Goal: Task Accomplishment & Management: Manage account settings

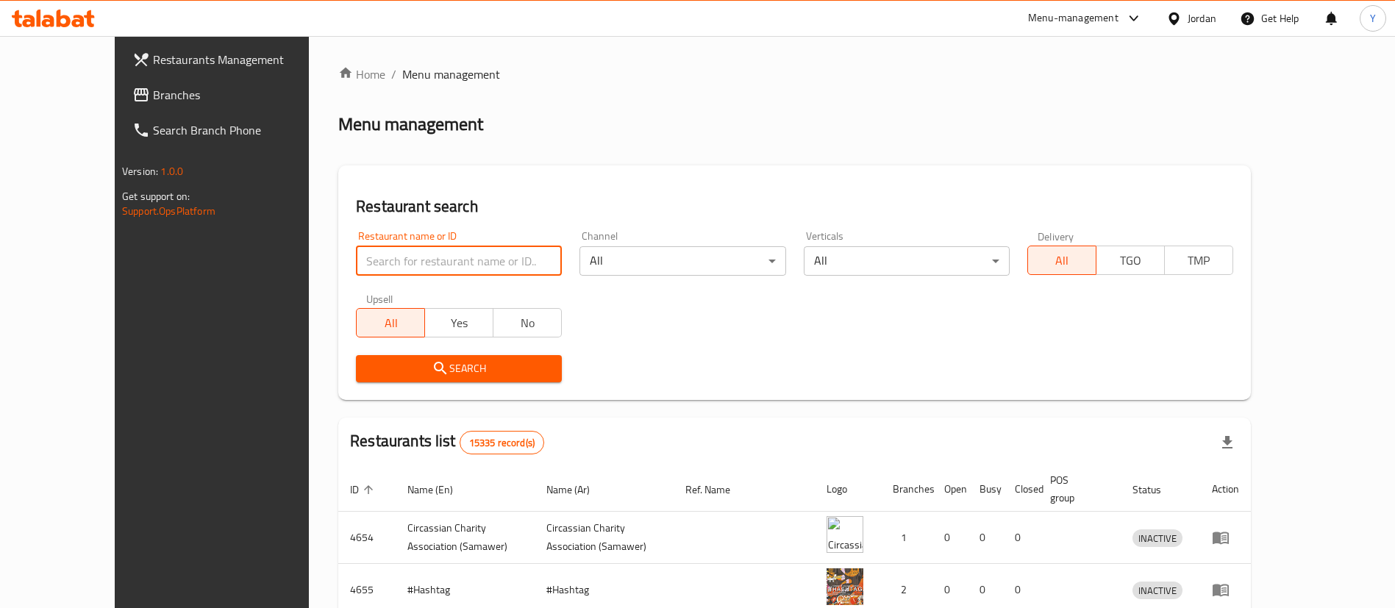
click at [421, 262] on input "search" at bounding box center [459, 260] width 206 height 29
paste input "768492"
type input "768492"
click at [121, 74] on link "Restaurants Management" at bounding box center [234, 59] width 227 height 35
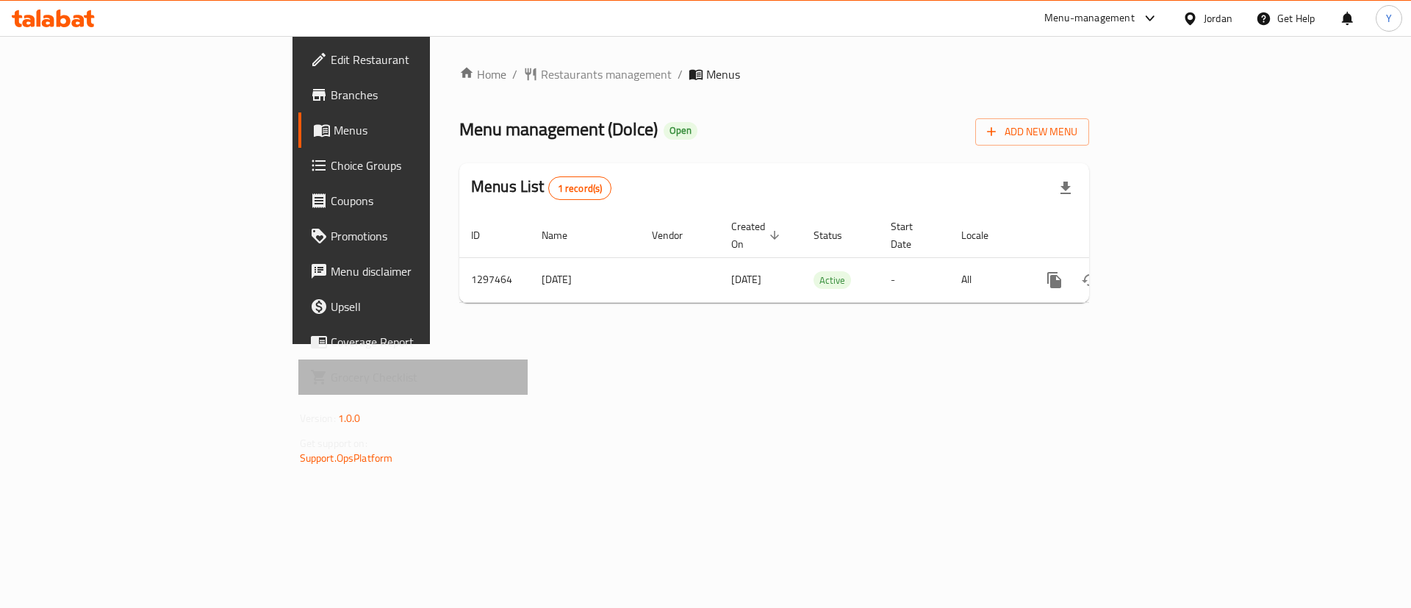
drag, startPoint x: 0, startPoint y: 0, endPoint x: 132, endPoint y: 384, distance: 405.9
click at [331, 384] on span "Grocery Checklist" at bounding box center [424, 377] width 186 height 18
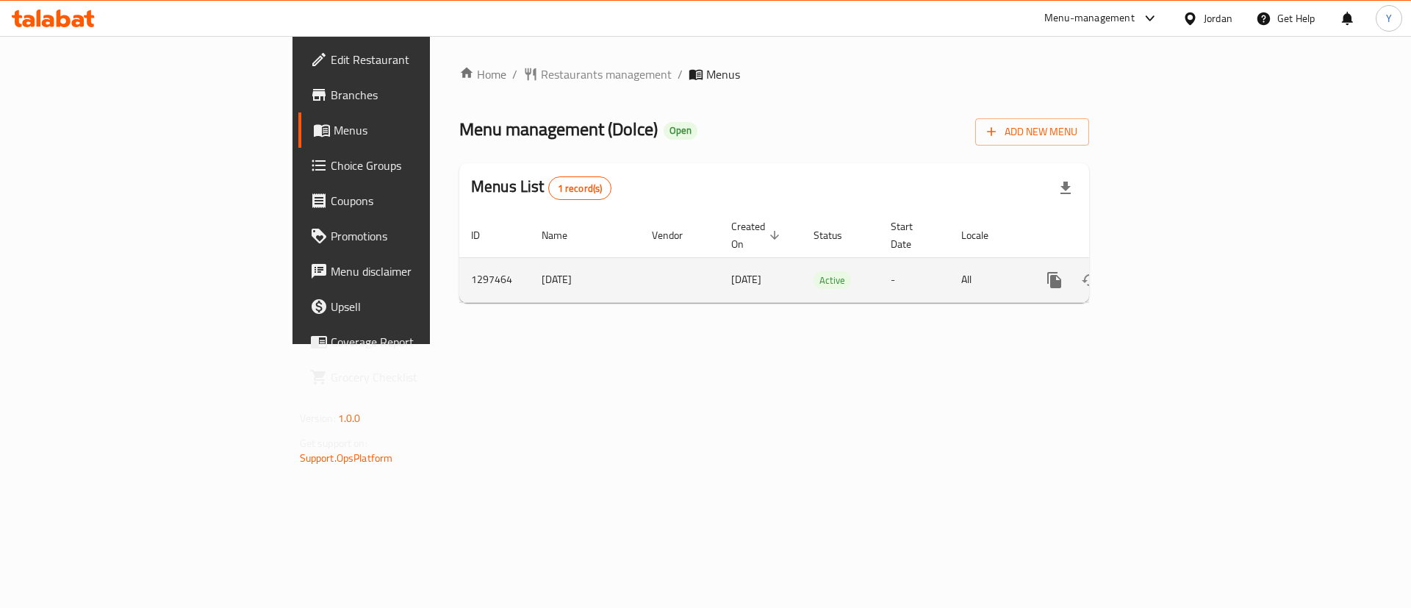
click at [1167, 273] on icon "enhanced table" at bounding box center [1160, 279] width 13 height 13
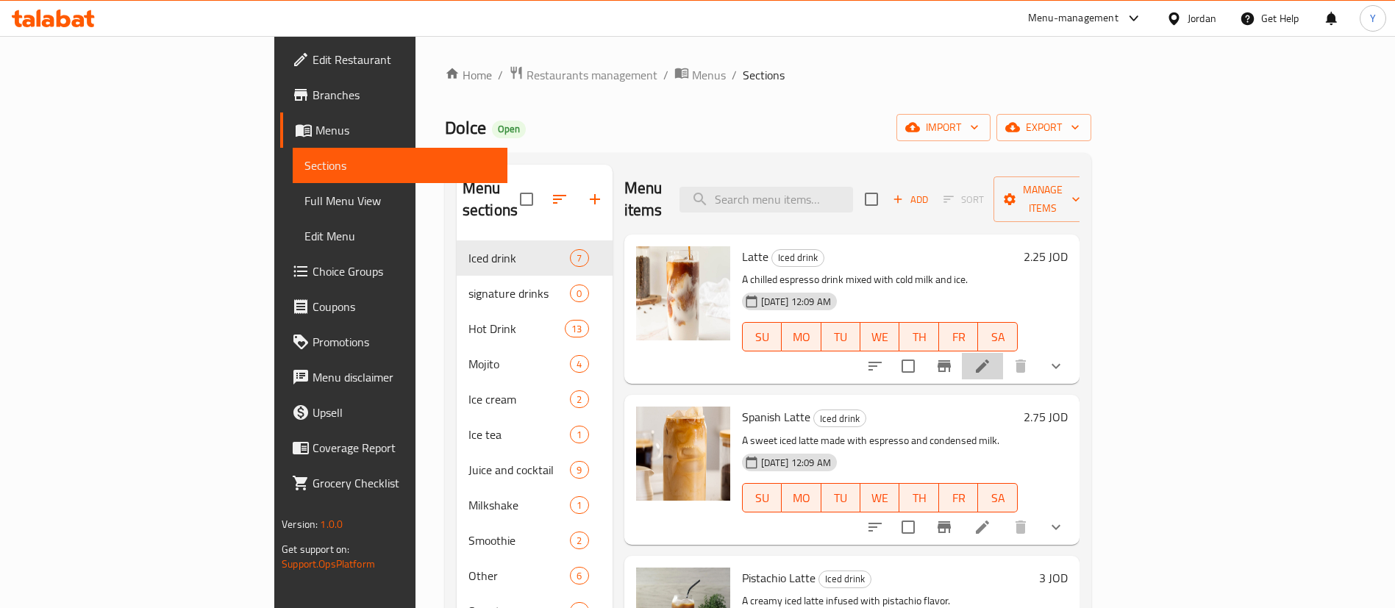
click at [1003, 357] on li at bounding box center [982, 366] width 41 height 26
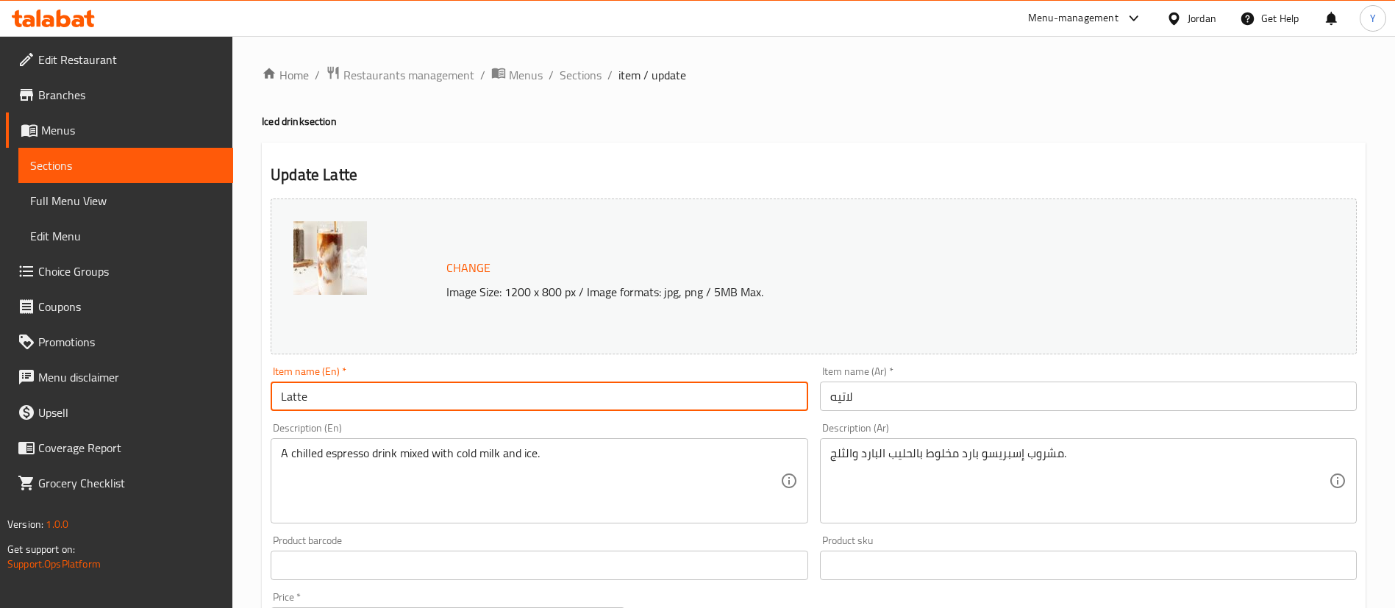
click at [359, 402] on input "Latte" at bounding box center [539, 396] width 537 height 29
click at [284, 403] on input "Latte" at bounding box center [539, 396] width 537 height 29
type input "Iced Latte"
click at [907, 404] on input "لاتيه" at bounding box center [1088, 396] width 537 height 29
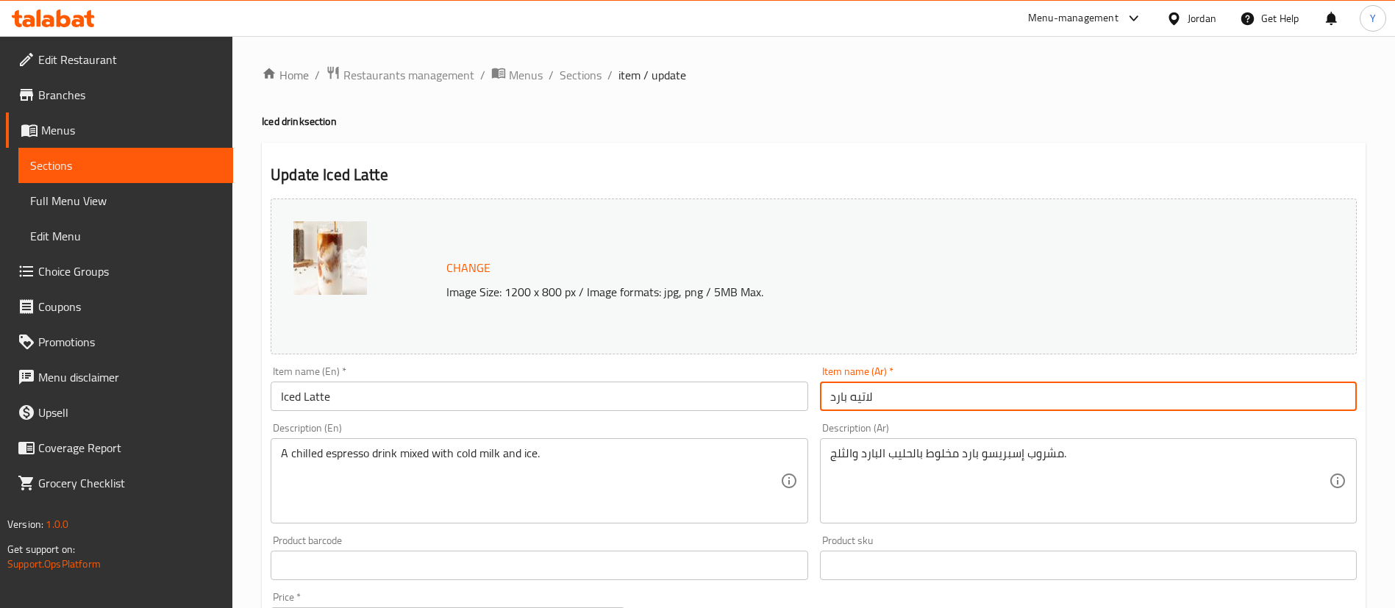
type input "لاتيه بارد"
click at [668, 358] on div "Change Image Size: 1200 x 800 px / Image formats: jpg, png / 5MB Max." at bounding box center [814, 277] width 1098 height 168
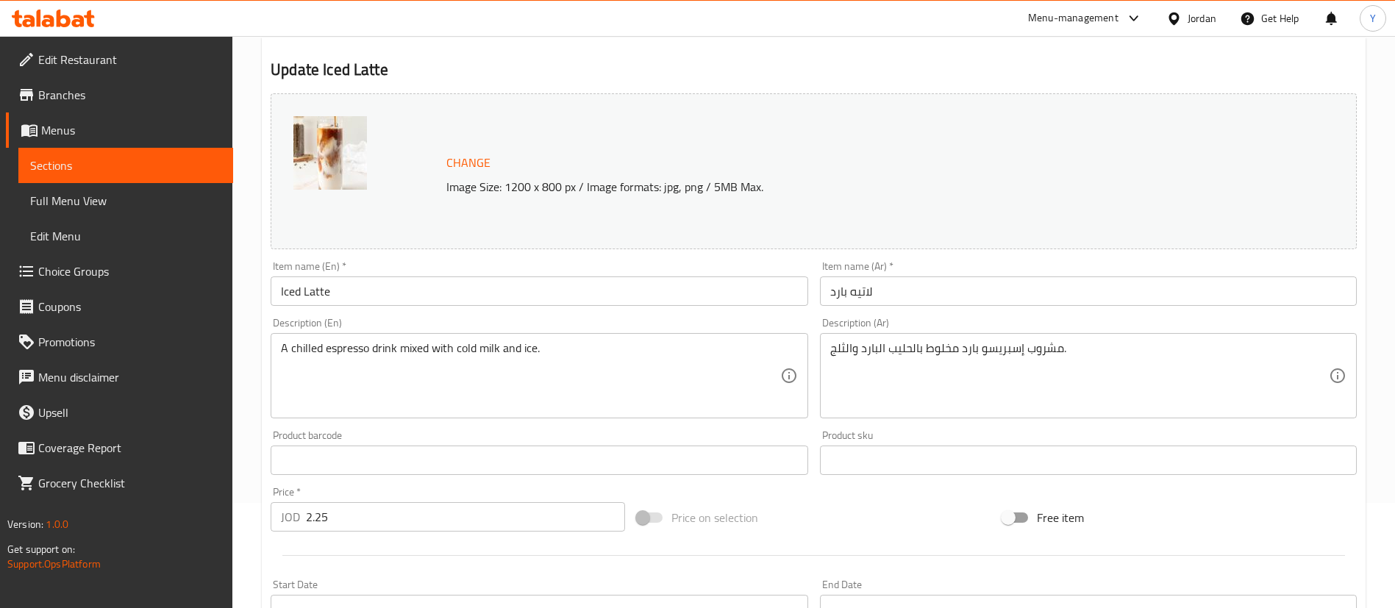
scroll to position [537, 0]
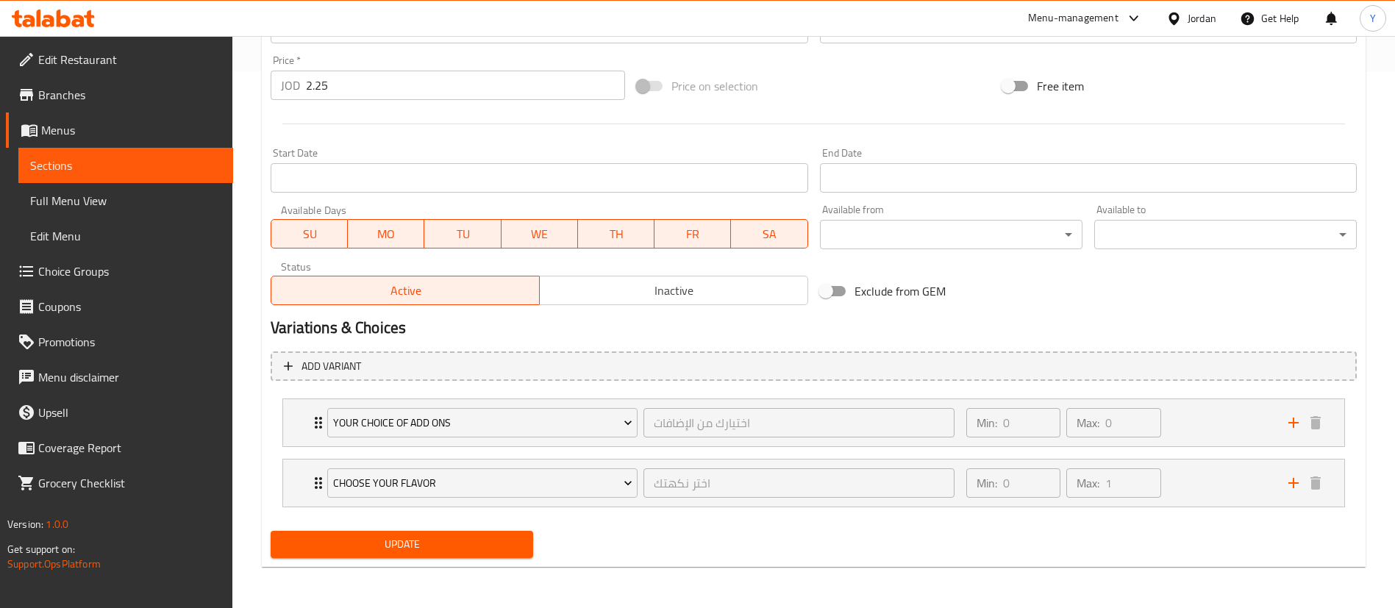
click at [411, 545] on span "Update" at bounding box center [401, 544] width 239 height 18
click at [81, 165] on span "Sections" at bounding box center [125, 166] width 191 height 18
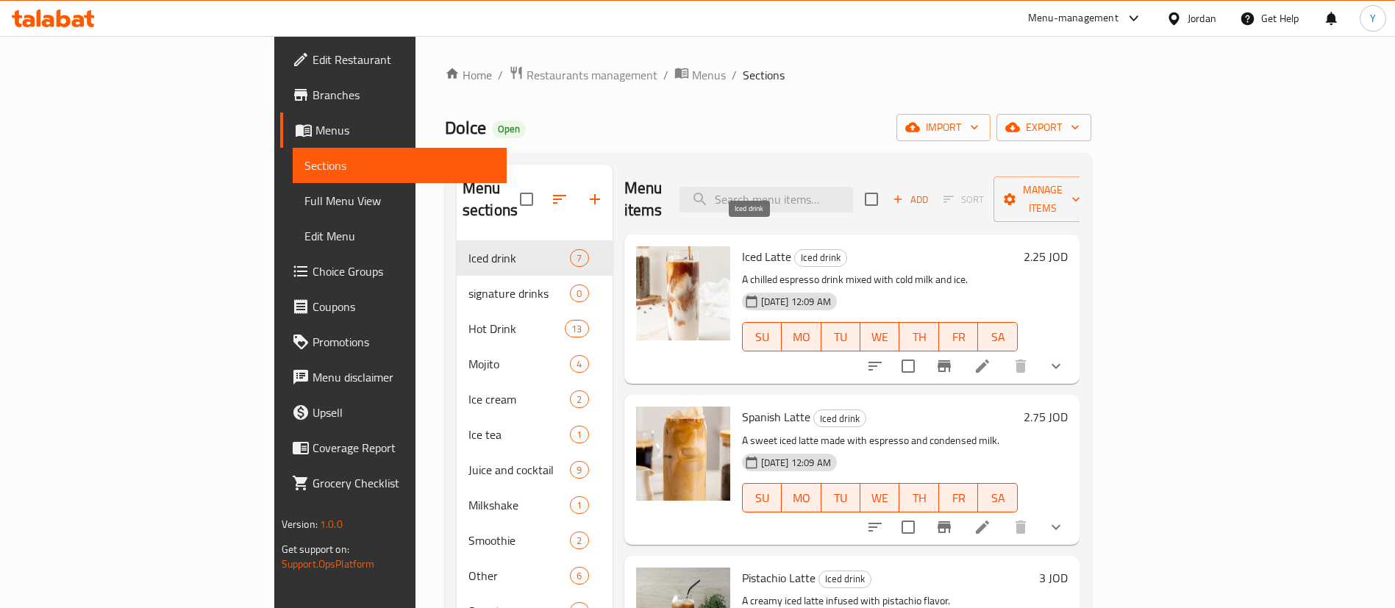
scroll to position [203, 0]
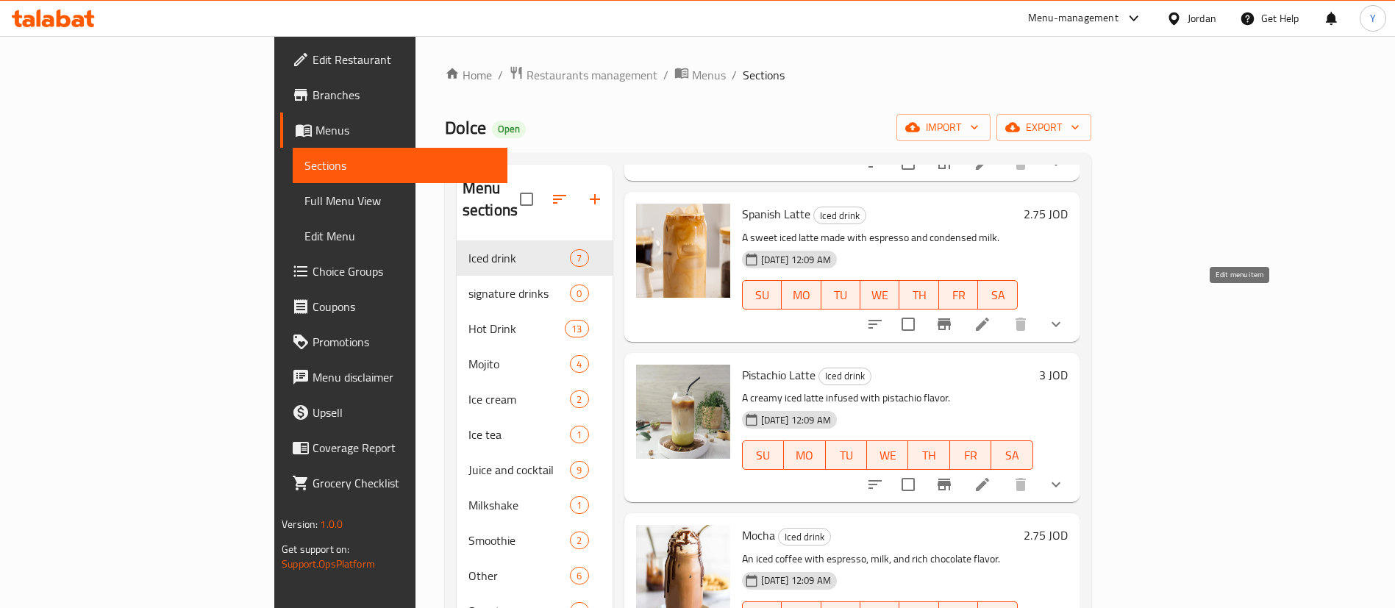
click at [991, 315] on icon at bounding box center [982, 324] width 18 height 18
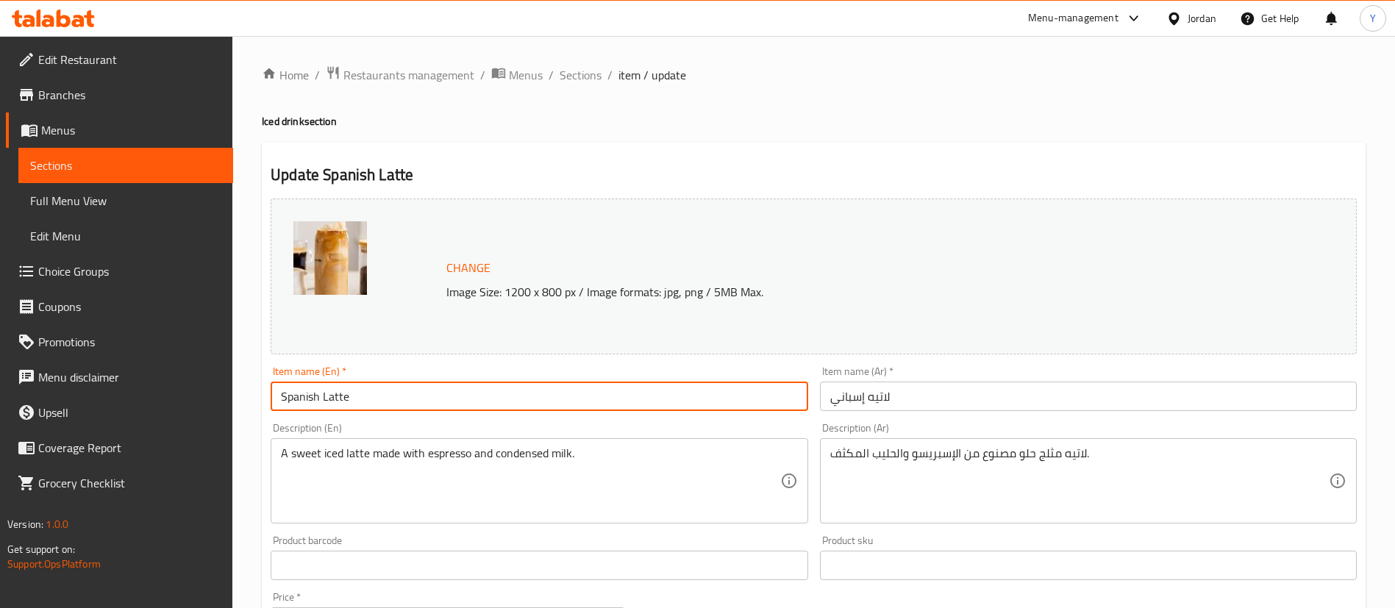
click at [283, 398] on input "Spanish Latte" at bounding box center [539, 396] width 537 height 29
type input "Iced Spanish Latte"
click at [904, 409] on input "لاتيه إسباني" at bounding box center [1088, 396] width 537 height 29
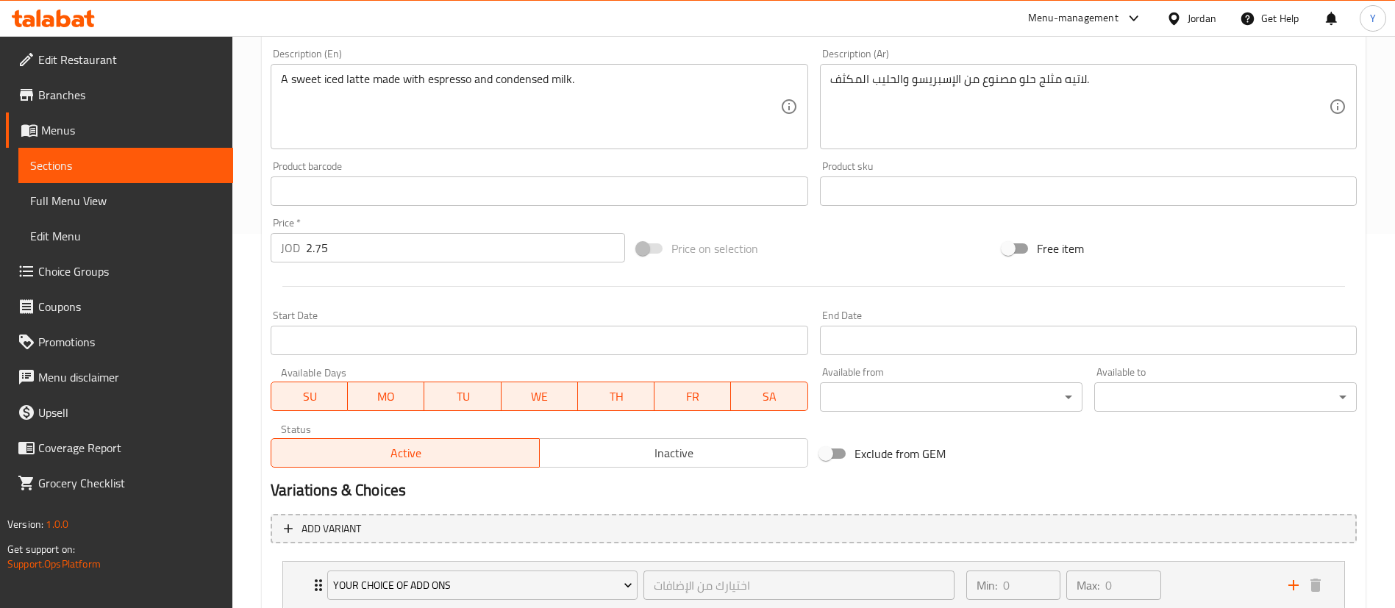
scroll to position [537, 0]
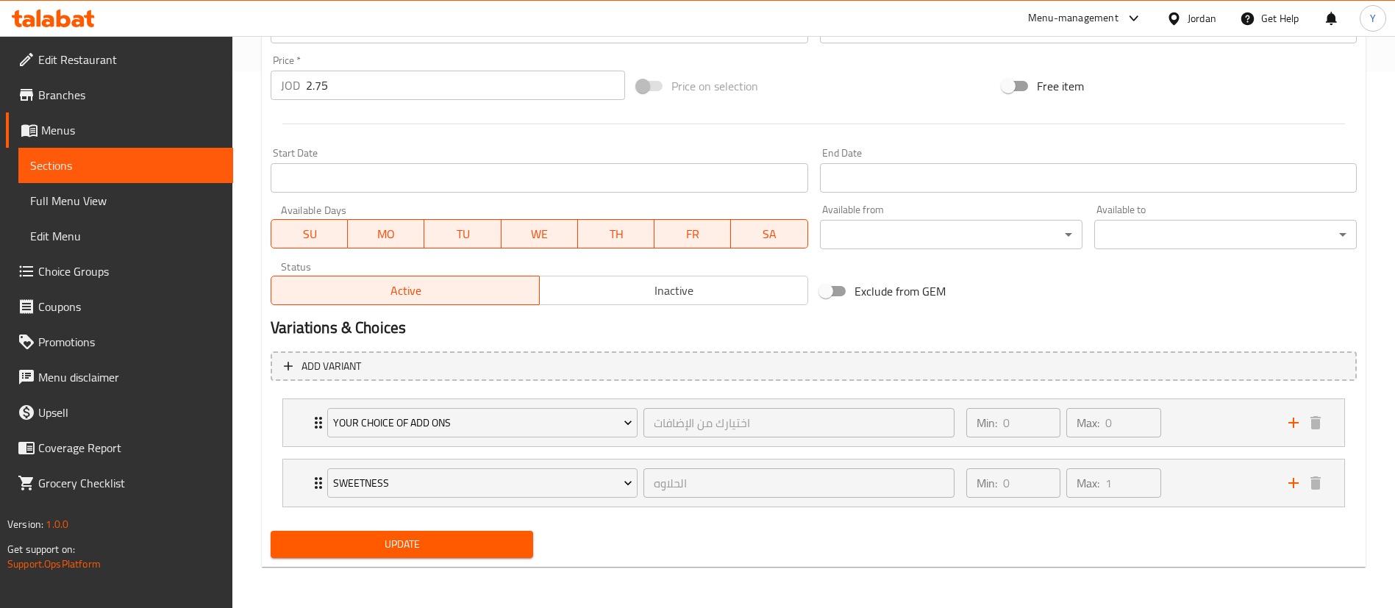
type input "لاتيه إسباني بارد"
click at [393, 539] on span "Update" at bounding box center [401, 544] width 239 height 18
click at [125, 176] on link "Sections" at bounding box center [125, 165] width 215 height 35
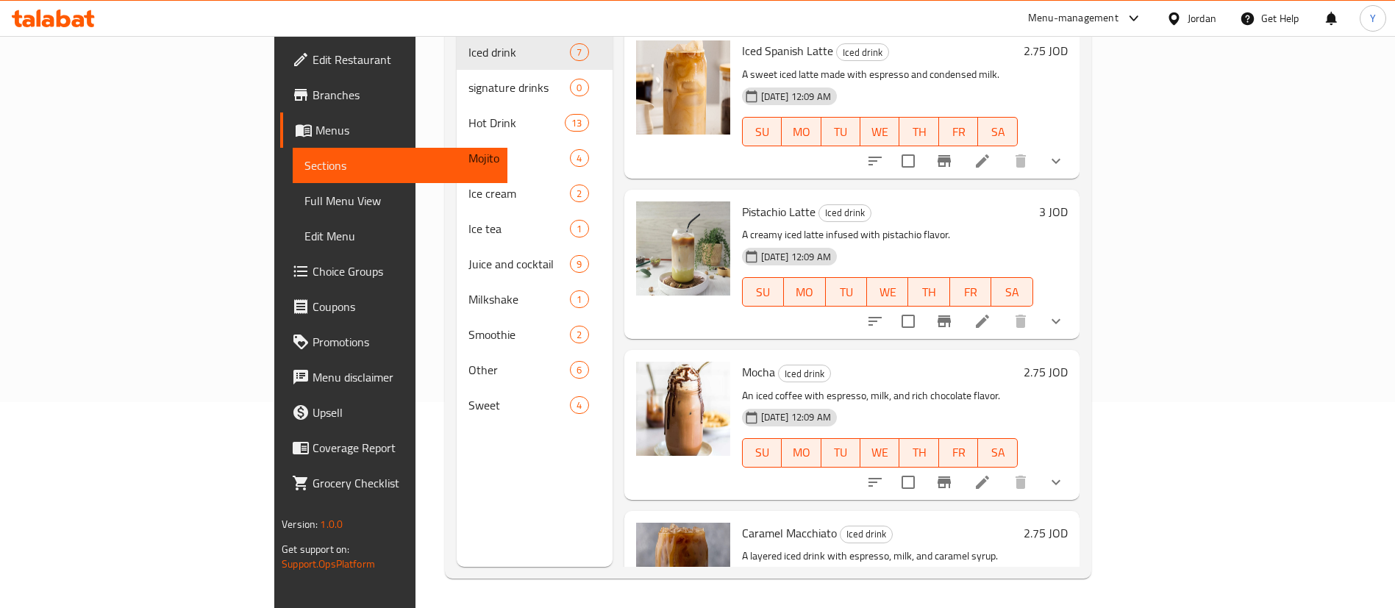
scroll to position [183, 0]
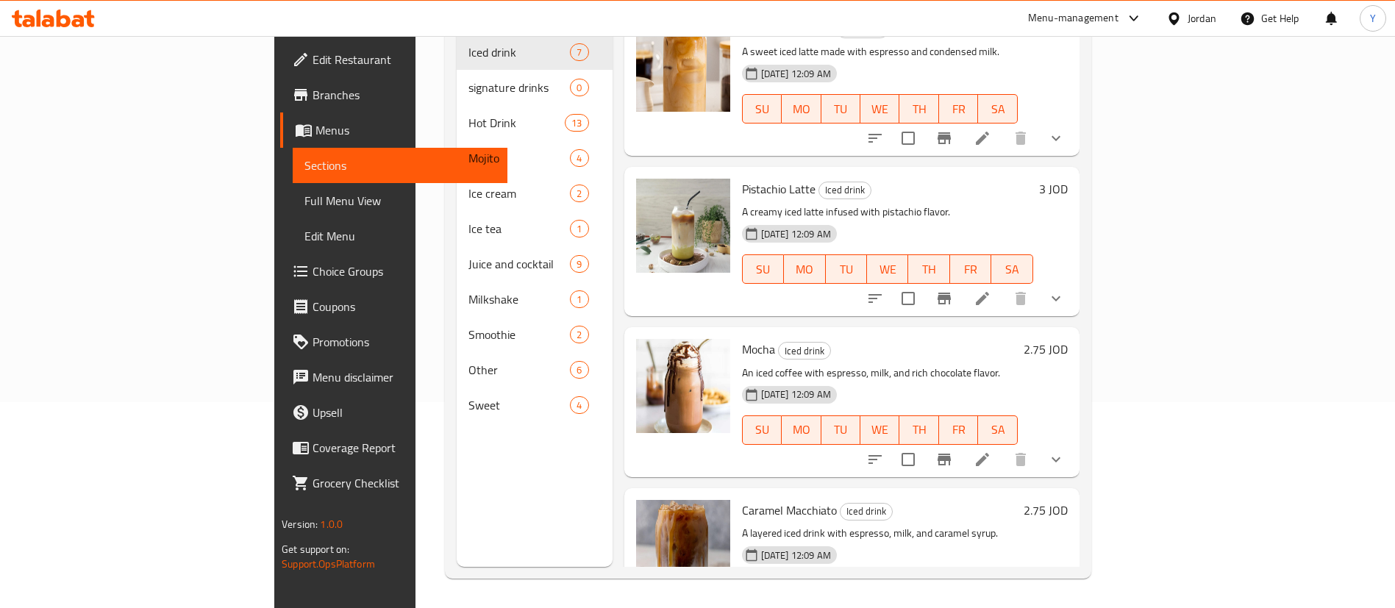
click at [1003, 285] on li at bounding box center [982, 298] width 41 height 26
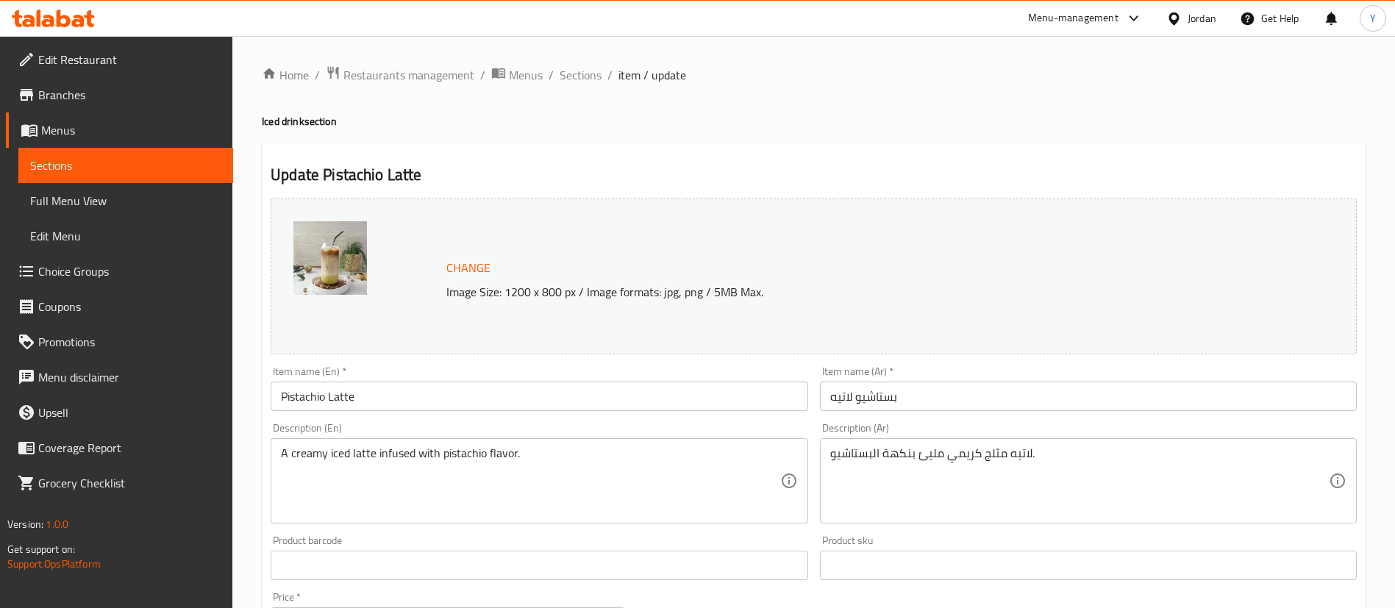
click at [282, 393] on input "Pistachio Latte" at bounding box center [539, 396] width 537 height 29
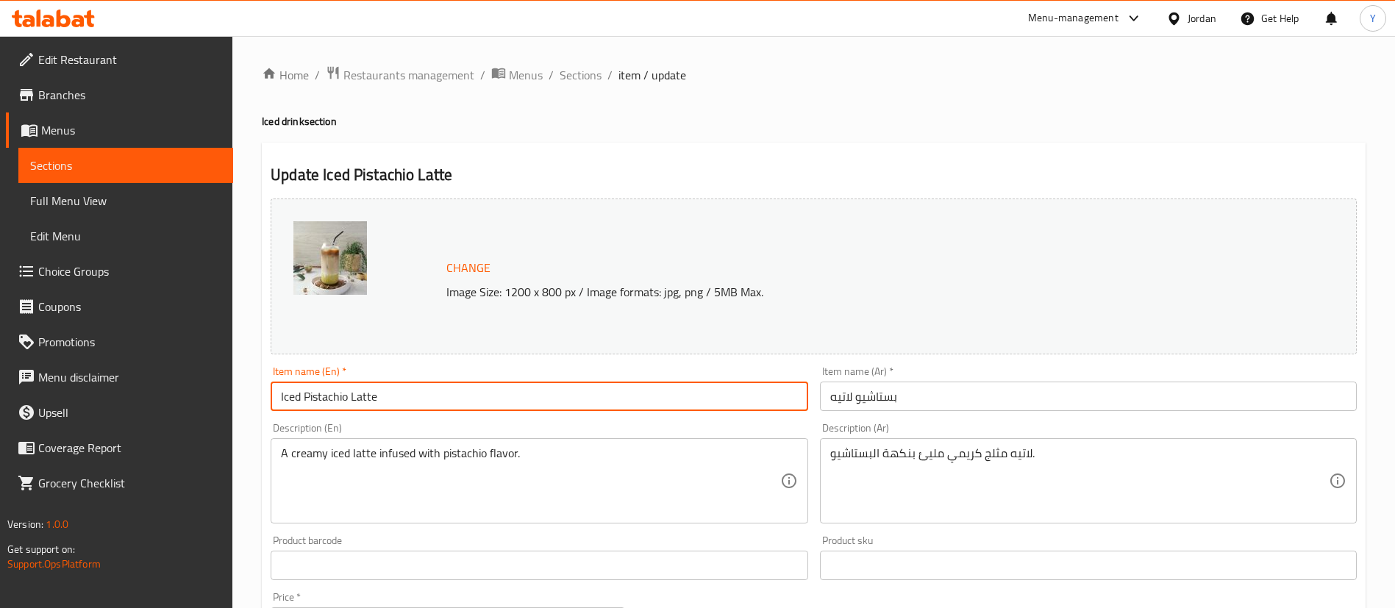
type input "Iced Pistachio Latte"
click at [1064, 401] on input "بستاشيو لاتيه" at bounding box center [1088, 396] width 537 height 29
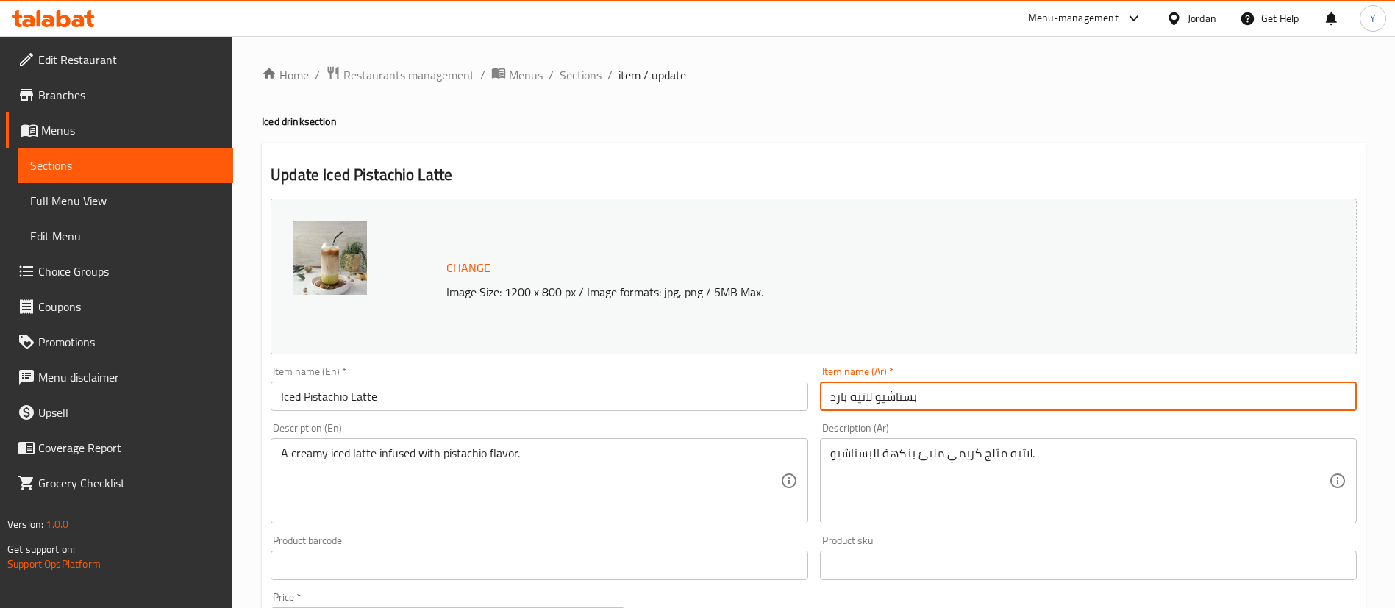
scroll to position [476, 0]
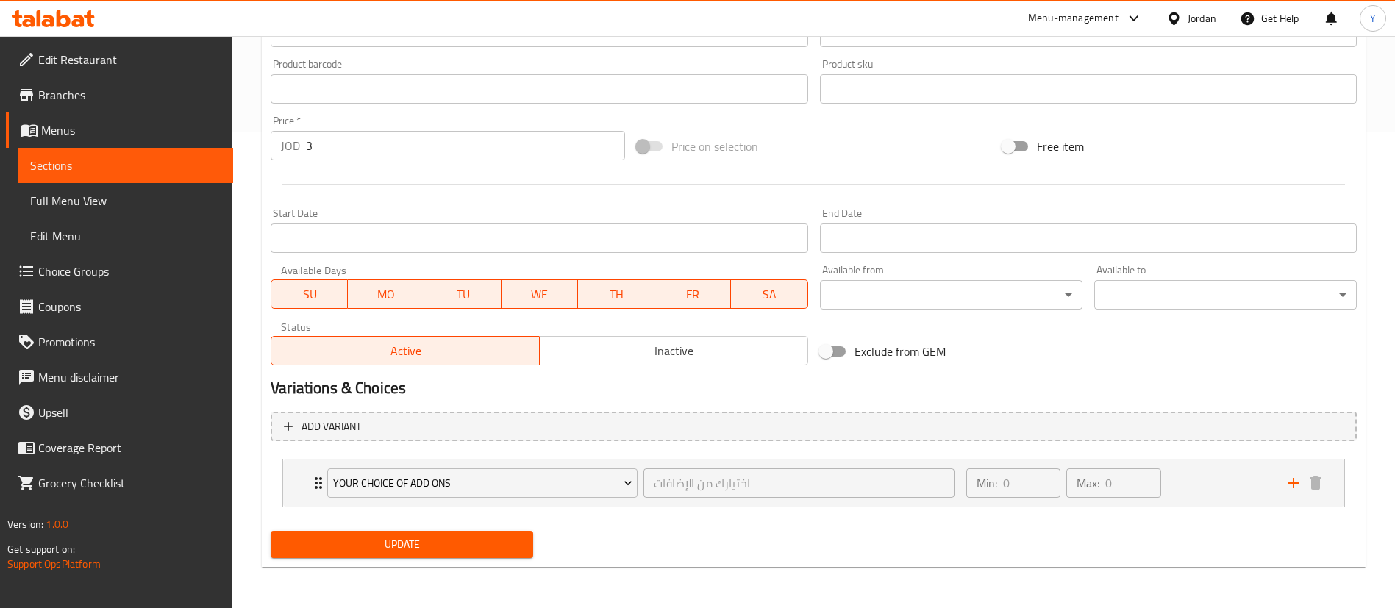
type input "بستاشيو لاتيه بارد"
click at [415, 558] on div "Update" at bounding box center [402, 544] width 274 height 39
click at [431, 529] on div "Update" at bounding box center [402, 544] width 274 height 39
click at [426, 540] on span "Update" at bounding box center [401, 544] width 239 height 18
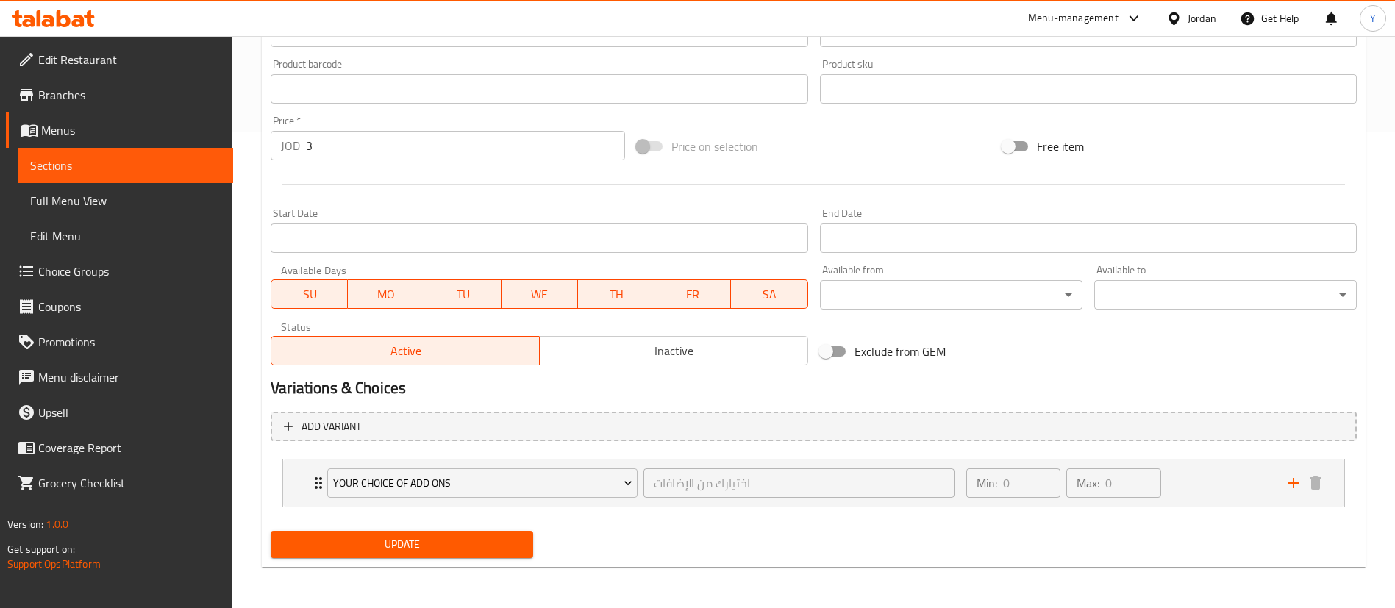
click at [69, 160] on span "Sections" at bounding box center [125, 166] width 191 height 18
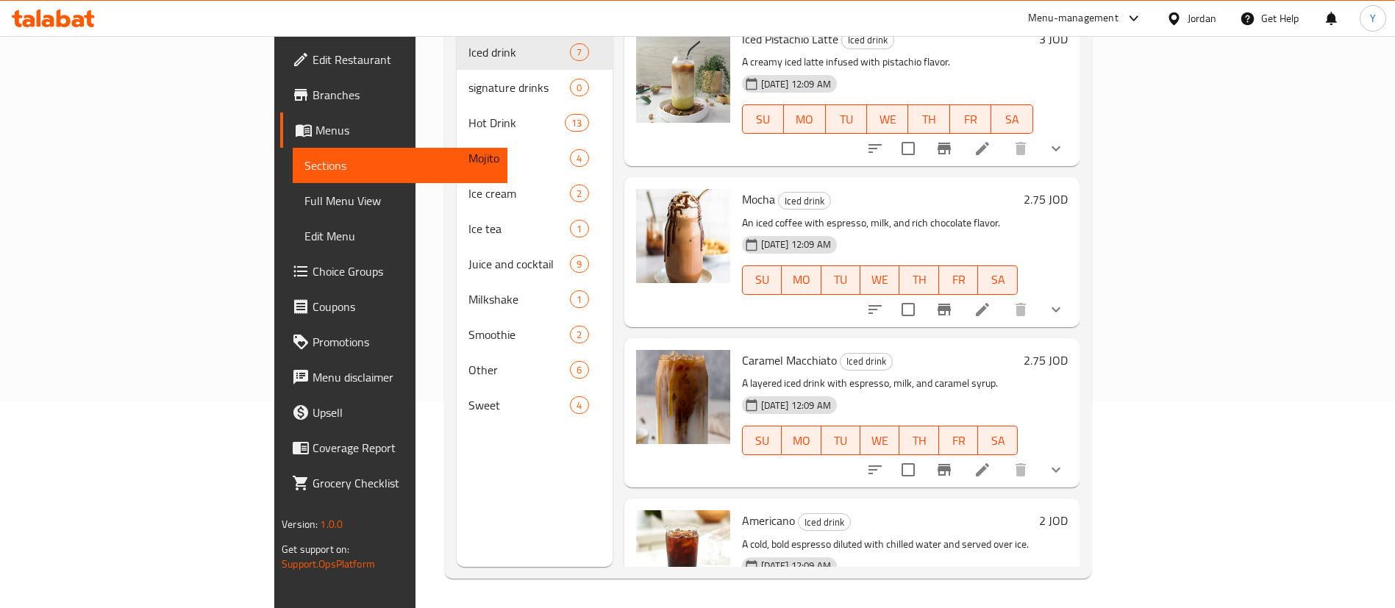
scroll to position [335, 0]
click at [1003, 294] on li at bounding box center [982, 307] width 41 height 26
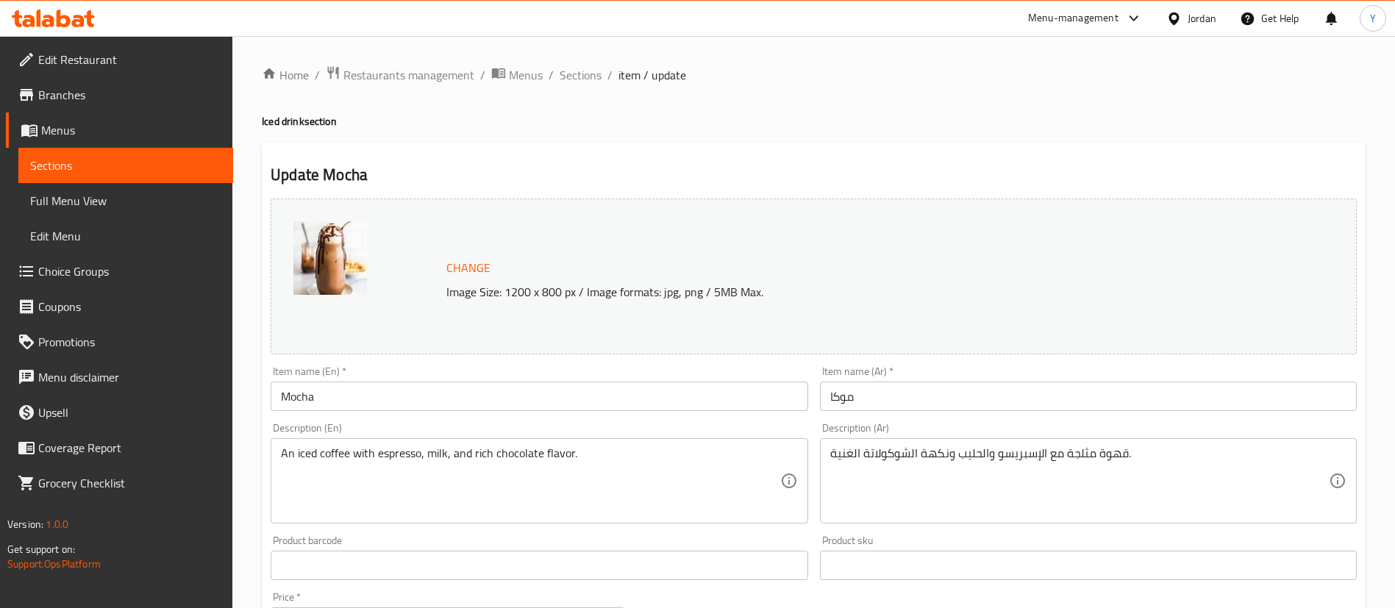
scroll to position [537, 0]
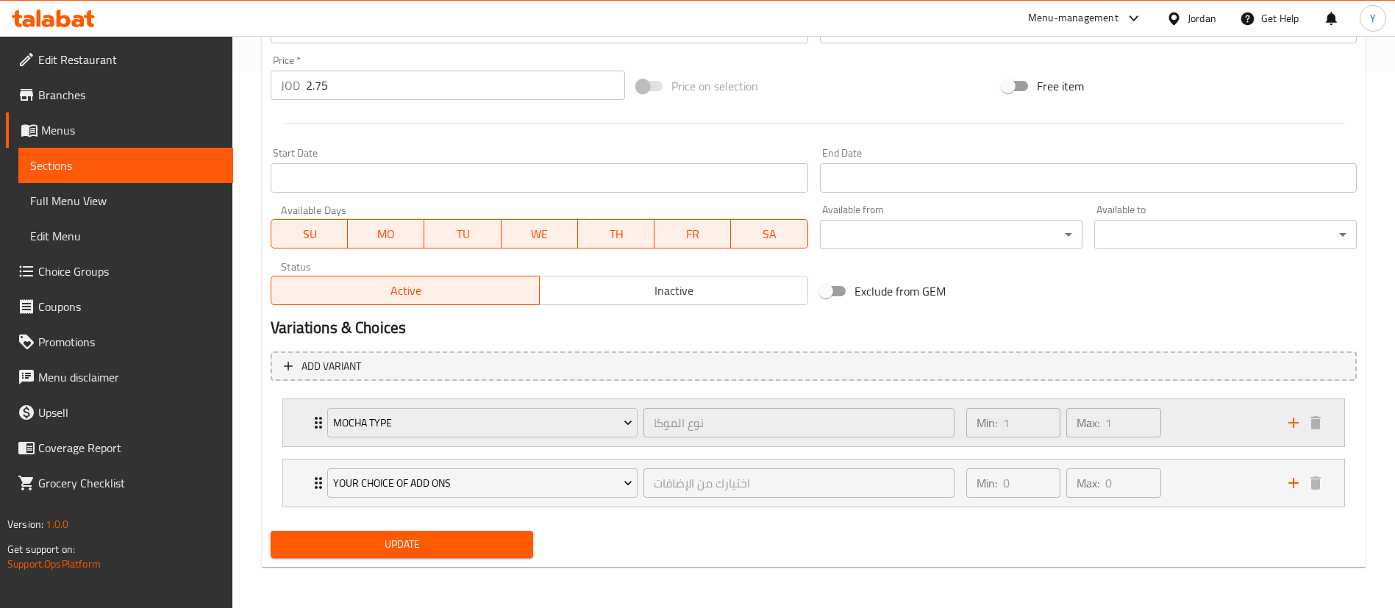
click at [1233, 428] on div "Min: 1 ​ Max: 1 ​" at bounding box center [1118, 422] width 322 height 47
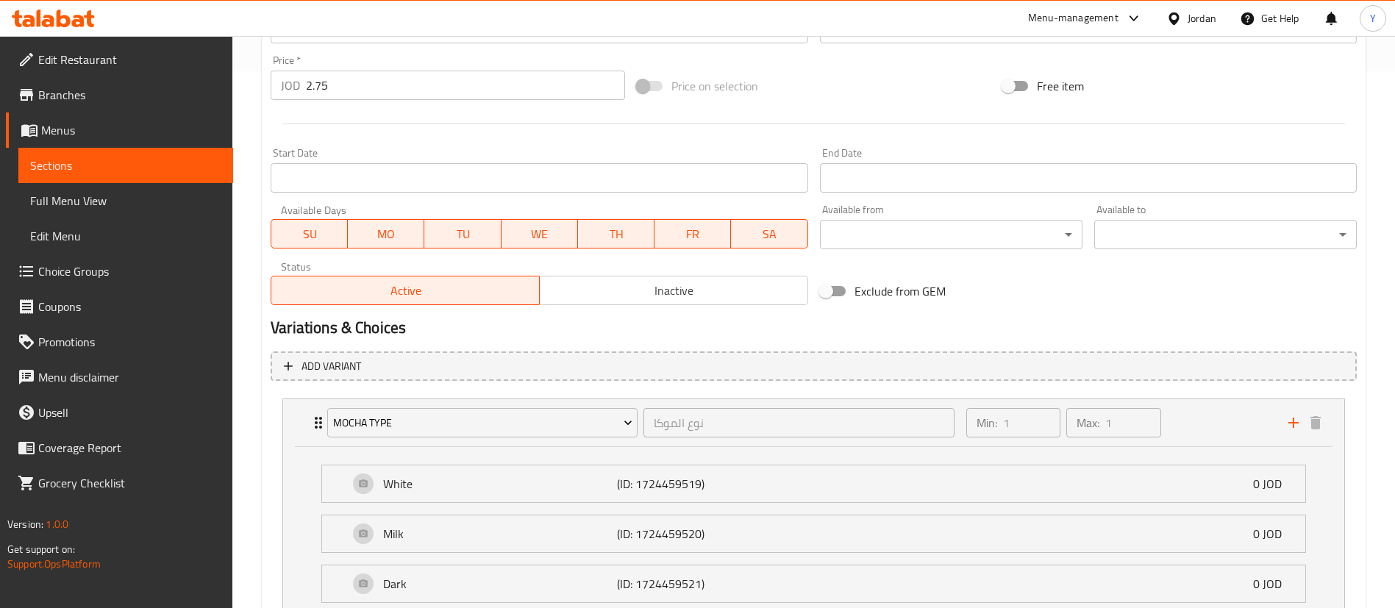
scroll to position [717, 0]
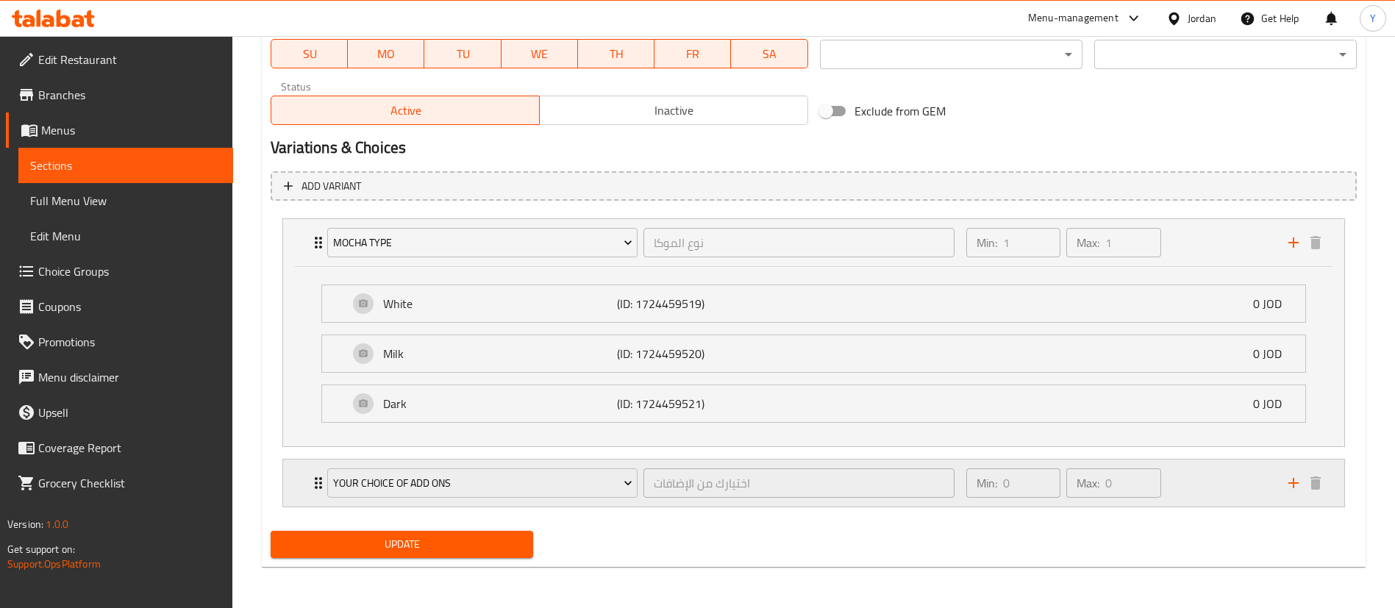
click at [1206, 482] on div "Min: 0 ​ Max: 0 ​" at bounding box center [1118, 482] width 322 height 47
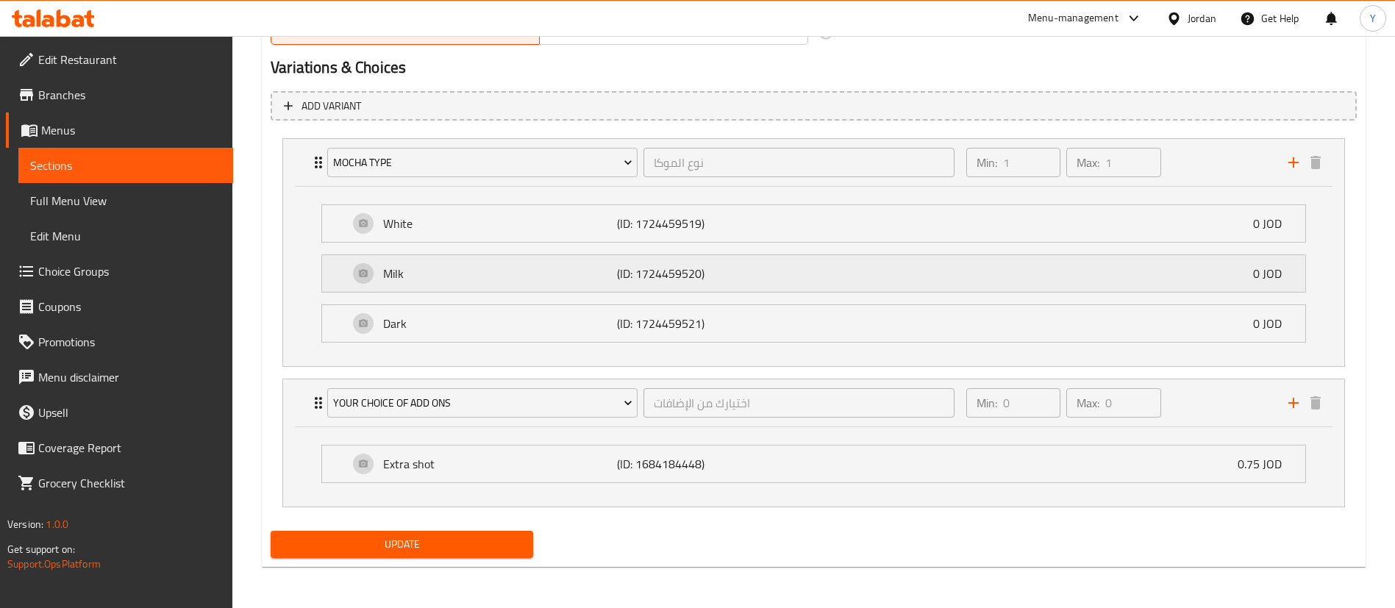
scroll to position [0, 0]
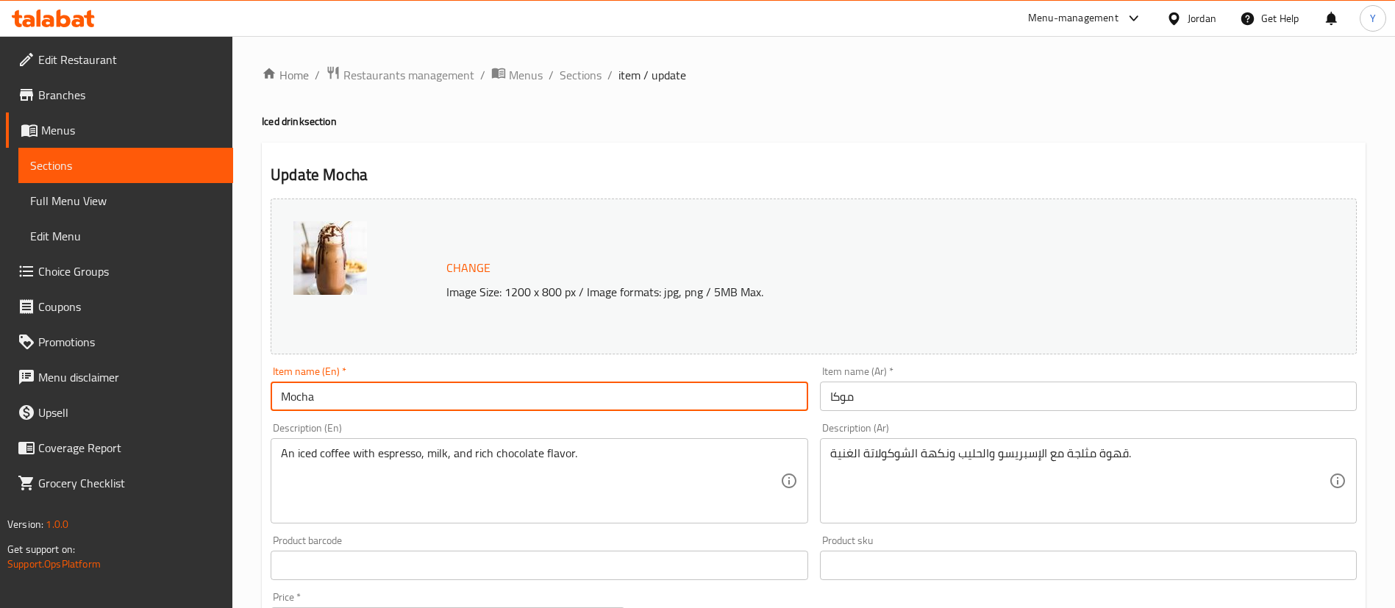
click at [334, 392] on input "Mocha" at bounding box center [539, 396] width 537 height 29
click at [282, 396] on input "Mocha" at bounding box center [539, 396] width 537 height 29
type input "Iced Mocha"
click at [903, 413] on div "Item name (Ar)   * موكا Item name (Ar) *" at bounding box center [1088, 388] width 548 height 57
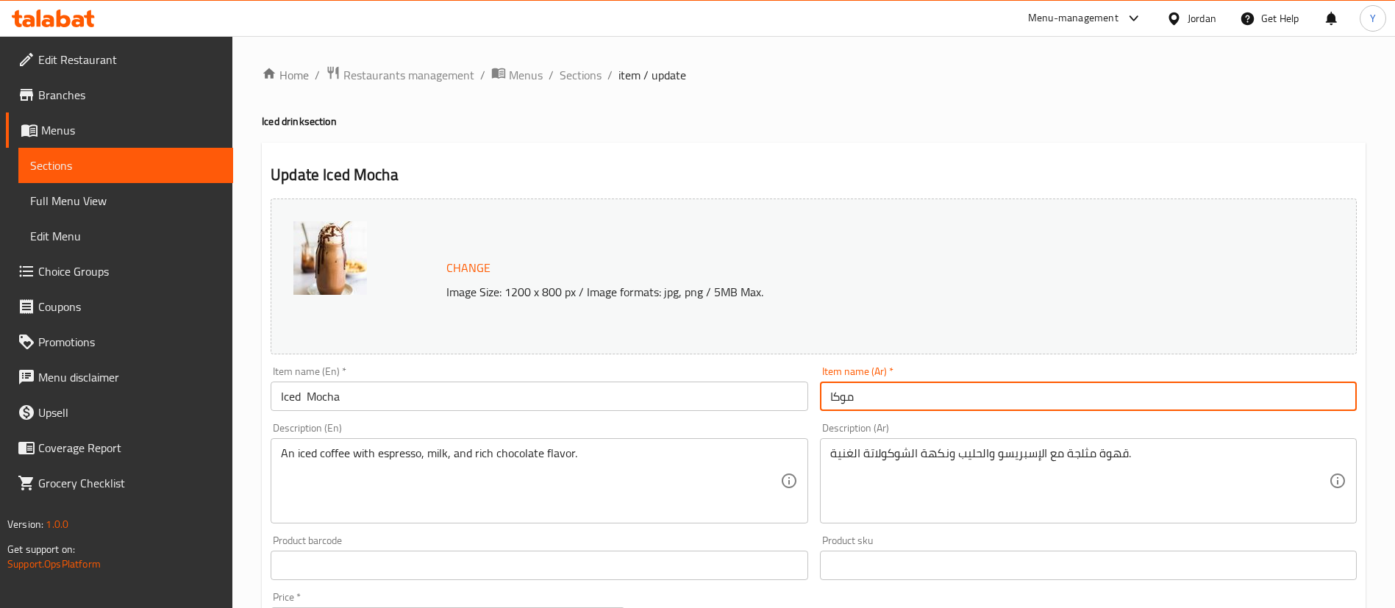
click at [931, 400] on input "موكا" at bounding box center [1088, 396] width 537 height 29
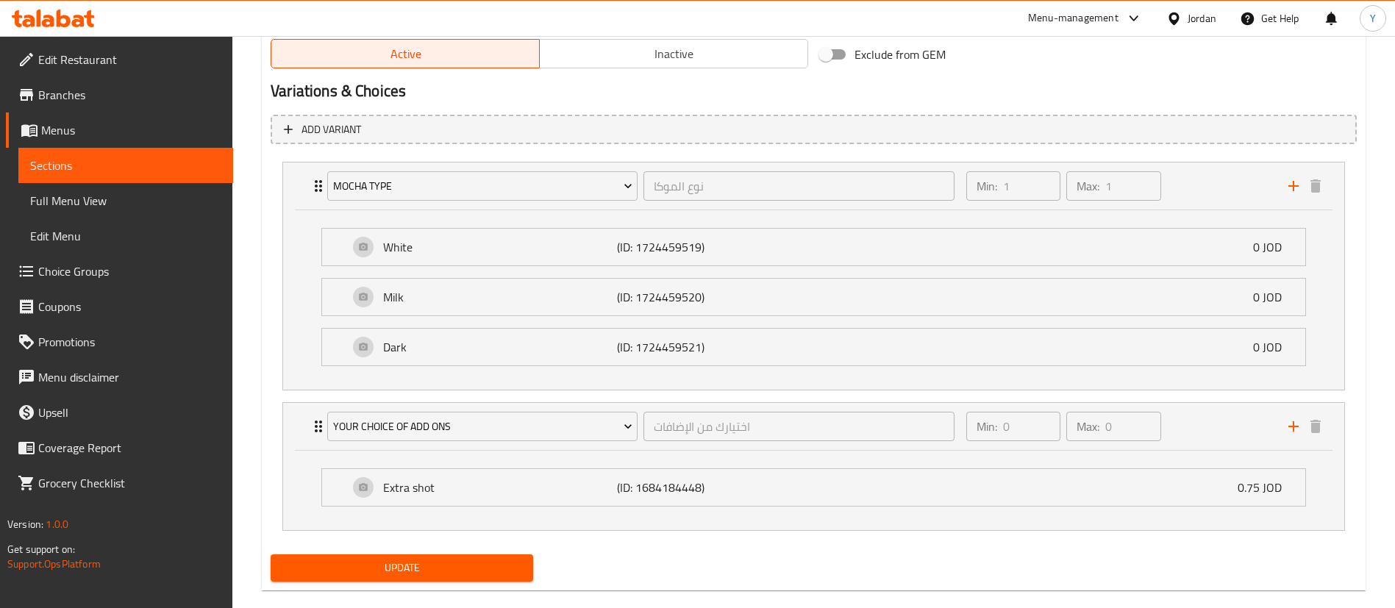
scroll to position [797, 0]
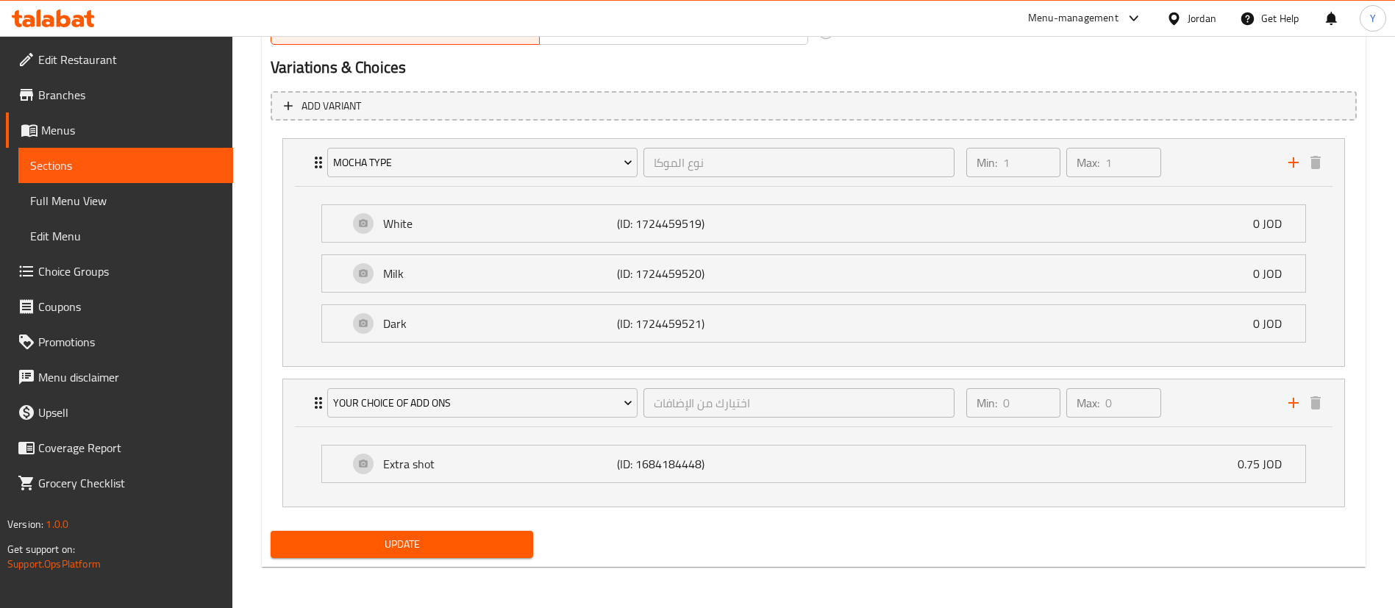
type input "موكا بارد"
click at [357, 551] on span "Update" at bounding box center [401, 544] width 239 height 18
click at [125, 173] on span "Sections" at bounding box center [125, 166] width 191 height 18
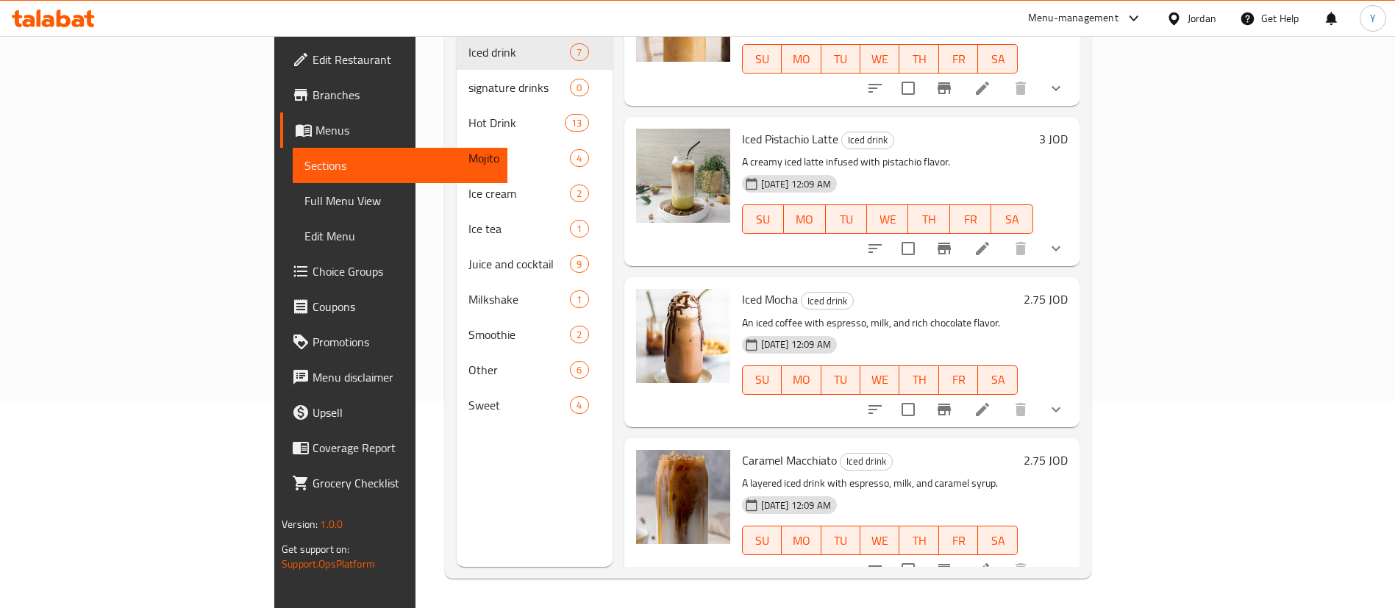
scroll to position [406, 0]
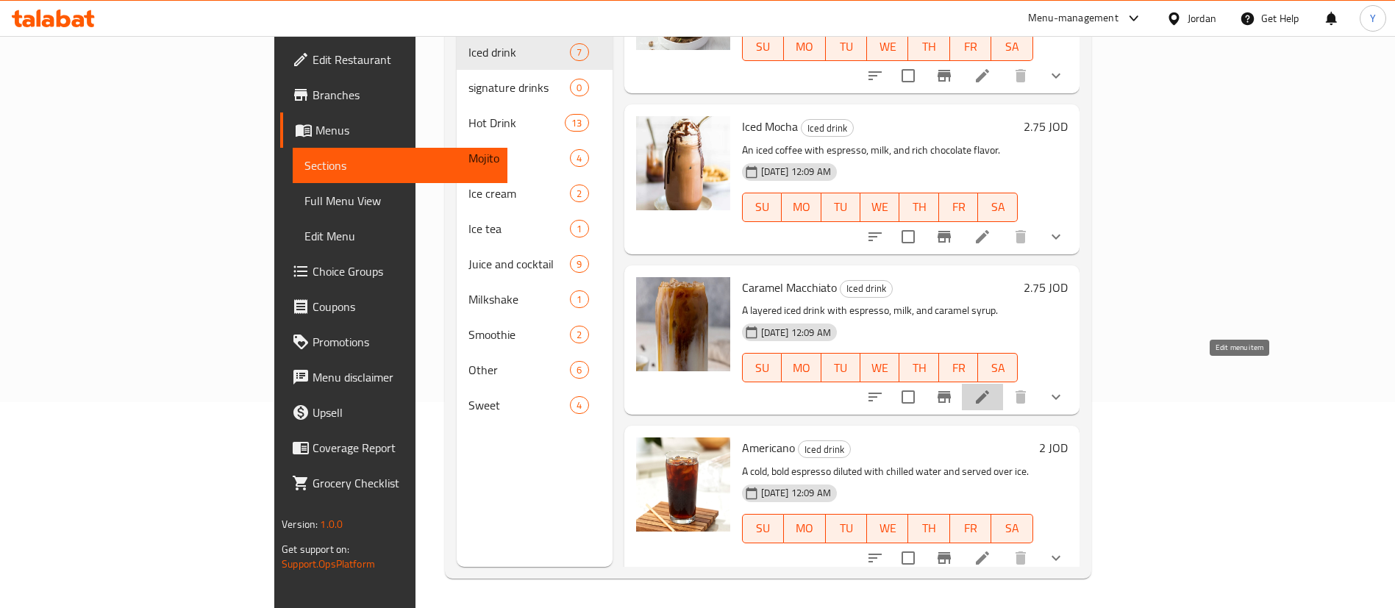
click at [991, 388] on icon at bounding box center [982, 397] width 18 height 18
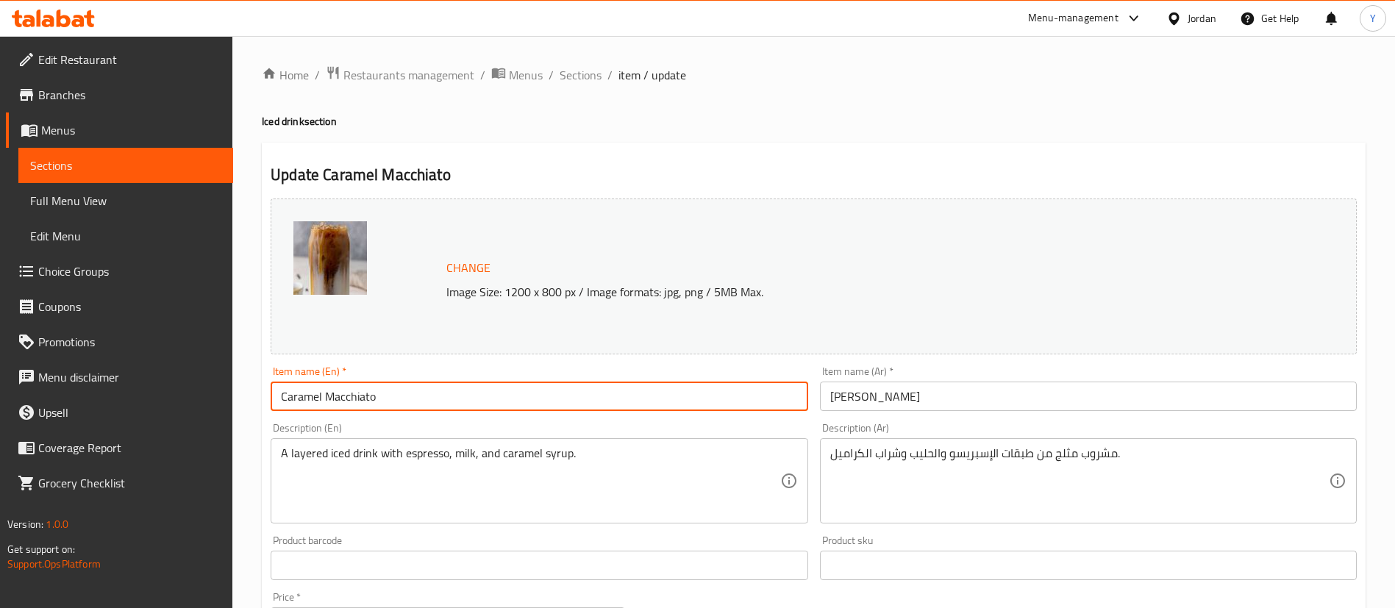
click at [286, 393] on input "Caramel Macchiato" at bounding box center [539, 396] width 537 height 29
click at [273, 394] on input "Caramel Macchiato" at bounding box center [539, 396] width 537 height 29
type input "Iced Caramel Macchiato"
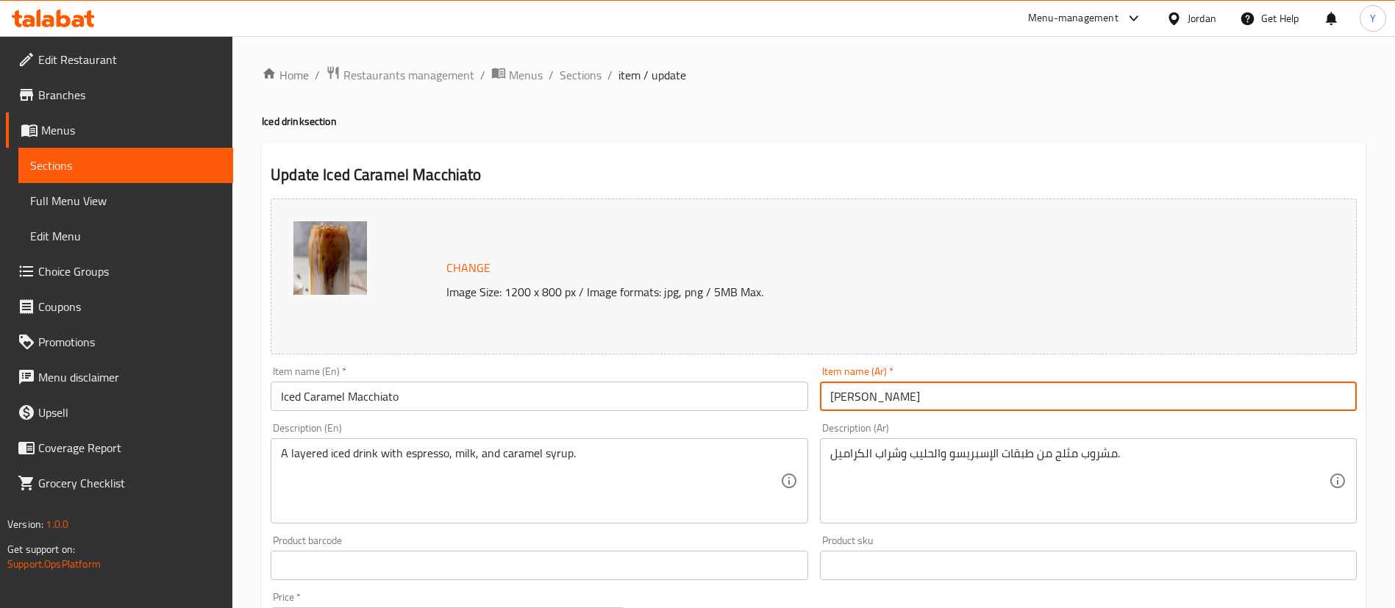
click at [998, 406] on input "[PERSON_NAME]" at bounding box center [1088, 396] width 537 height 29
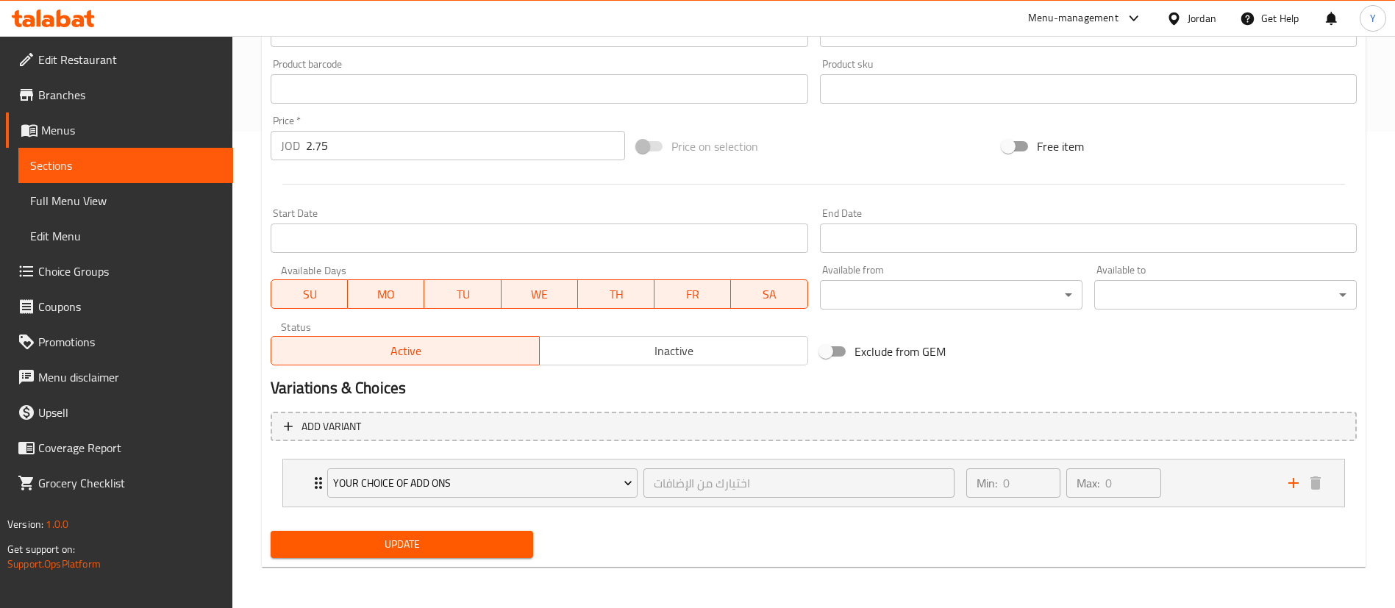
type input "[PERSON_NAME]"
click at [460, 546] on span "Update" at bounding box center [401, 544] width 239 height 18
click at [115, 158] on span "Sections" at bounding box center [125, 166] width 191 height 18
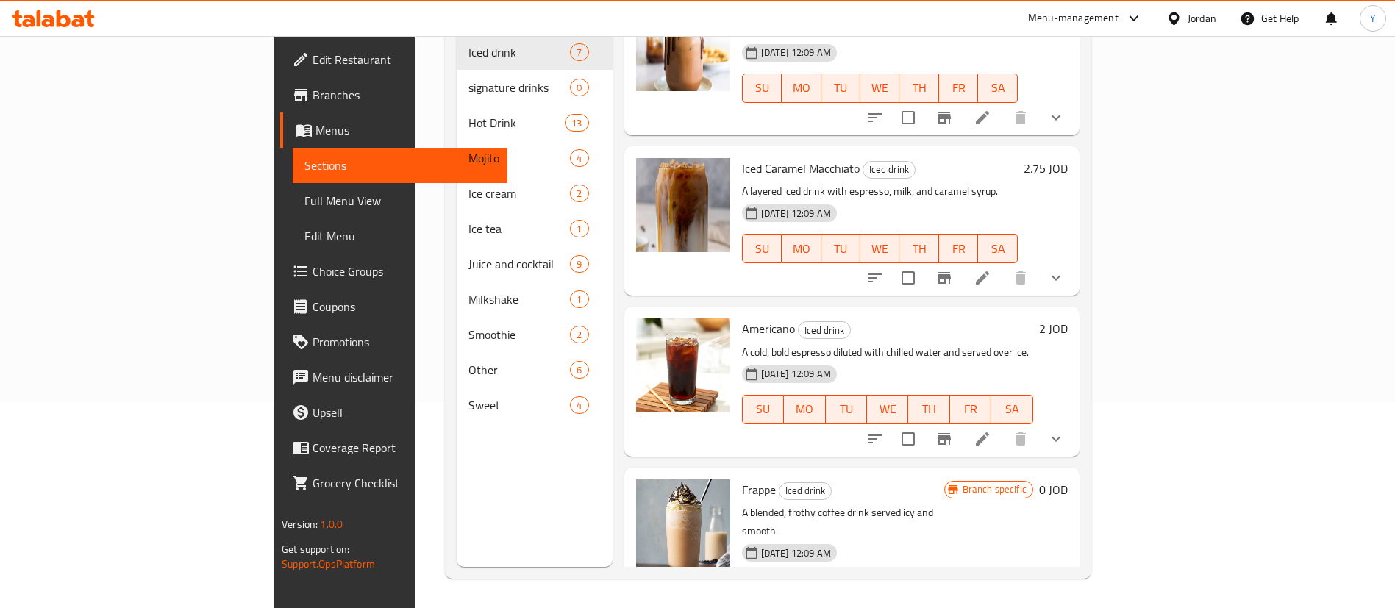
scroll to position [553, 0]
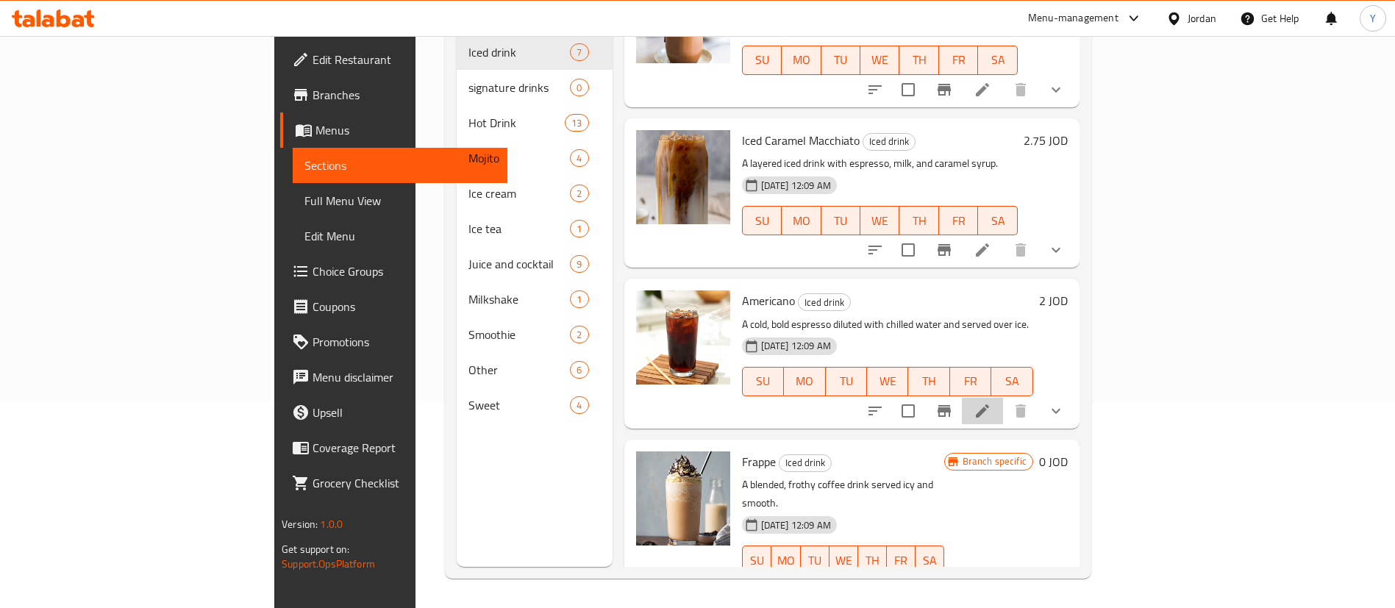
click at [1003, 398] on li at bounding box center [982, 411] width 41 height 26
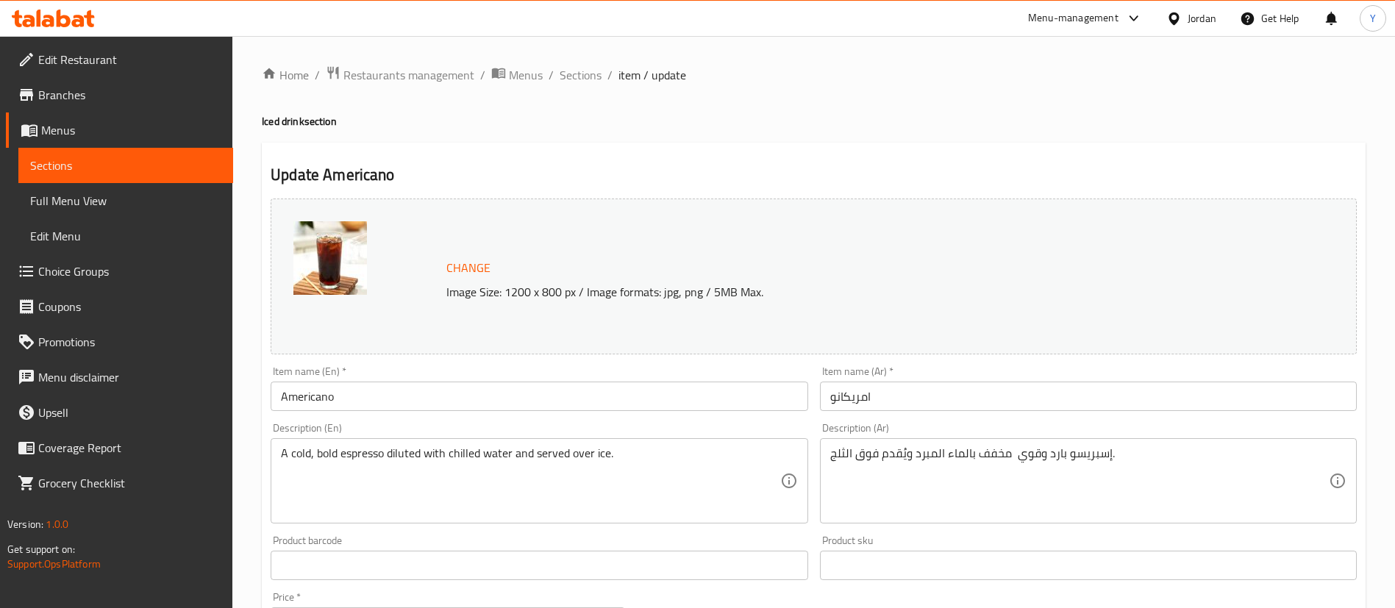
click at [280, 384] on input "Americano" at bounding box center [539, 396] width 537 height 29
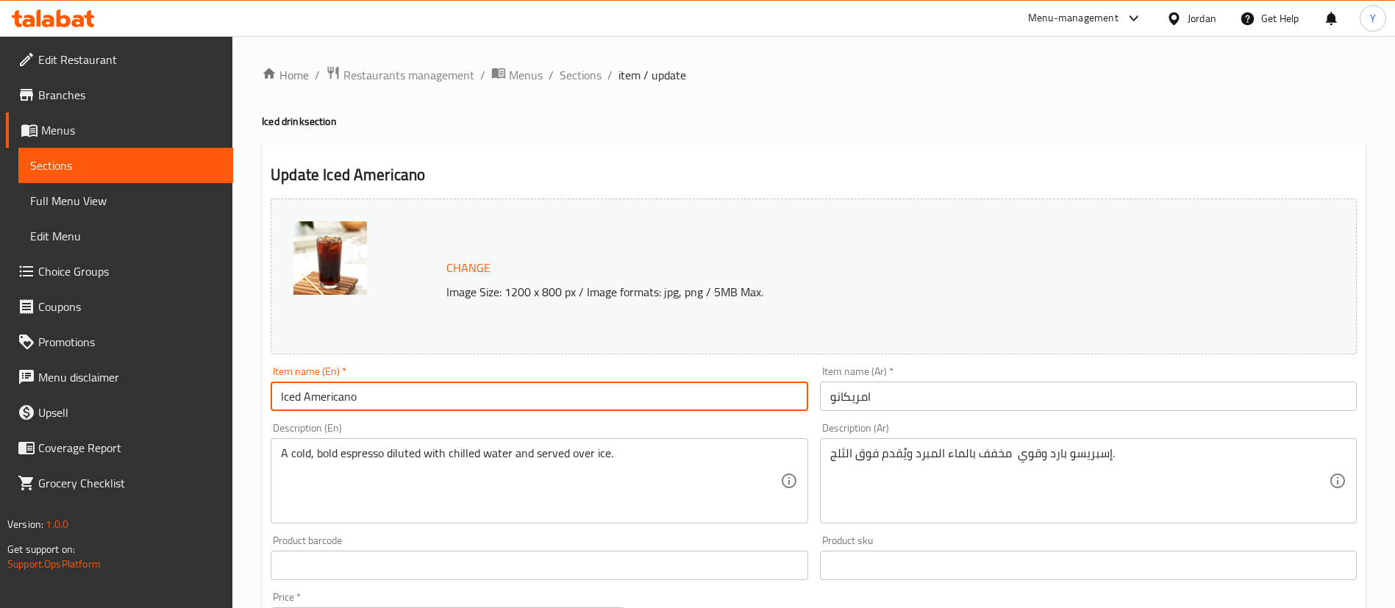
type input "Iced Americano"
click at [894, 387] on input "امريكانو" at bounding box center [1088, 396] width 537 height 29
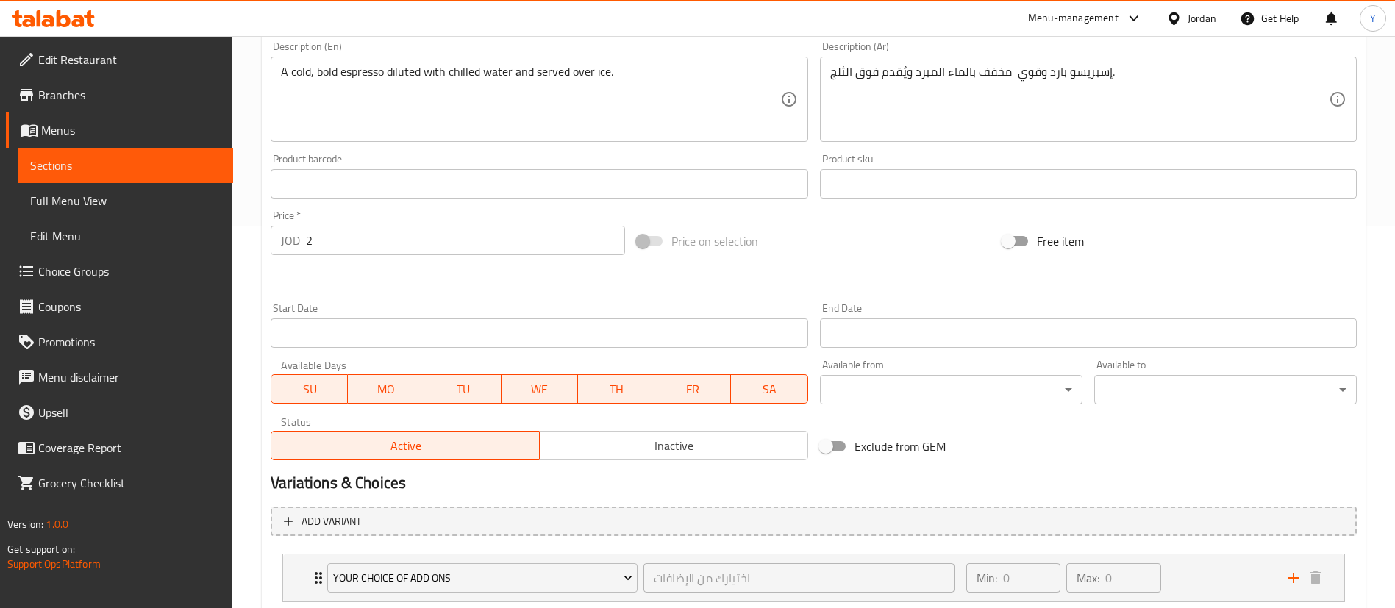
scroll to position [476, 0]
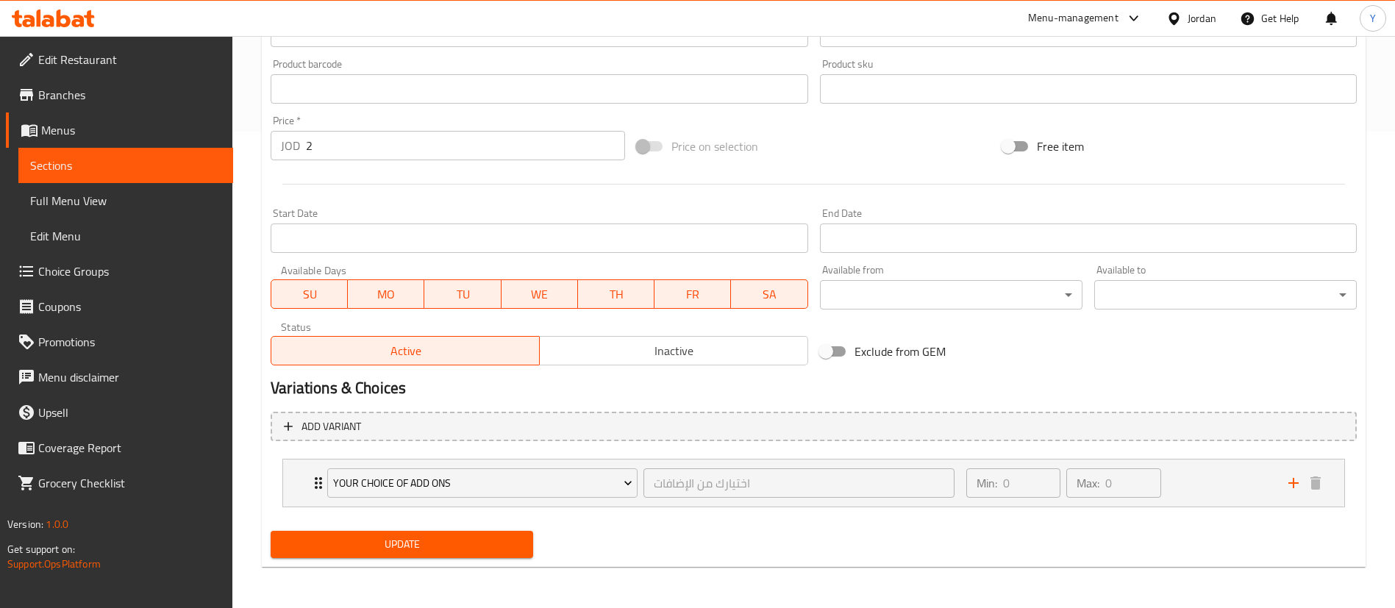
type input "[PERSON_NAME]"
click at [447, 555] on button "Update" at bounding box center [402, 544] width 262 height 27
click at [165, 175] on link "Sections" at bounding box center [125, 165] width 215 height 35
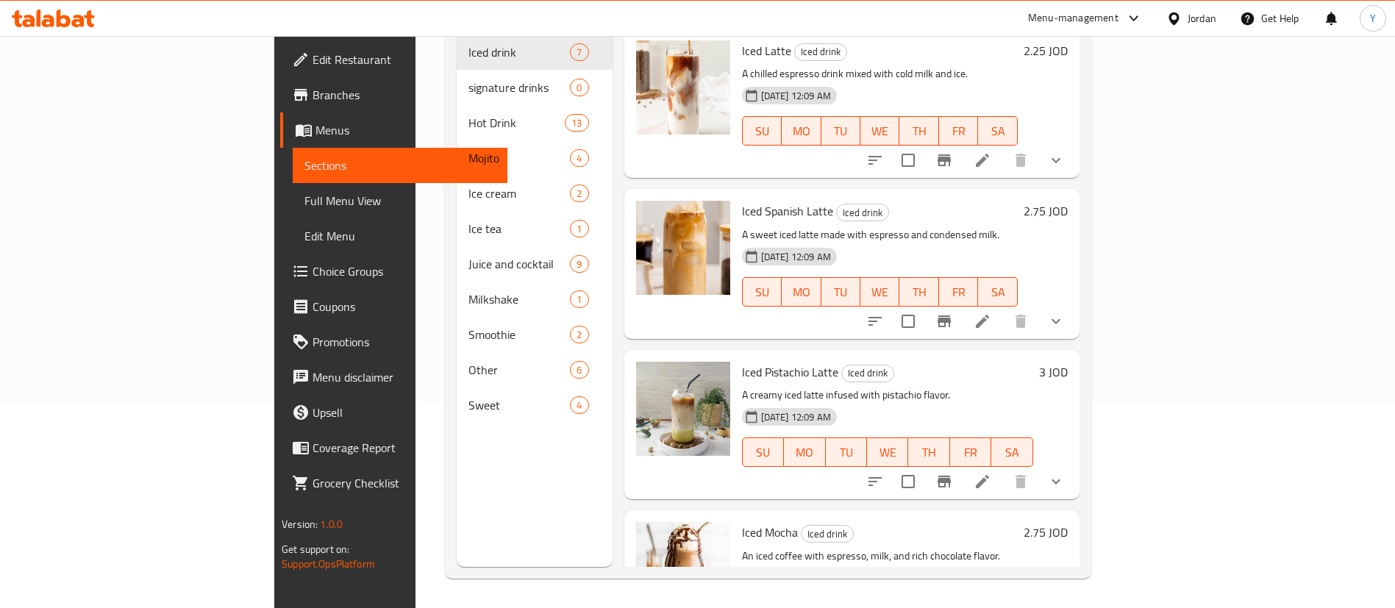
scroll to position [553, 0]
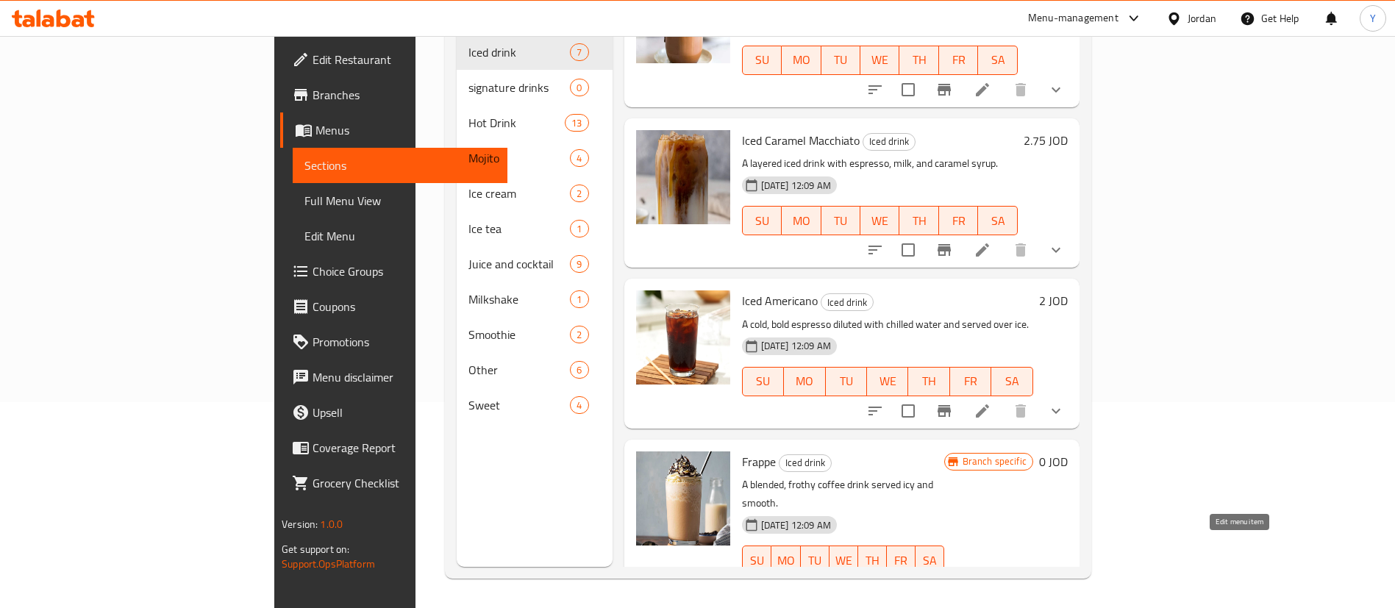
click at [991, 581] on icon at bounding box center [982, 590] width 18 height 18
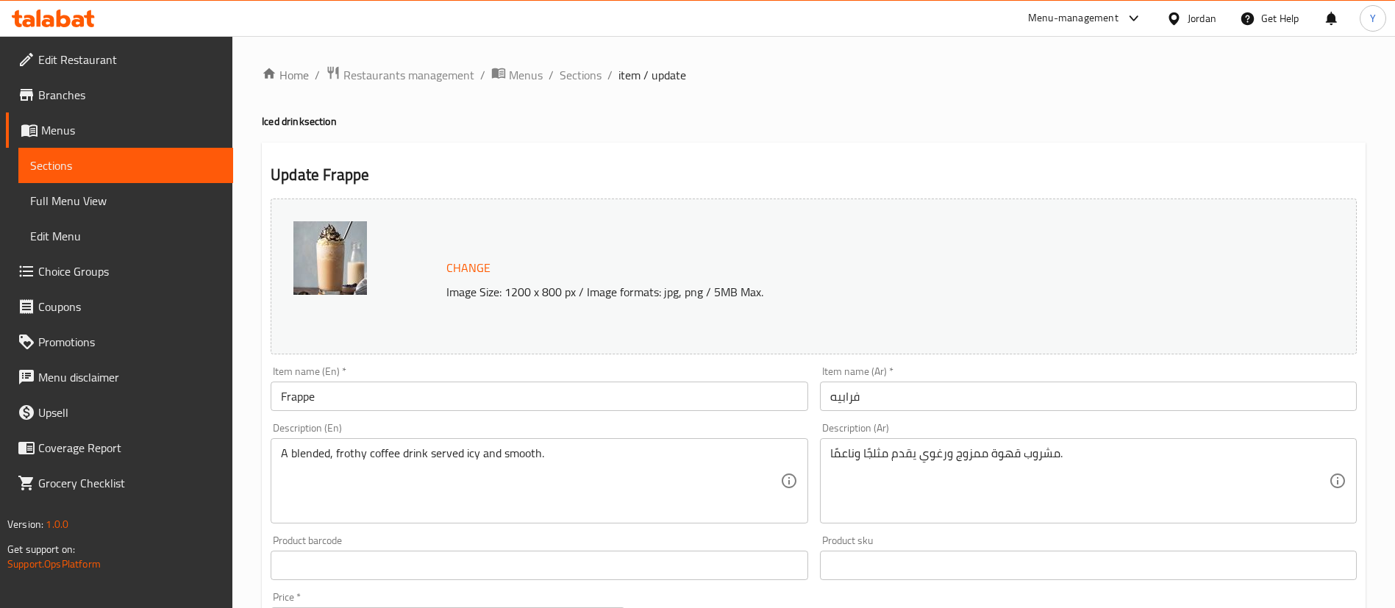
click at [282, 390] on input "Frappe" at bounding box center [539, 396] width 537 height 29
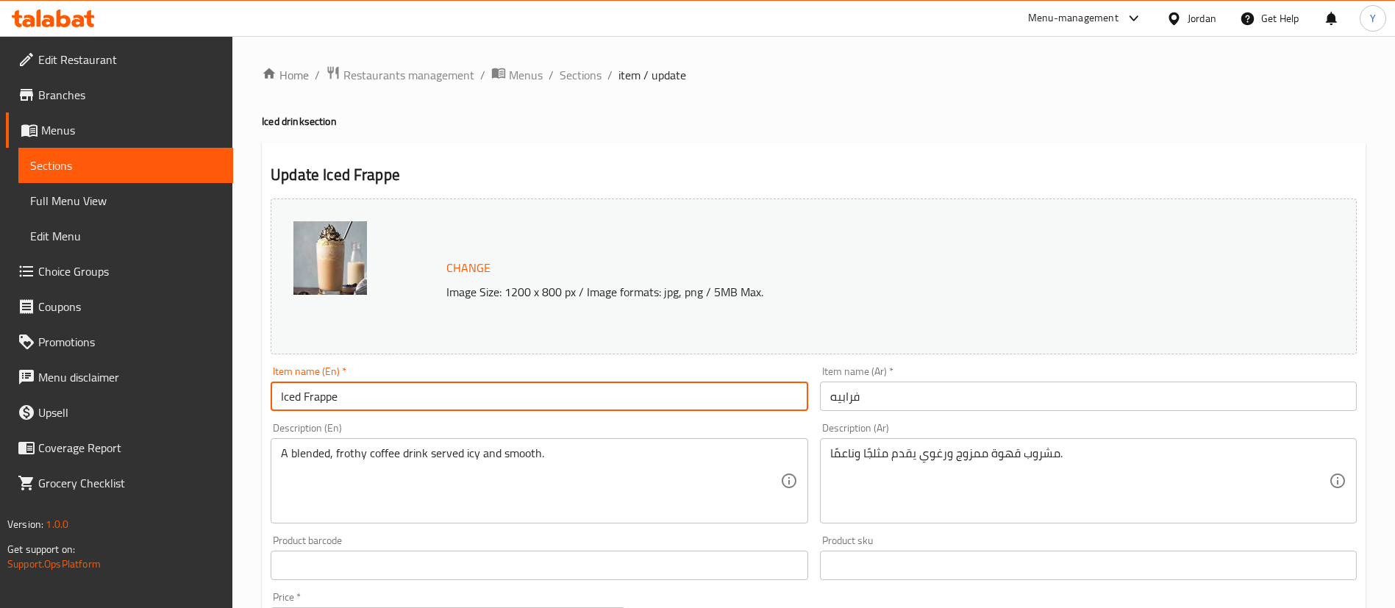
type input "Iced Frappe"
click at [912, 404] on input "فرابيه" at bounding box center [1088, 396] width 537 height 29
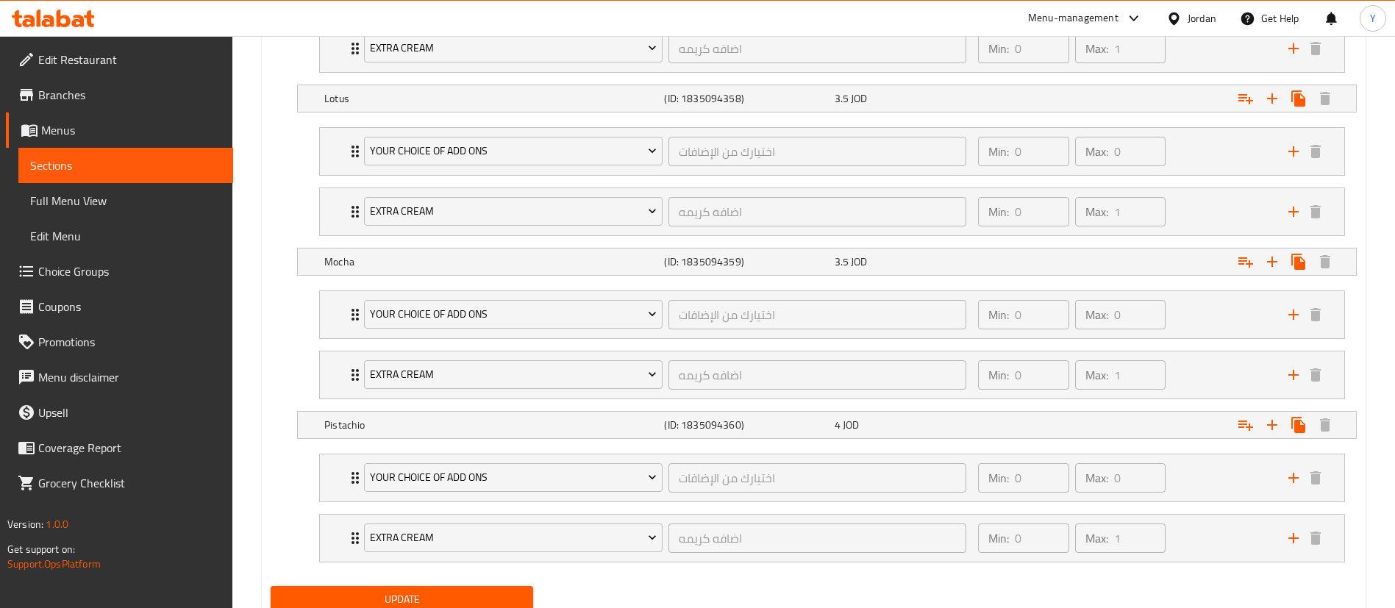
scroll to position [1053, 0]
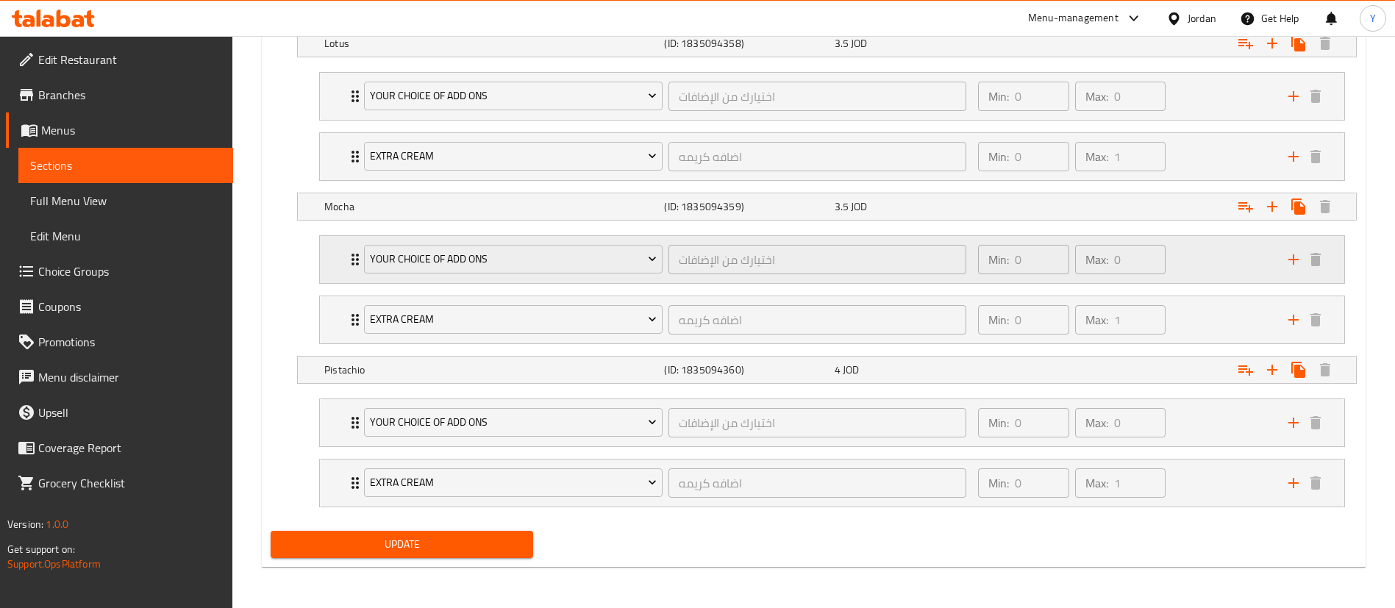
click at [1223, 262] on div "Min: 0 ​ Max: 0 ​" at bounding box center [1124, 259] width 310 height 47
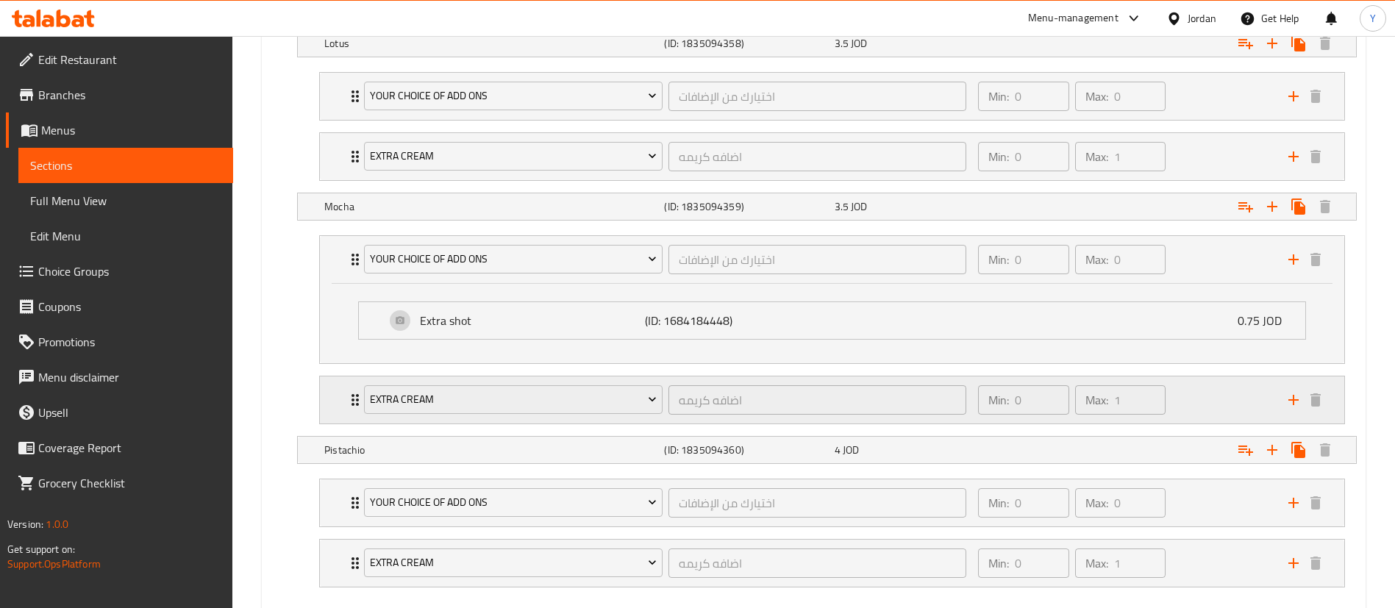
click at [1173, 395] on div "Min: 0 ​ Max: 1 ​" at bounding box center [1124, 399] width 310 height 47
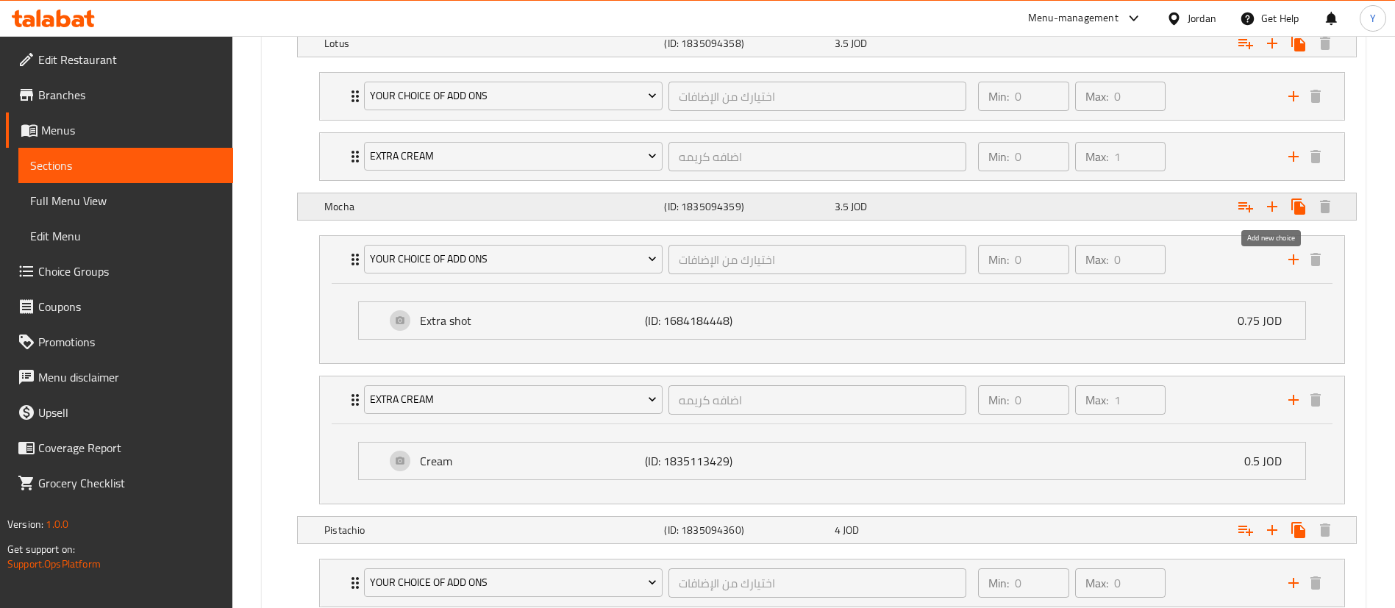
type input "[PERSON_NAME]"
click at [1278, 213] on icon "Expand" at bounding box center [1272, 207] width 18 height 18
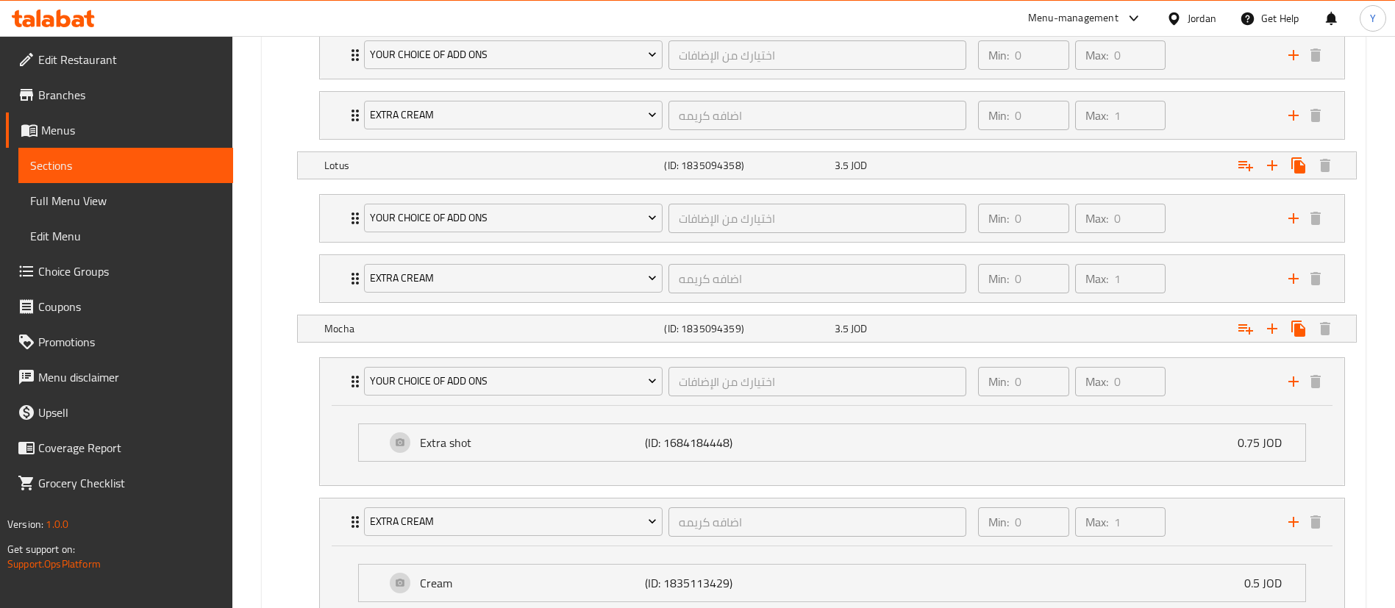
scroll to position [929, 0]
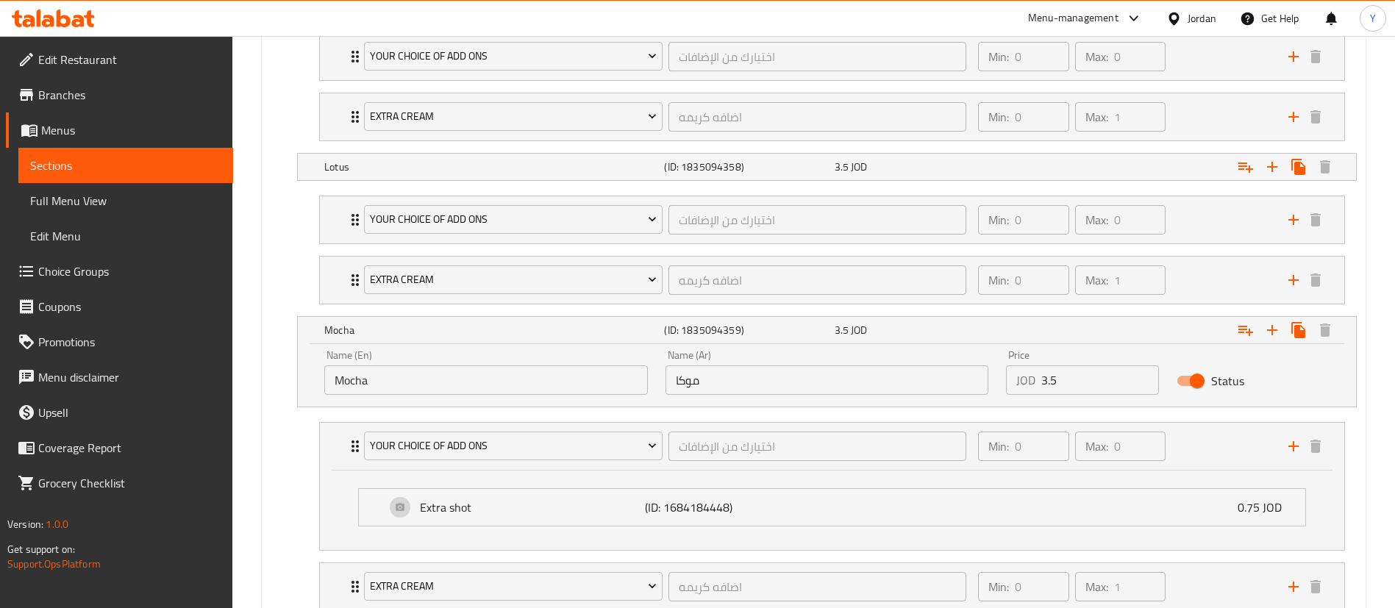
click at [457, 396] on div "Name (En) Mocha Name (En)" at bounding box center [485, 372] width 341 height 62
click at [481, 373] on input "Mocha" at bounding box center [485, 379] width 323 height 29
click at [333, 385] on input "Mocha" at bounding box center [485, 379] width 323 height 29
type input "Dark Mocha"
click at [792, 383] on input "موكا" at bounding box center [826, 379] width 323 height 29
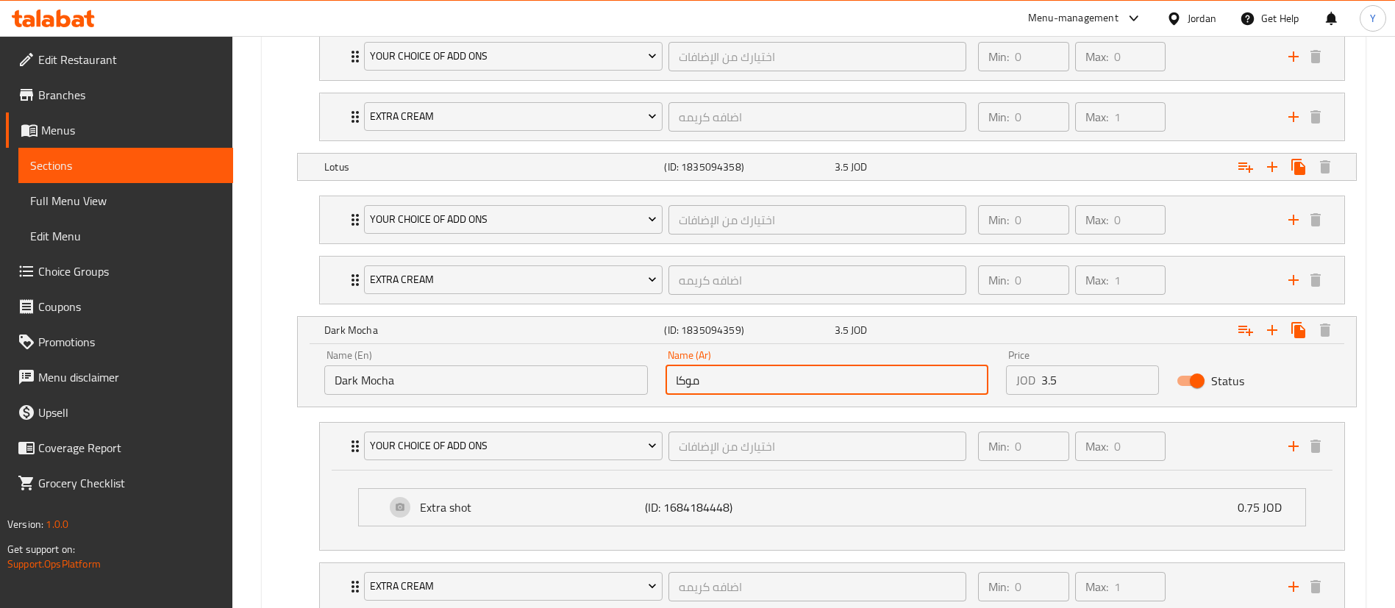
click at [680, 392] on input "موكا" at bounding box center [826, 379] width 323 height 29
click at [668, 376] on input "موكا" at bounding box center [826, 379] width 323 height 29
type input "دارك موكا"
click at [270, 271] on div "Your choice of: (ID: 1073531693) Min 1 , Max 1 Name (En) Your choice of: Name (…" at bounding box center [814, 465] width 1098 height 1025
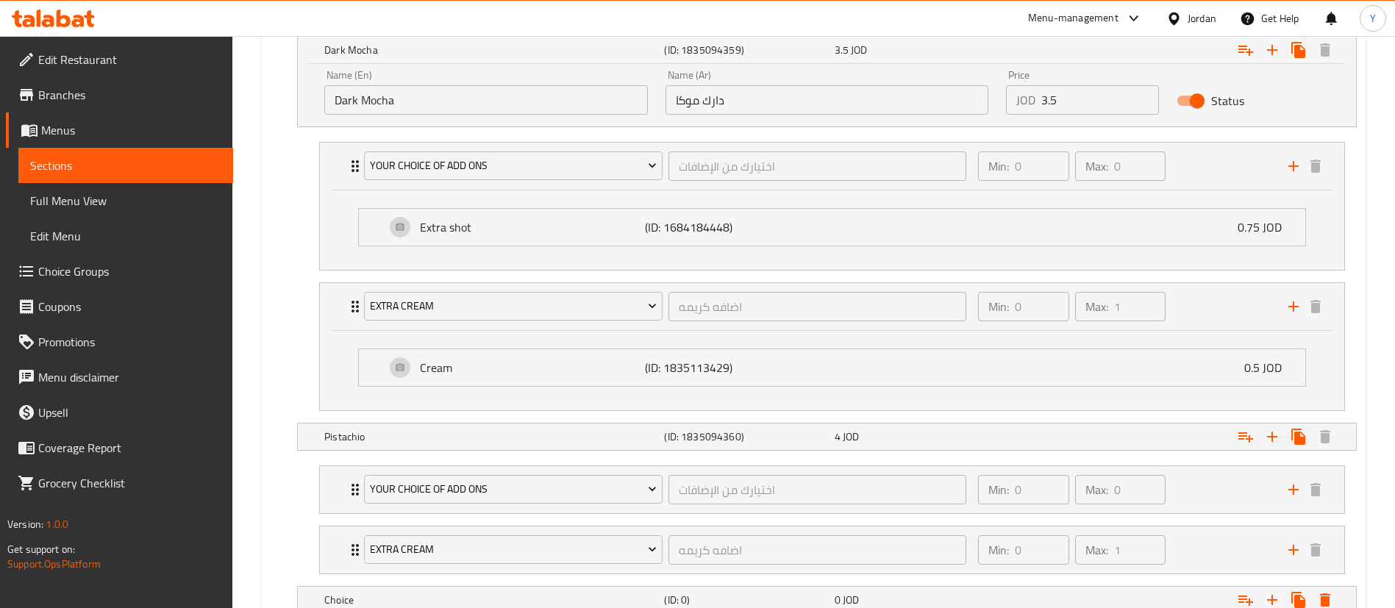
scroll to position [1382, 0]
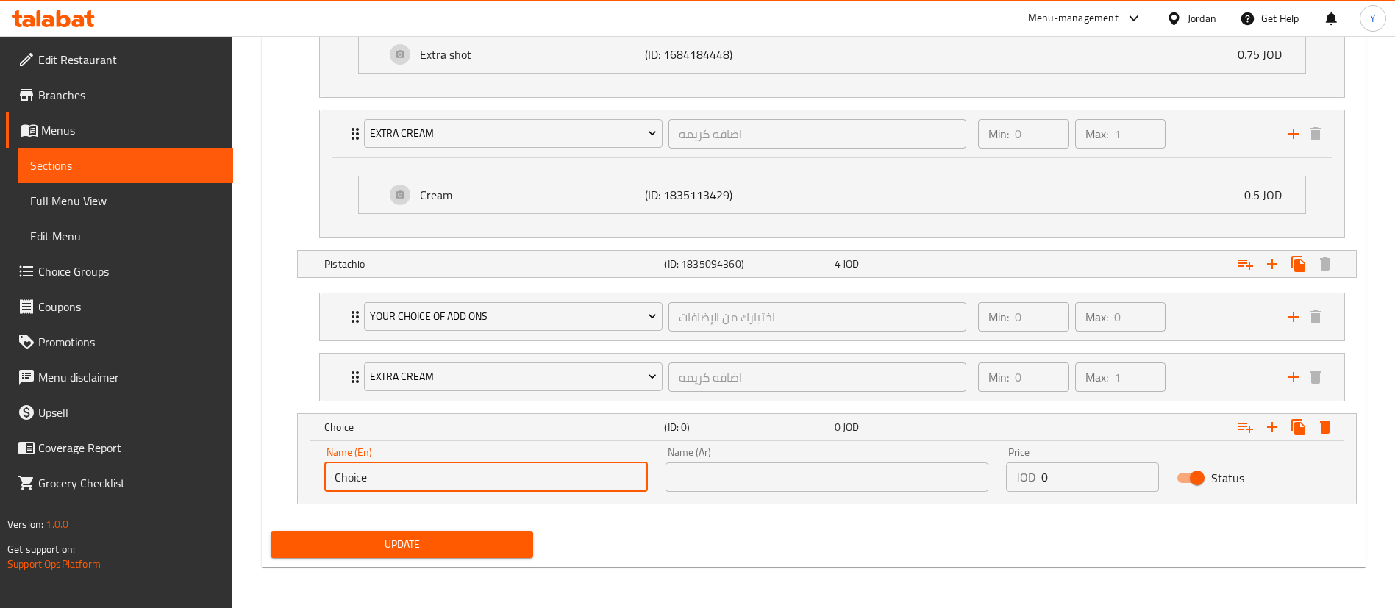
drag, startPoint x: 411, startPoint y: 482, endPoint x: 131, endPoint y: 498, distance: 280.6
type input "ً"
type input "White Mocha"
click at [829, 479] on input "text" at bounding box center [826, 476] width 323 height 29
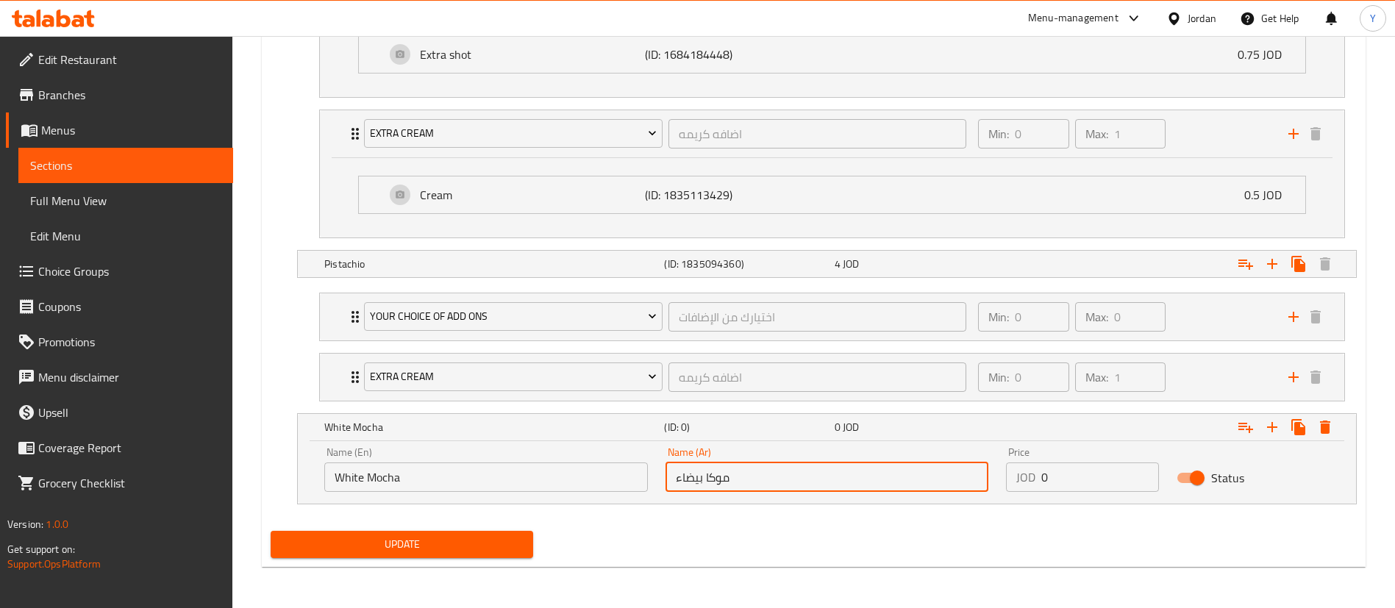
type input "موكا بيضاء"
drag, startPoint x: 1056, startPoint y: 484, endPoint x: 906, endPoint y: 492, distance: 150.9
click at [906, 492] on div "Name (En) White Mocha Name (En) Name (Ar) موكا بيضاء Name (Ar) Price JOD 0 Pric…" at bounding box center [826, 469] width 1023 height 62
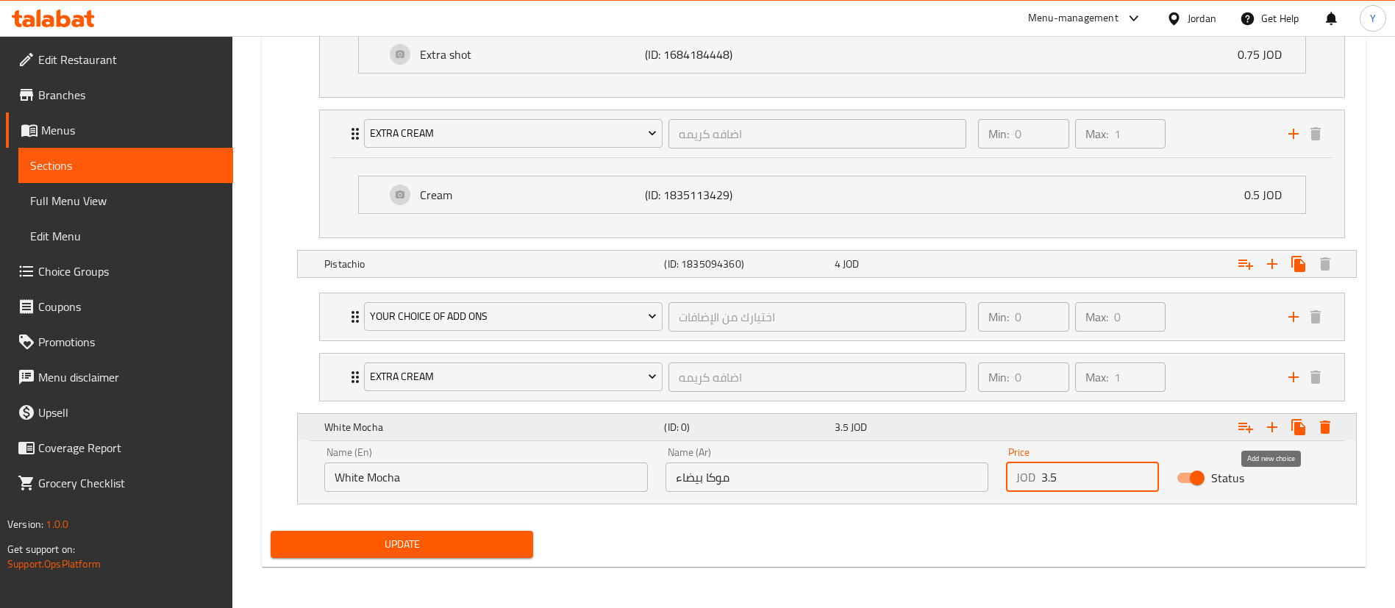
type input "3.5"
click at [1259, 430] on button "Expand" at bounding box center [1272, 427] width 26 height 26
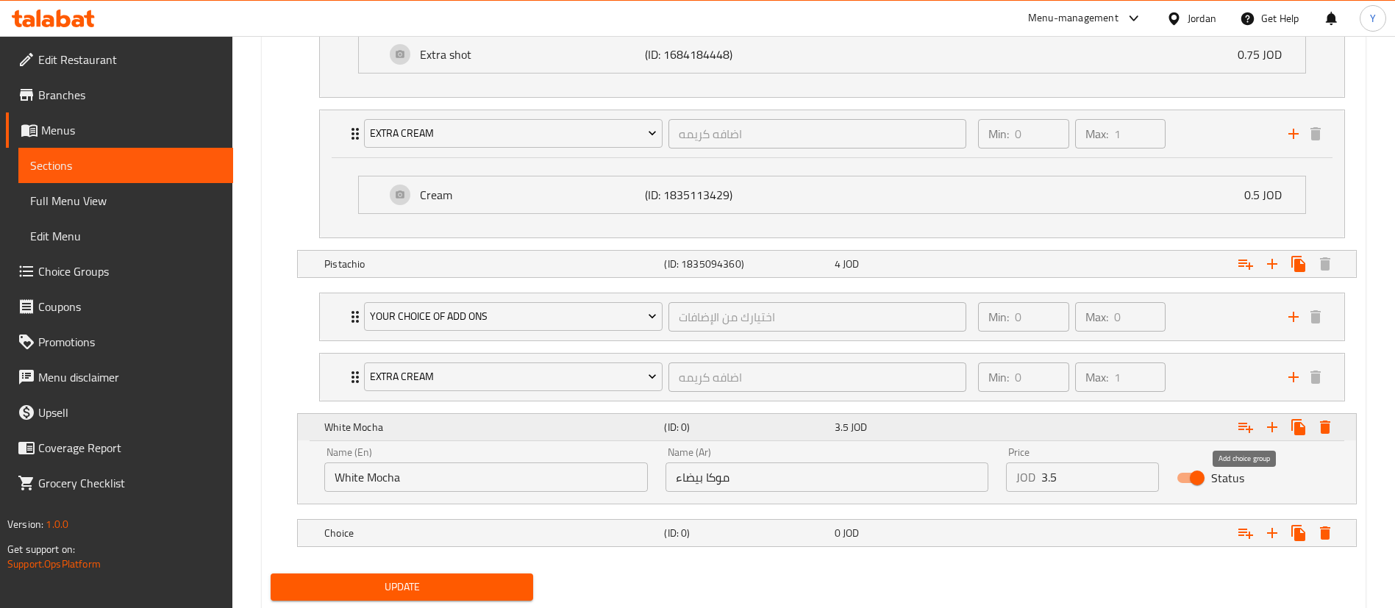
click at [1253, 422] on icon "Expand" at bounding box center [1245, 427] width 18 height 18
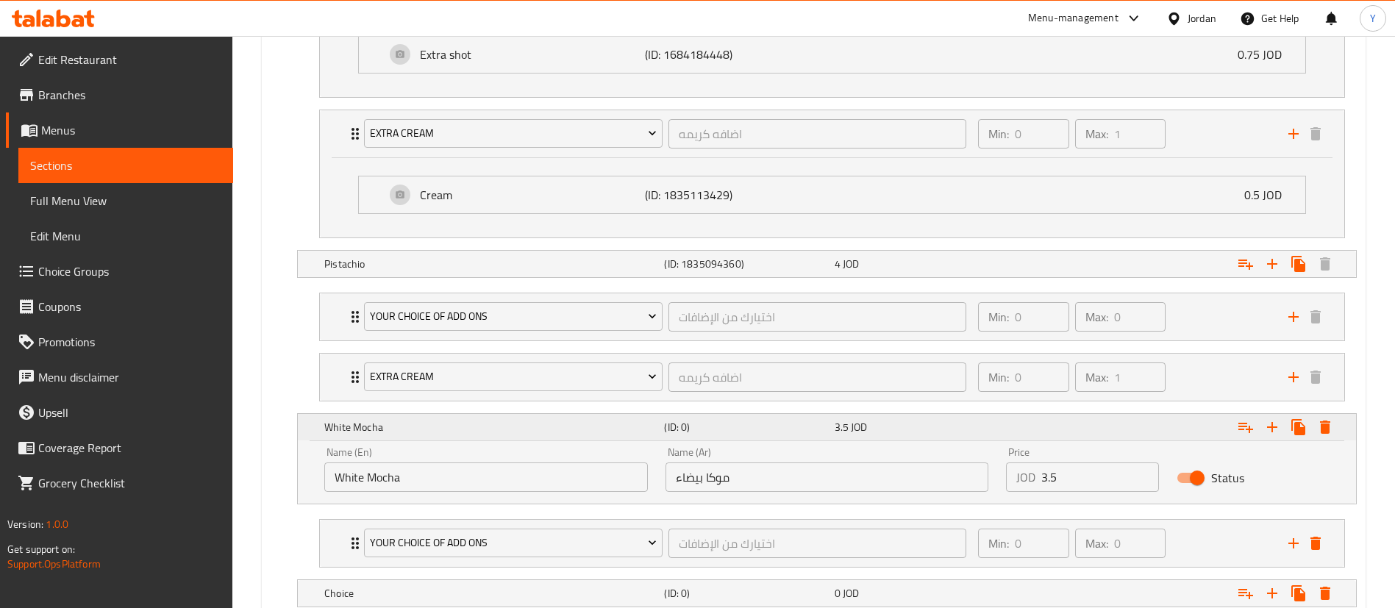
scroll to position [1485, 0]
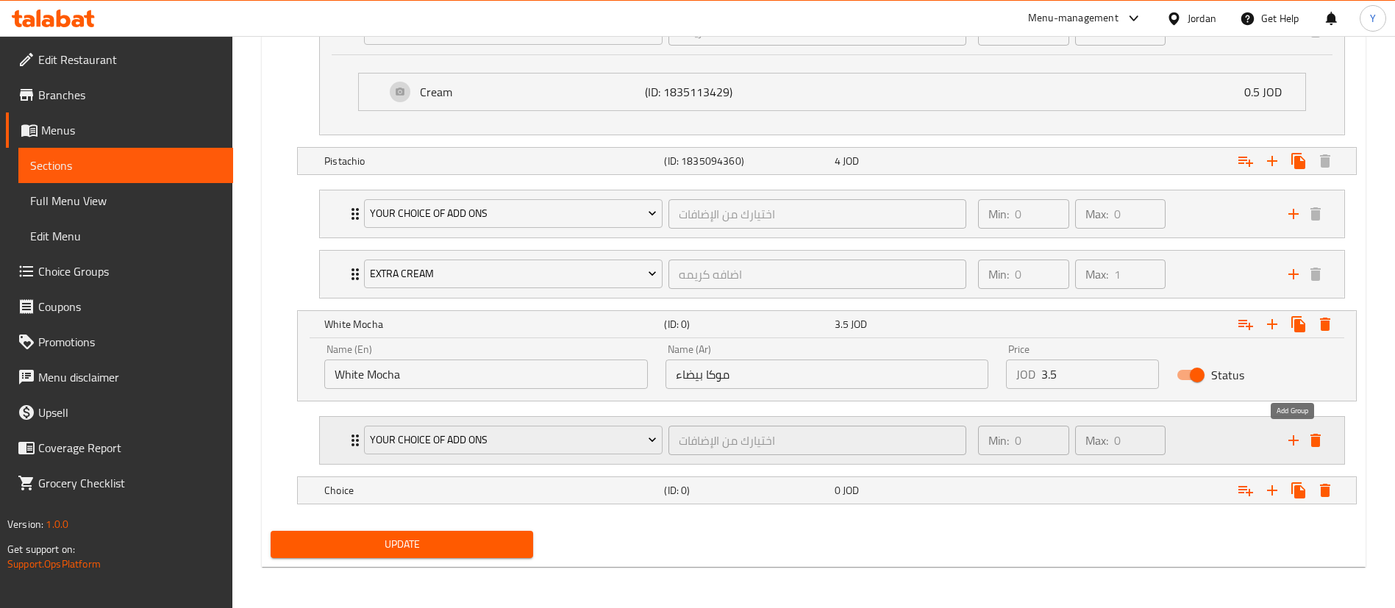
click at [1291, 443] on icon "add" at bounding box center [1293, 441] width 18 height 18
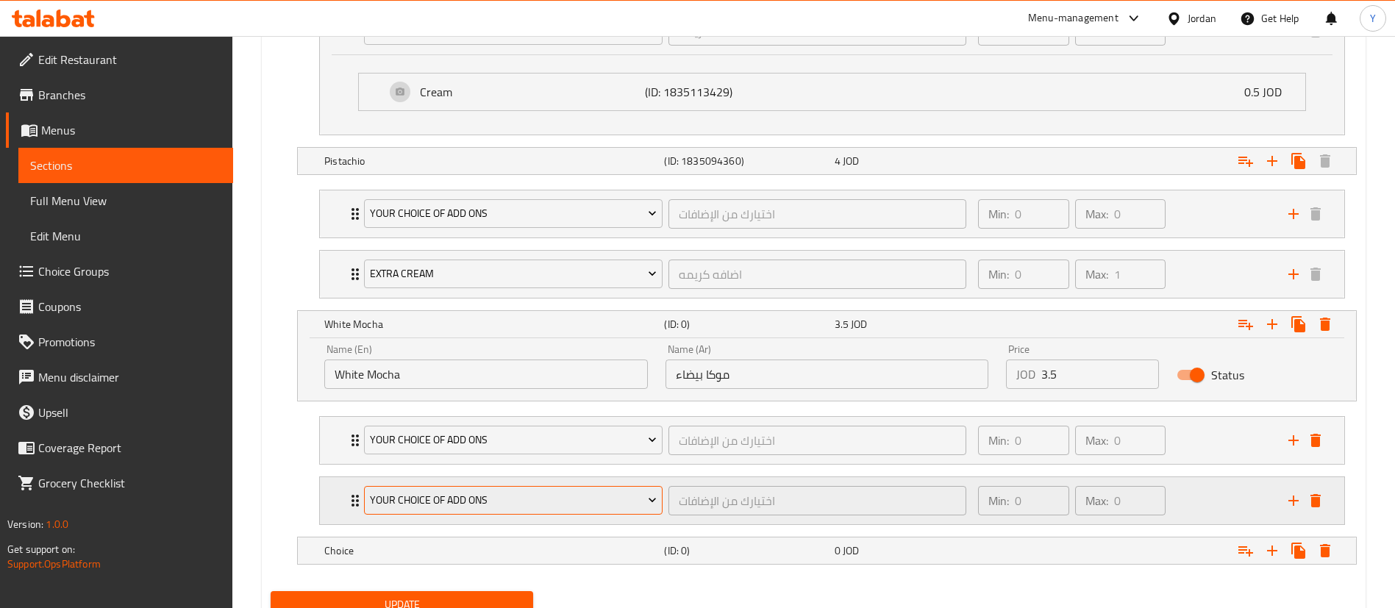
click at [518, 495] on span "Your Choice Of Add Ons" at bounding box center [513, 500] width 287 height 18
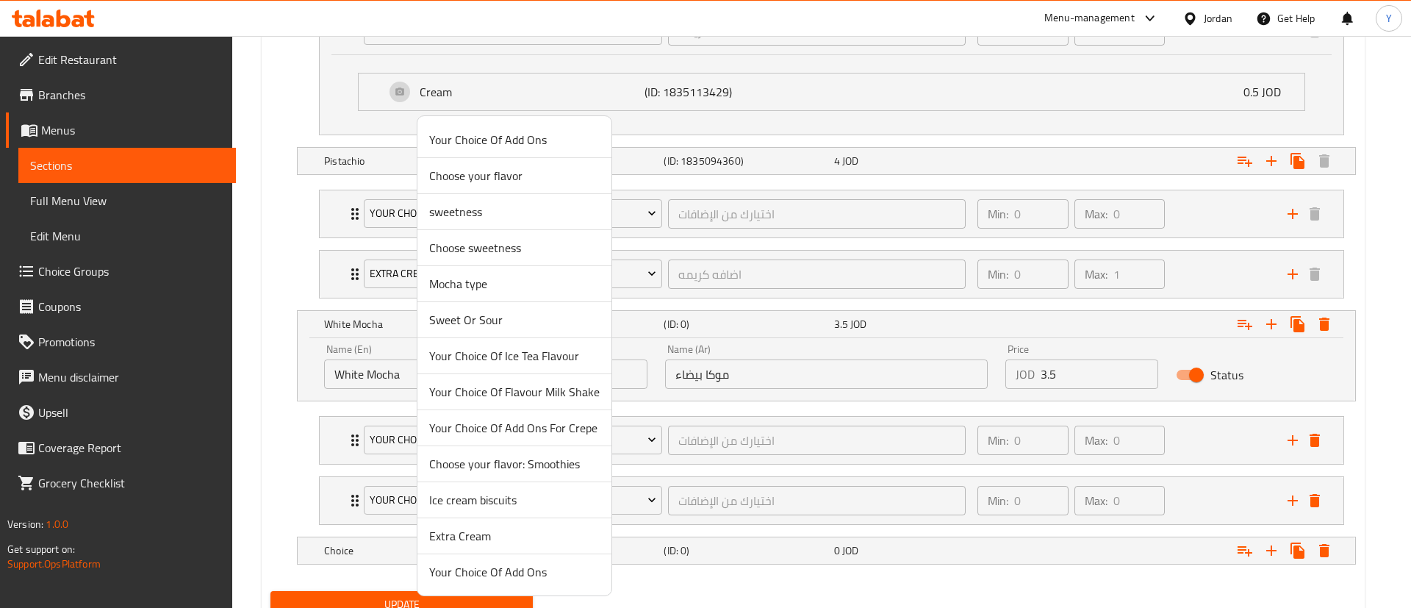
click at [503, 545] on li "Extra Cream" at bounding box center [515, 536] width 194 height 36
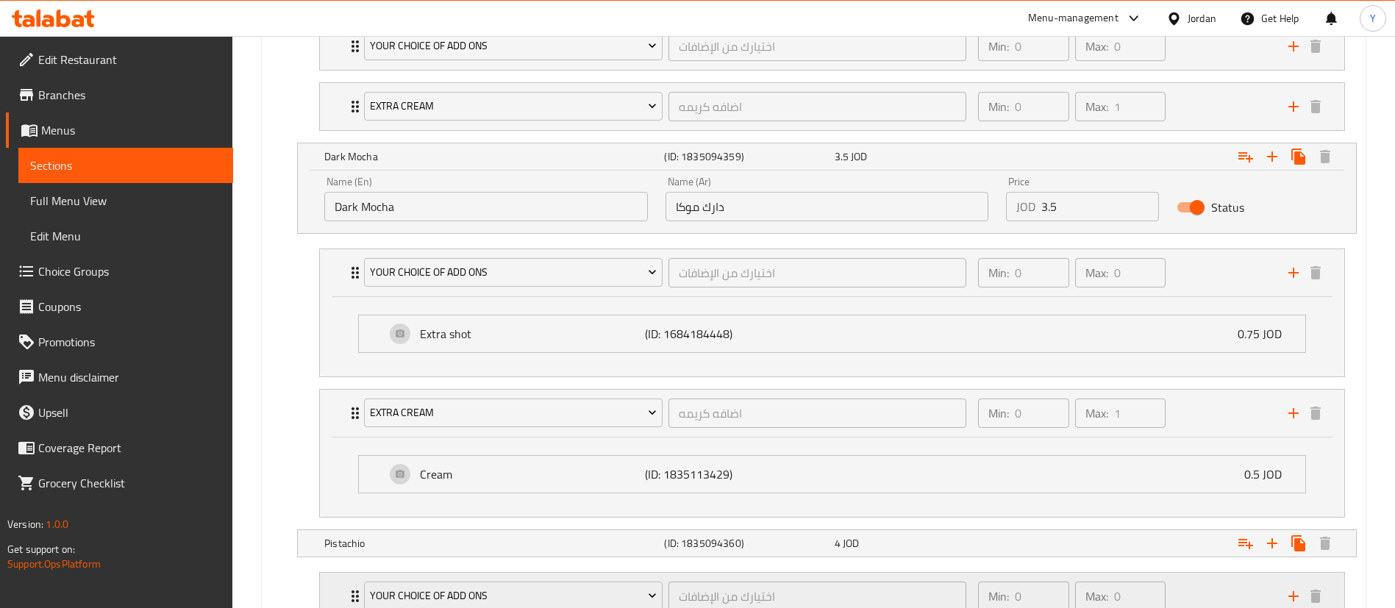
scroll to position [1101, 0]
click at [1228, 296] on div "Min: 0 ​ Max: 0 ​" at bounding box center [1124, 274] width 310 height 47
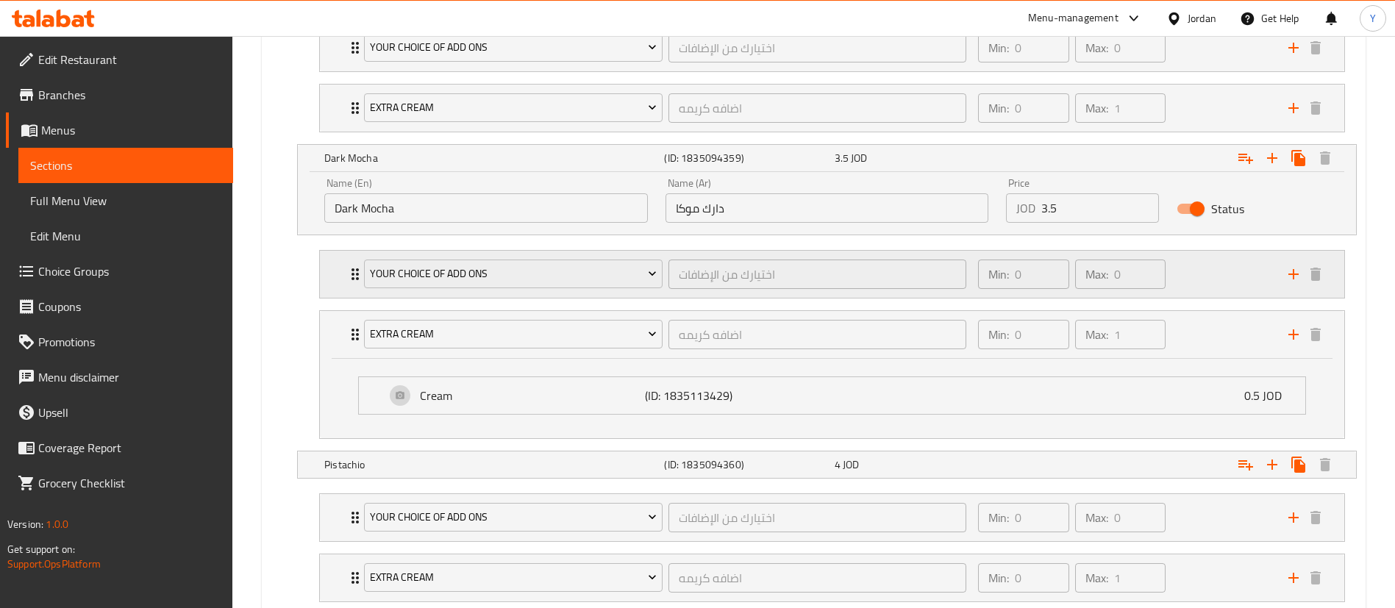
click at [1228, 296] on div "Min: 0 ​ Max: 0 ​" at bounding box center [1124, 274] width 310 height 47
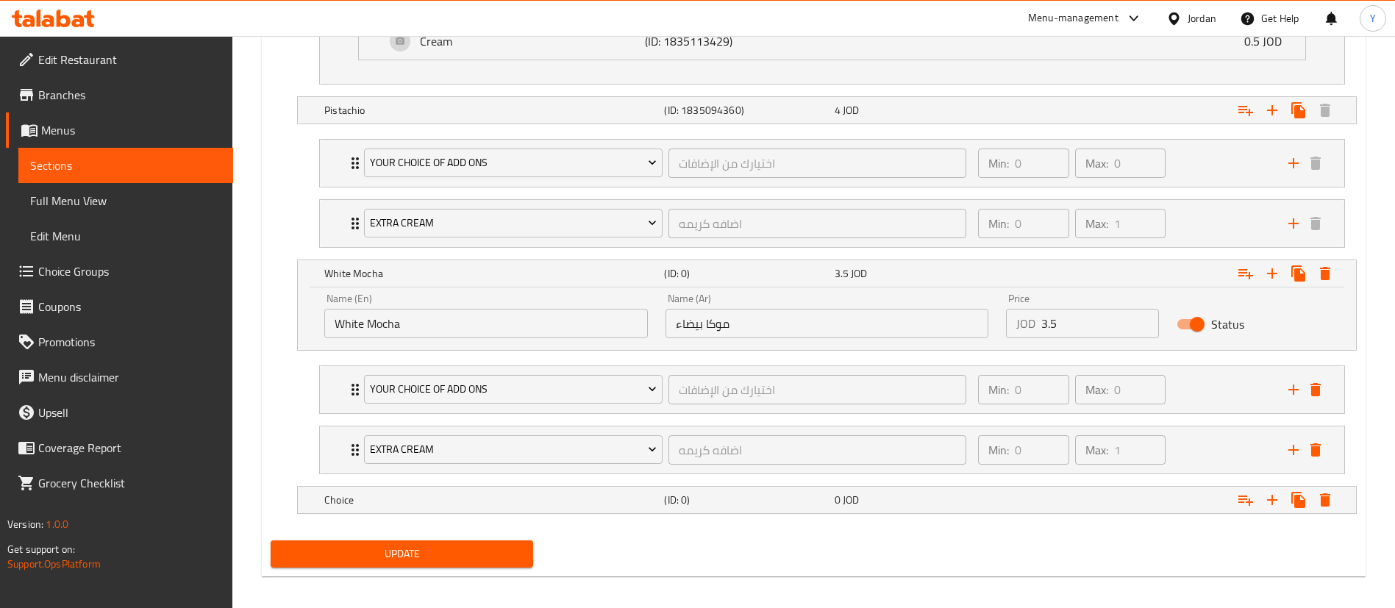
scroll to position [1540, 0]
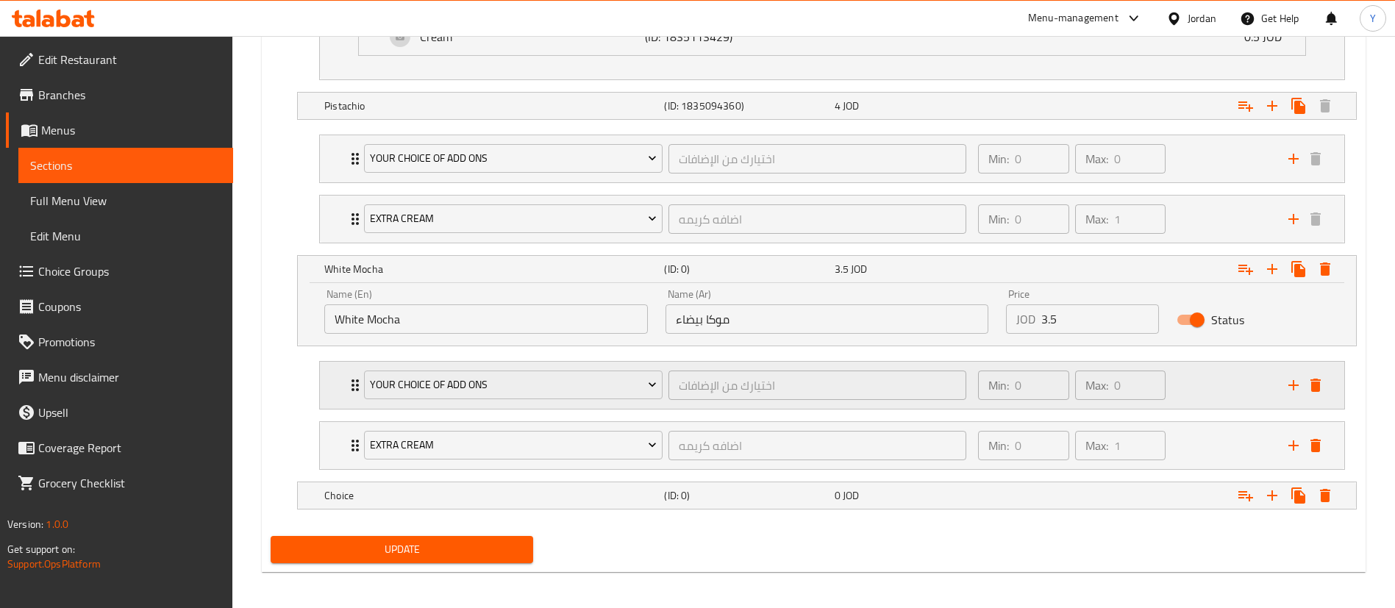
click at [1217, 393] on div "Min: 0 ​ Max: 0 ​" at bounding box center [1124, 385] width 310 height 47
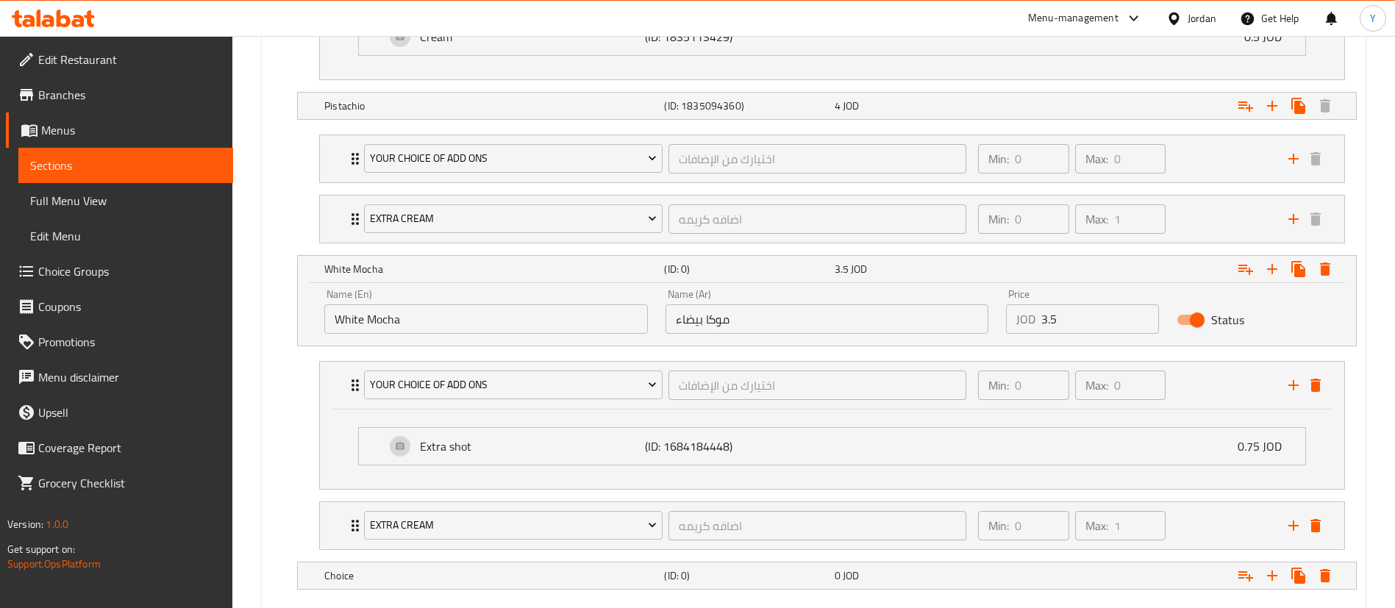
scroll to position [1625, 0]
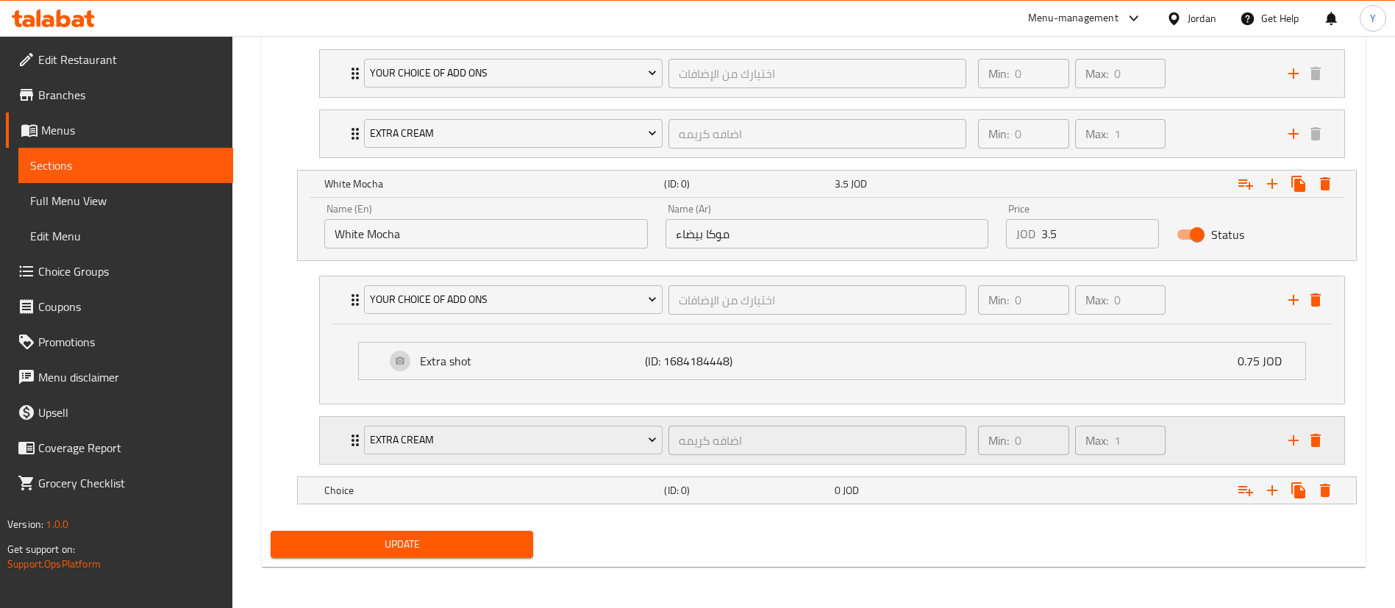
click at [1211, 455] on div "Min: 0 ​ Max: 1 ​" at bounding box center [1124, 440] width 310 height 47
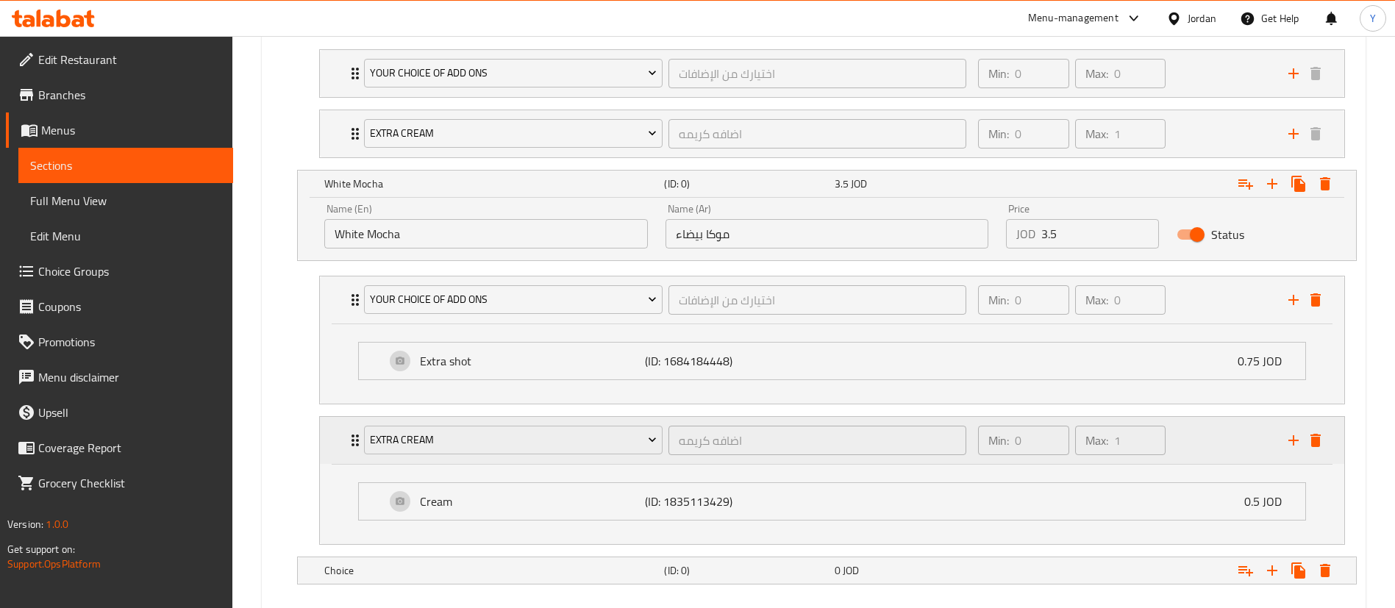
scroll to position [1706, 0]
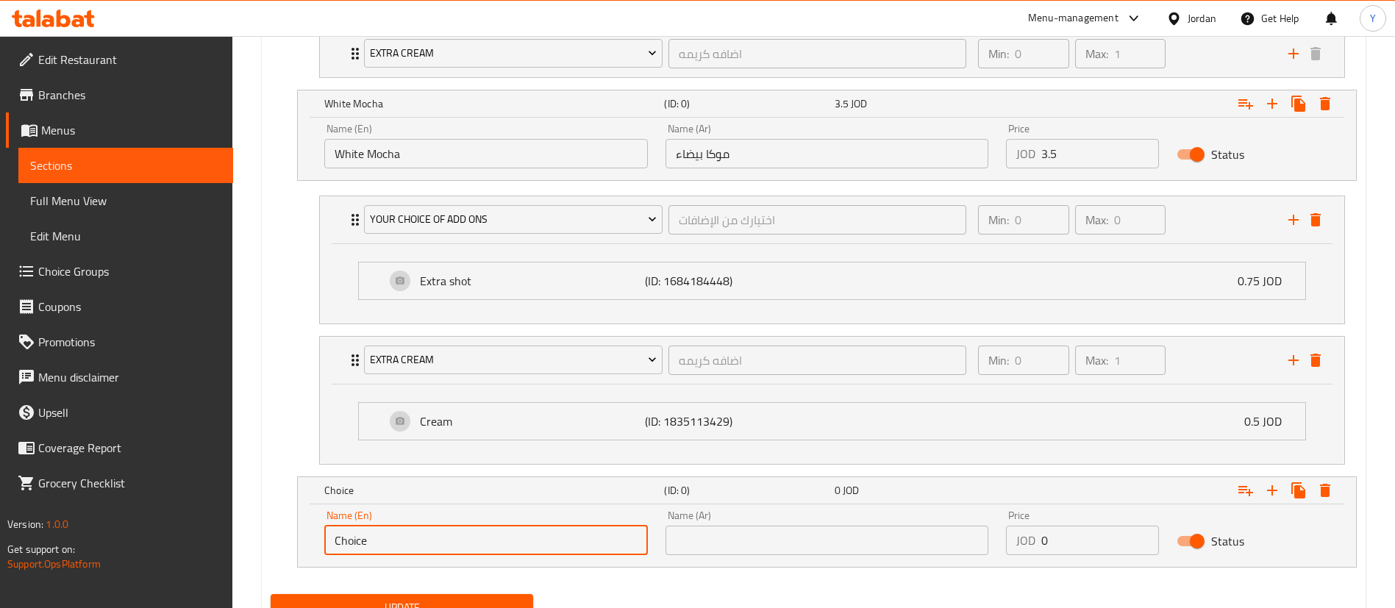
drag, startPoint x: 301, startPoint y: 554, endPoint x: 240, endPoint y: 565, distance: 61.9
type input "M"
type input "Milk Mocha"
click at [808, 545] on input "text" at bounding box center [826, 540] width 323 height 29
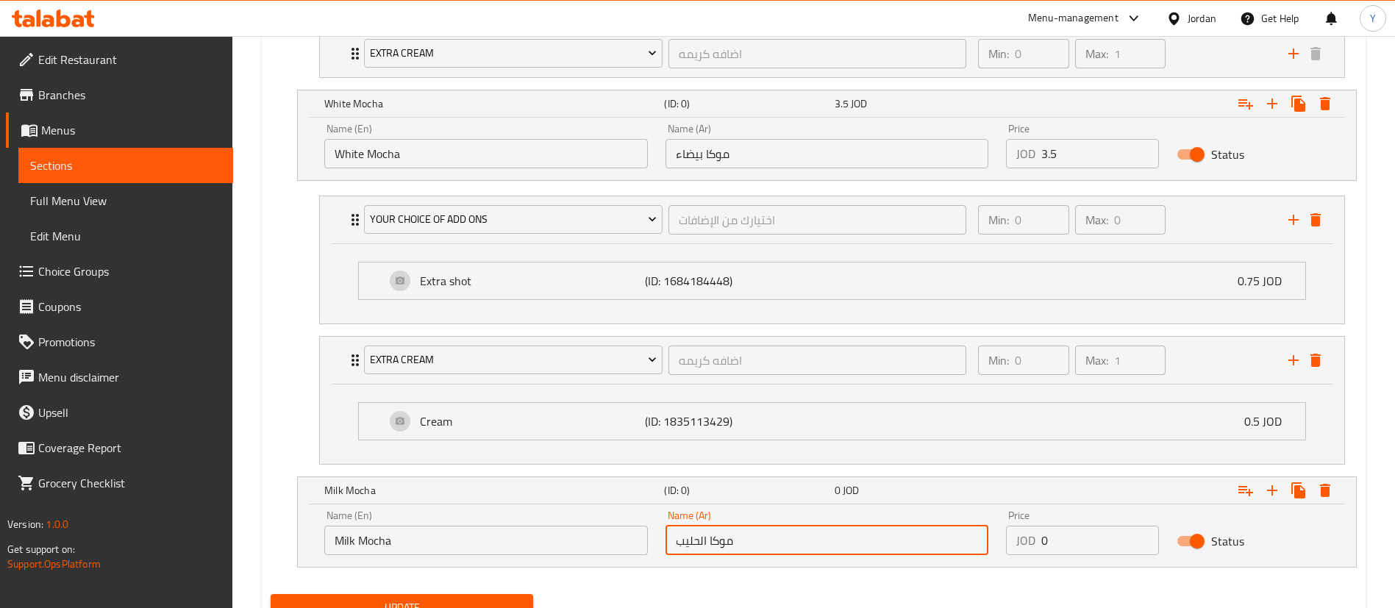
type input "موكا الحليب"
drag, startPoint x: 1086, startPoint y: 535, endPoint x: 902, endPoint y: 554, distance: 184.7
click at [902, 554] on div "Name (En) Milk Mocha Name (En) Name (Ar) موكا الحليب Name (Ar) Price JOD 0 Pric…" at bounding box center [826, 532] width 1023 height 62
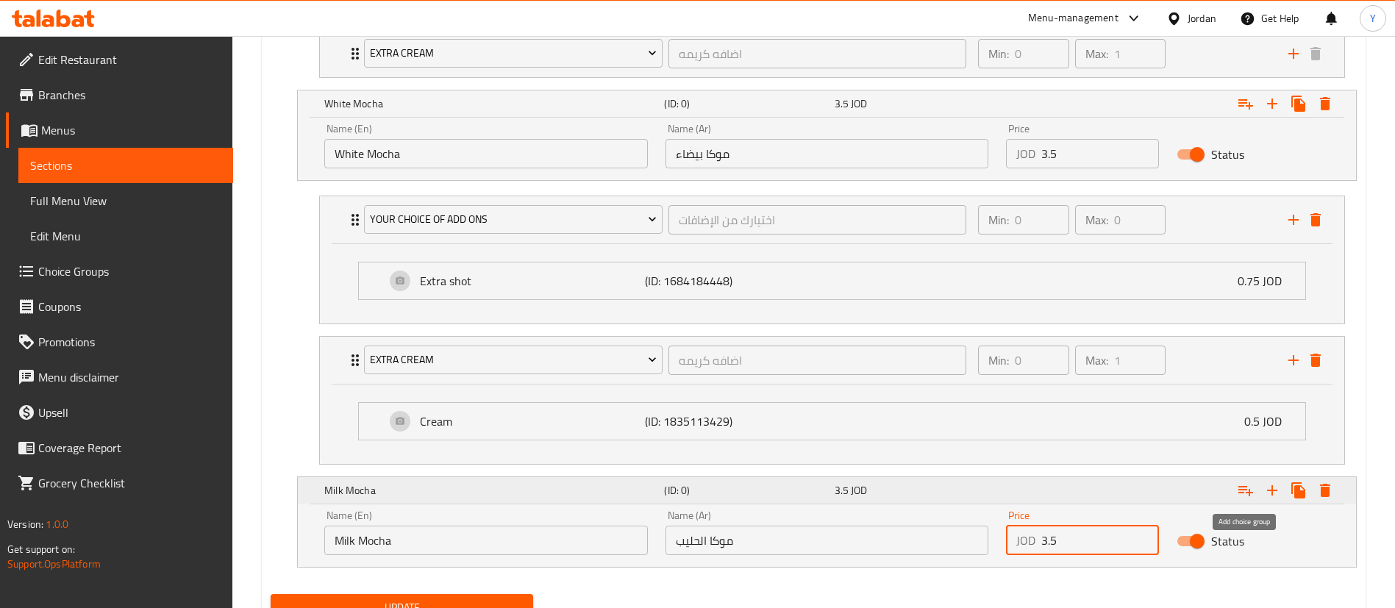
type input "3.5"
click at [1253, 482] on icon "Expand" at bounding box center [1245, 491] width 18 height 18
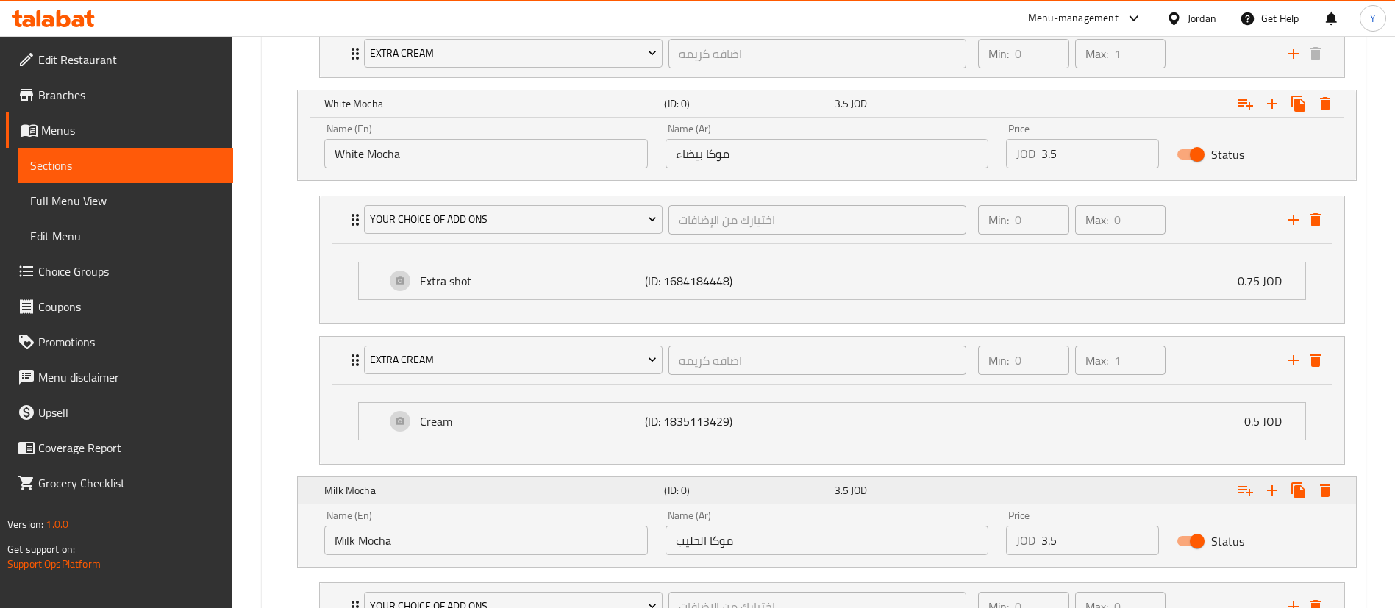
scroll to position [1829, 0]
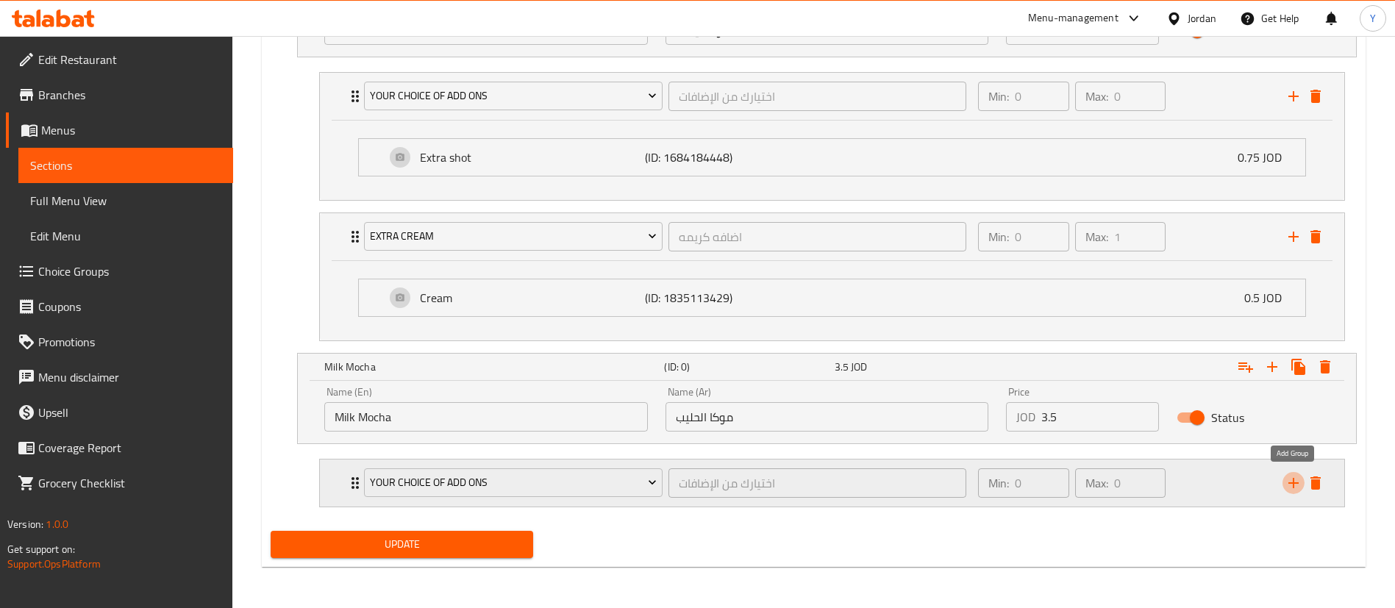
click at [1292, 484] on icon "add" at bounding box center [1293, 483] width 10 height 10
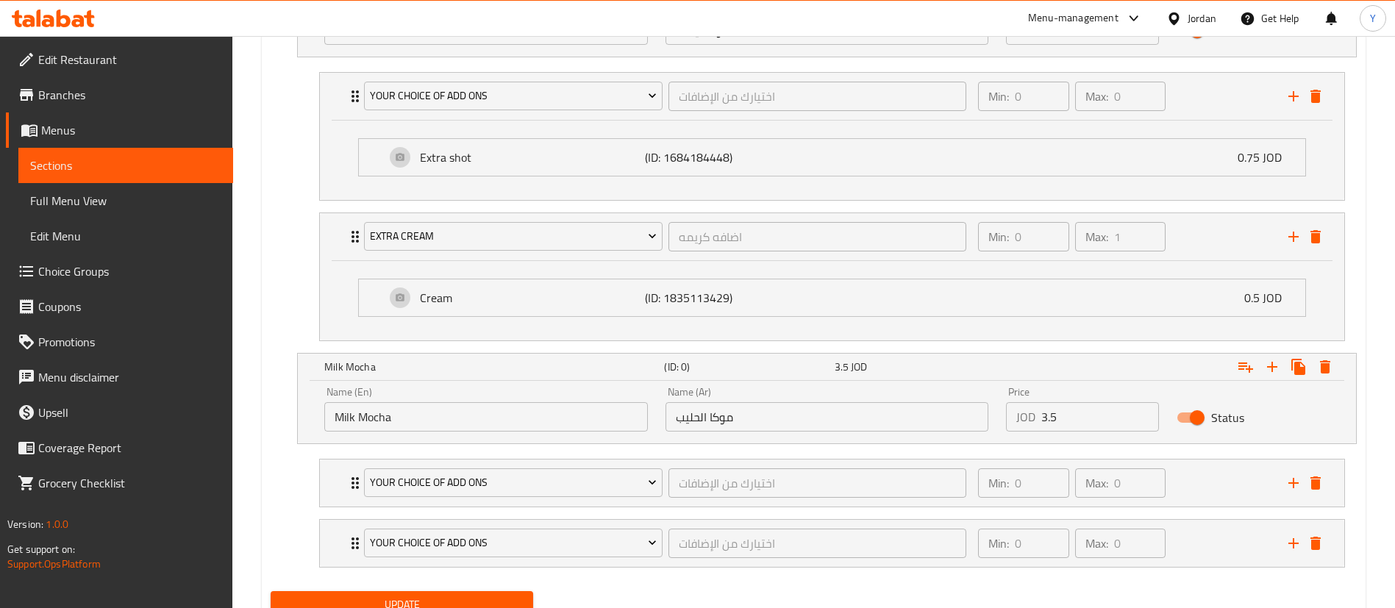
scroll to position [1889, 0]
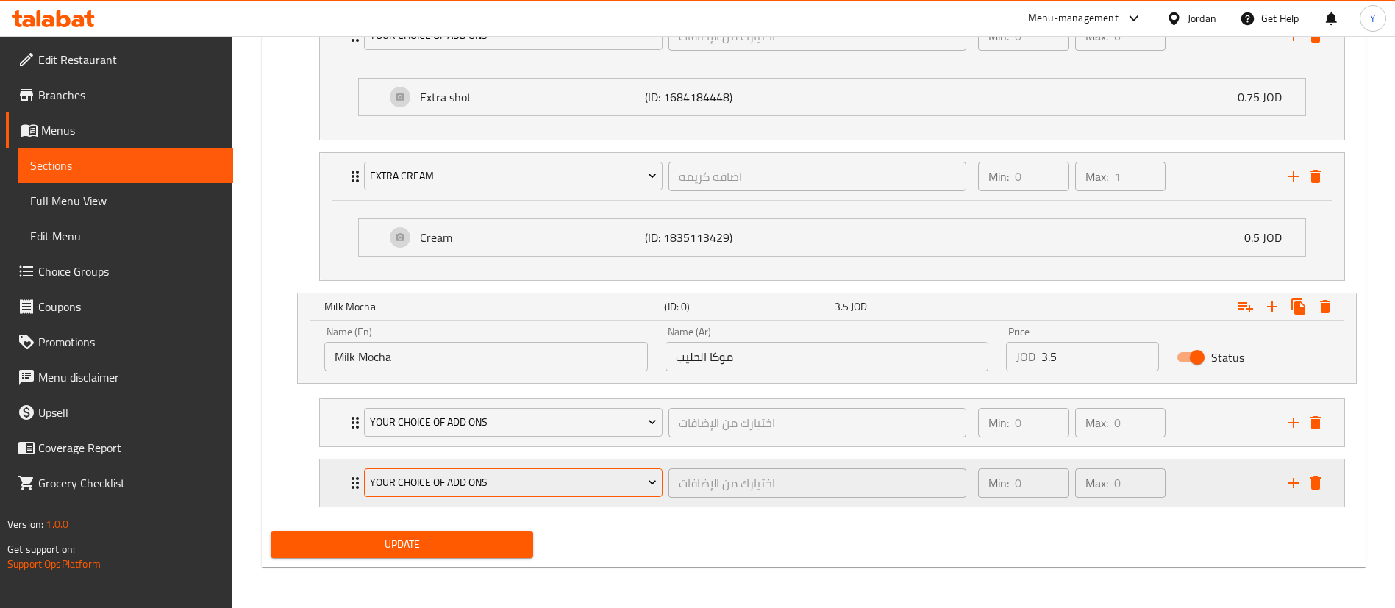
click at [449, 485] on span "Your Choice Of Add Ons" at bounding box center [513, 482] width 287 height 18
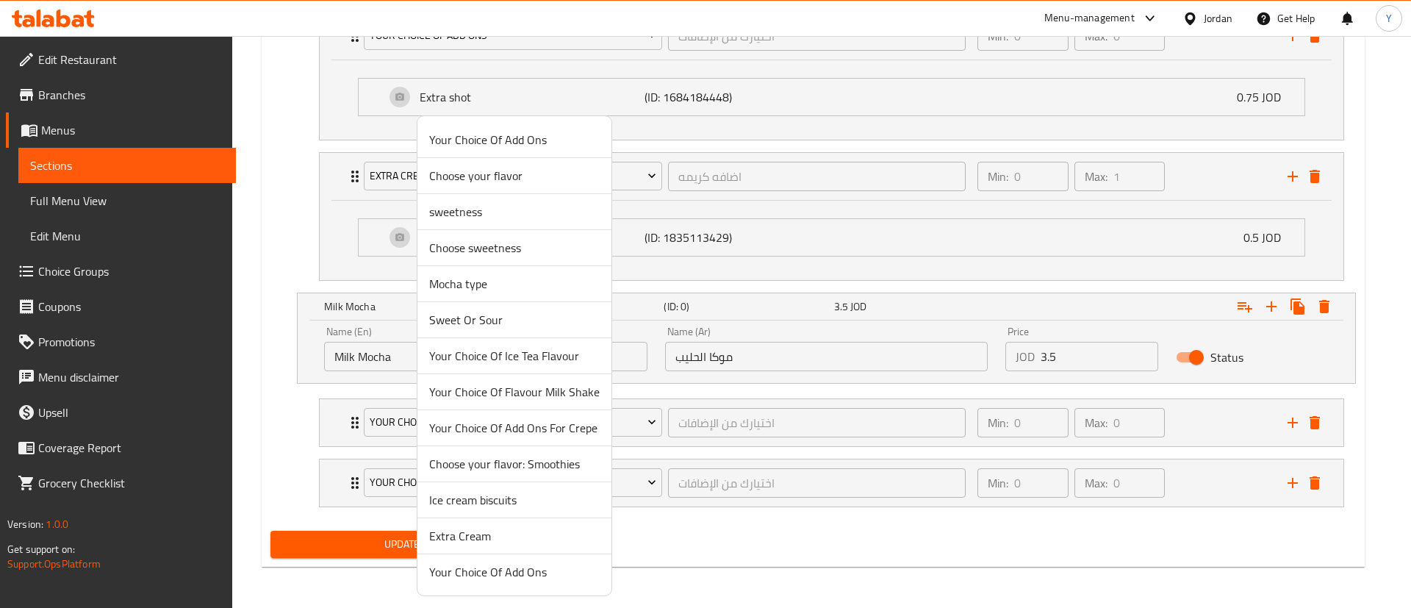
click at [454, 545] on span "Extra Cream" at bounding box center [514, 536] width 171 height 18
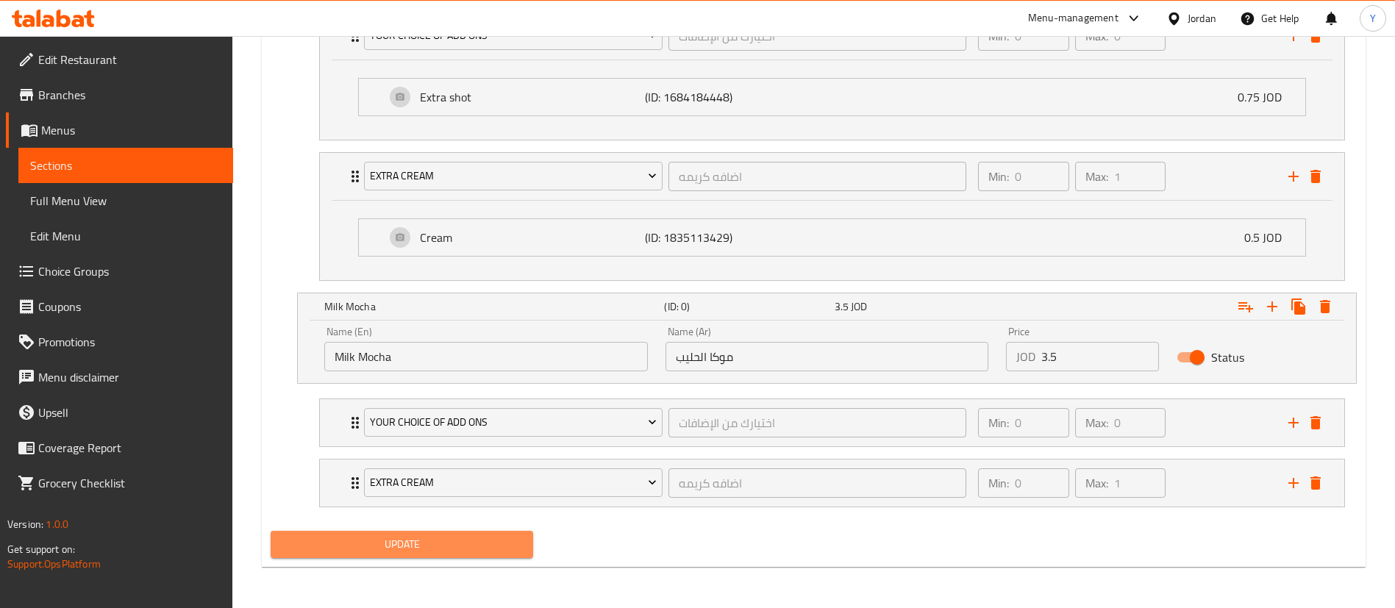
click at [443, 547] on span "Update" at bounding box center [401, 544] width 239 height 18
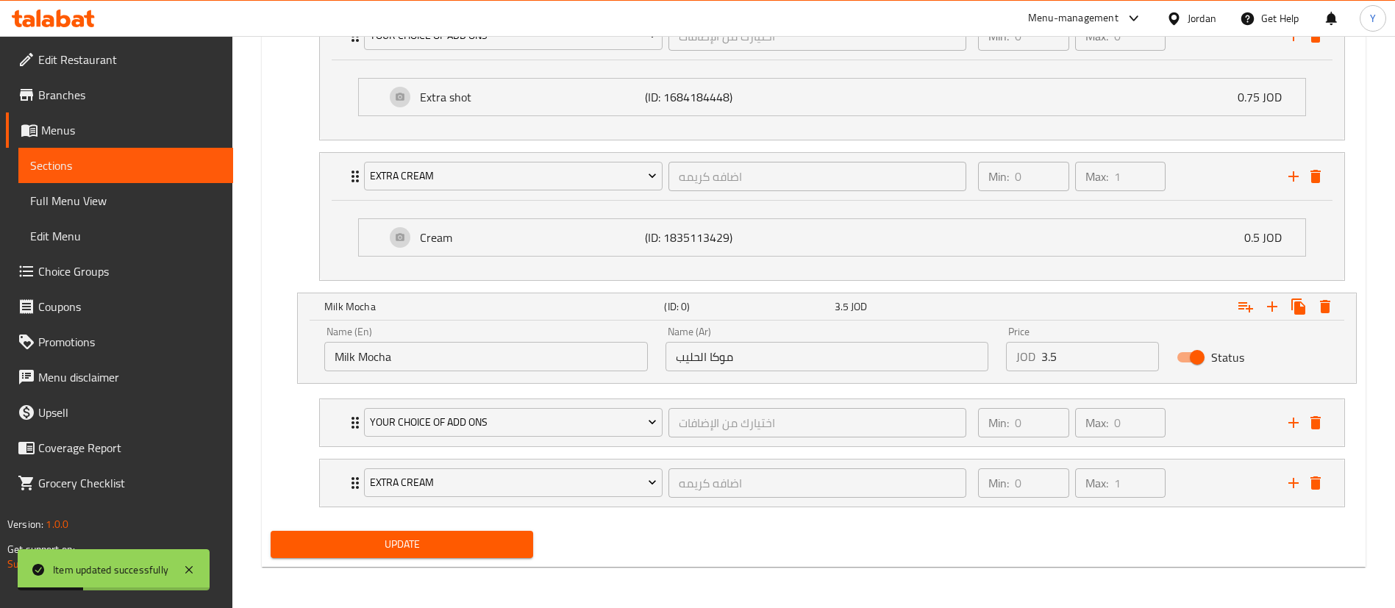
click at [443, 548] on span "Update" at bounding box center [401, 544] width 239 height 18
click at [185, 173] on span "Sections" at bounding box center [125, 166] width 191 height 18
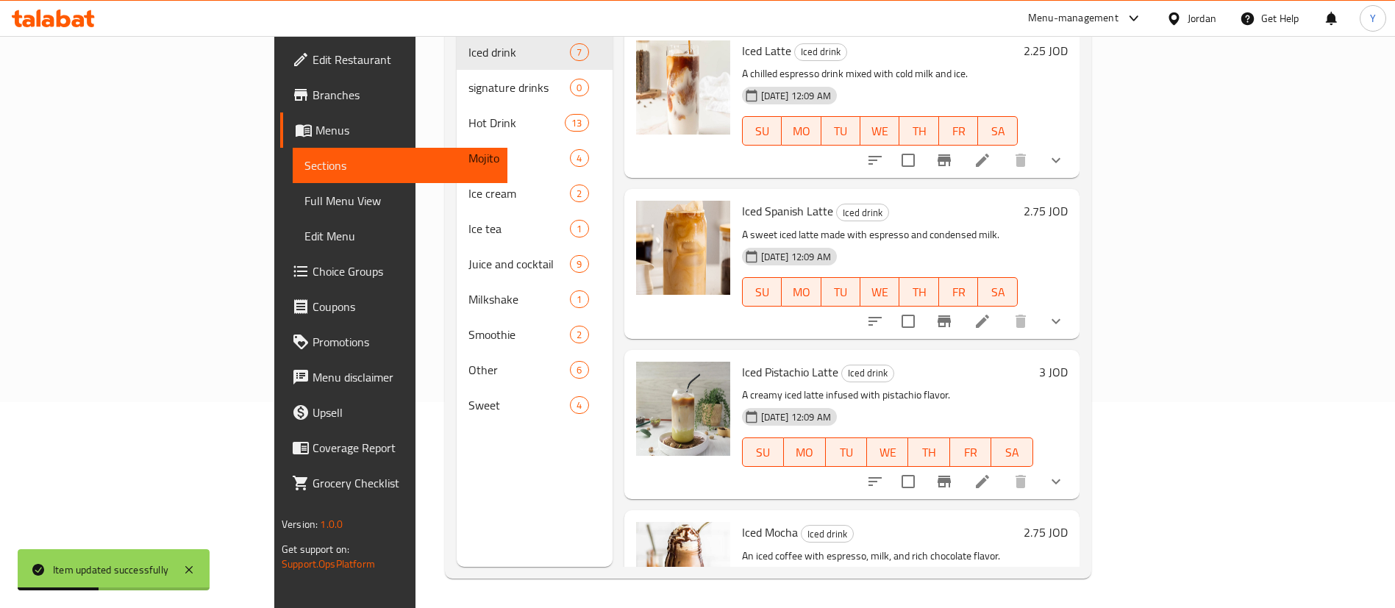
scroll to position [206, 0]
click at [312, 280] on span "Choice Groups" at bounding box center [403, 271] width 183 height 18
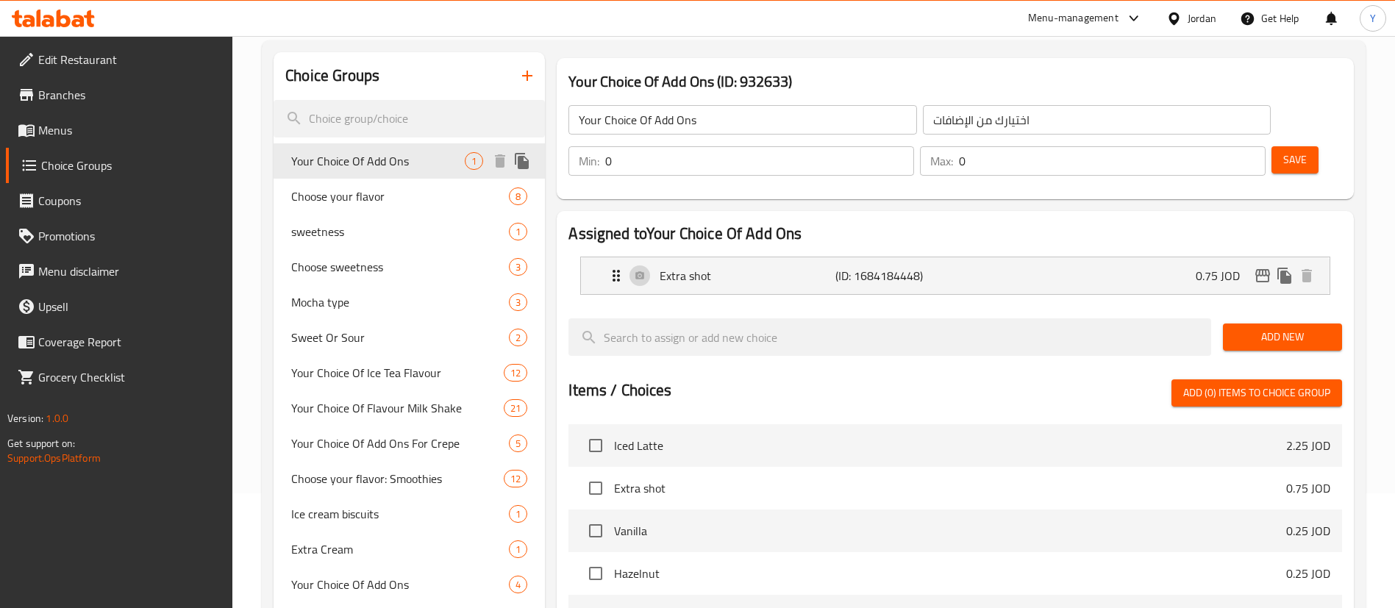
scroll to position [100, 0]
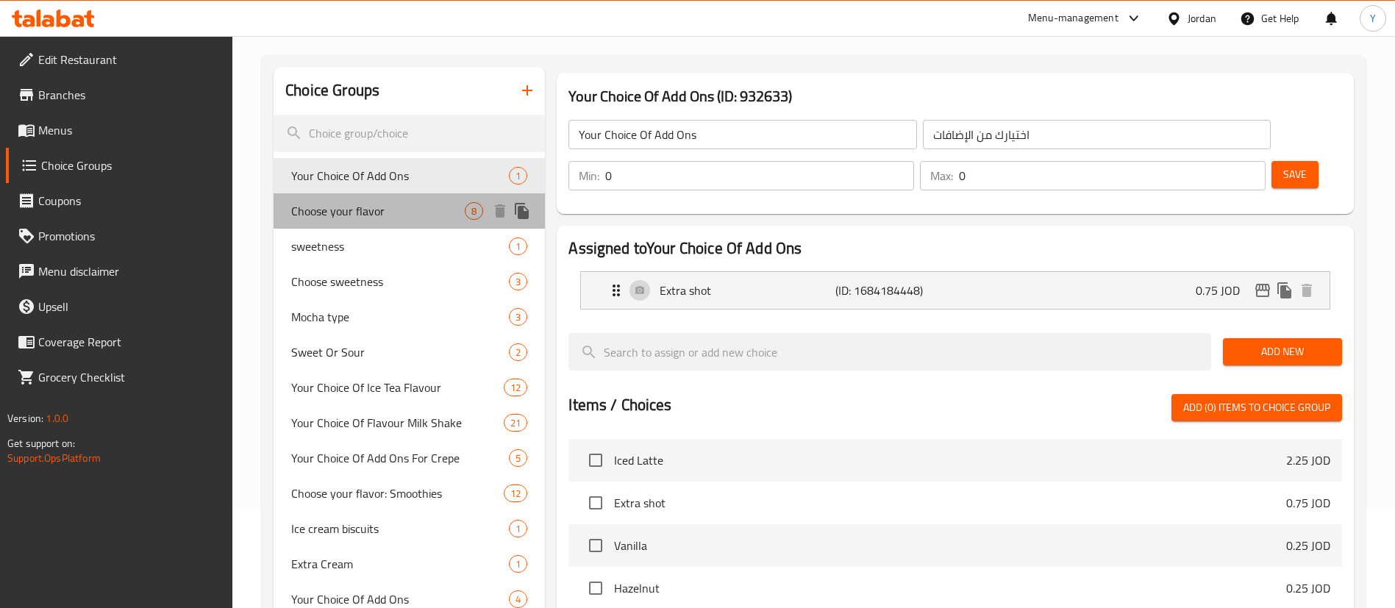
click at [410, 202] on span "Choose your flavor" at bounding box center [377, 211] width 173 height 18
type input "Choose your flavor"
type input "اختر نكهتك"
type input "1"
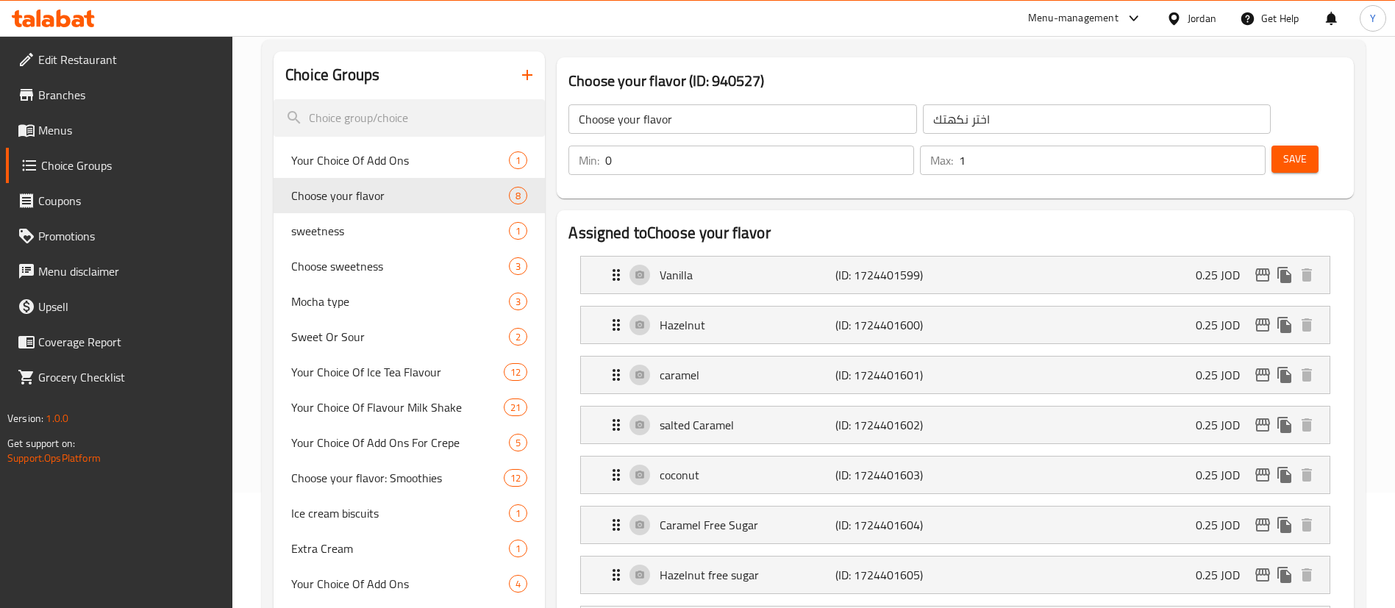
scroll to position [108, 0]
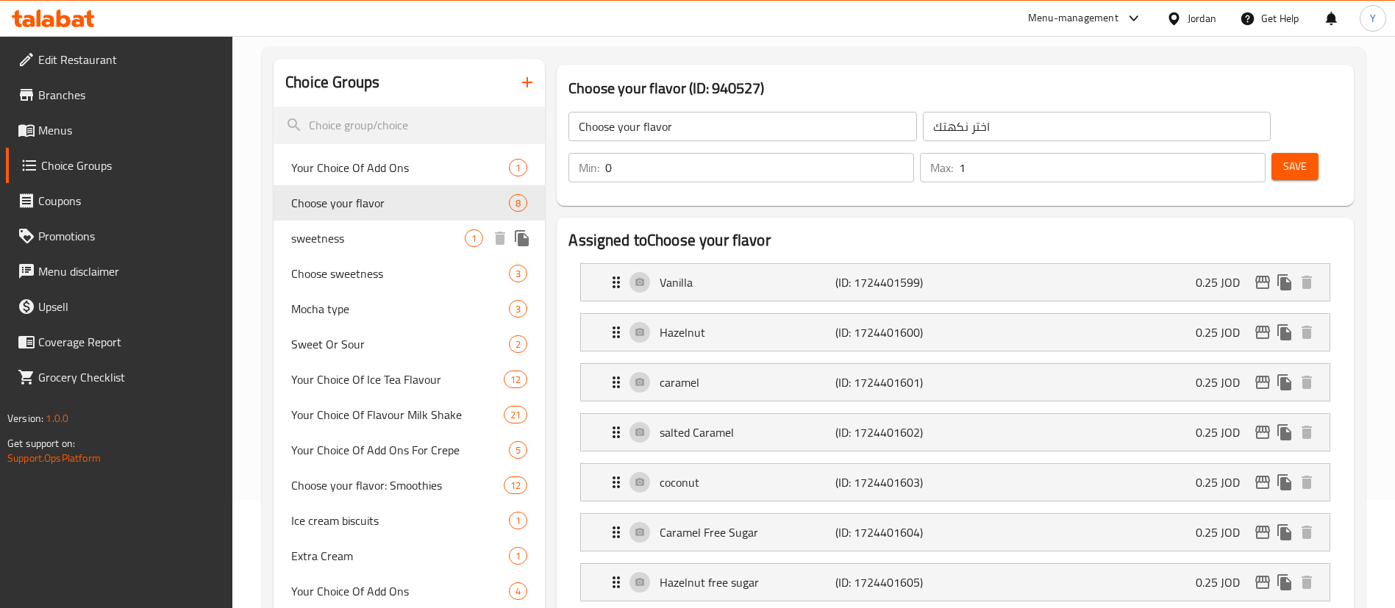
click at [356, 234] on span "sweetness" at bounding box center [377, 238] width 173 height 18
type input "sweetness"
type input "الحلاوه"
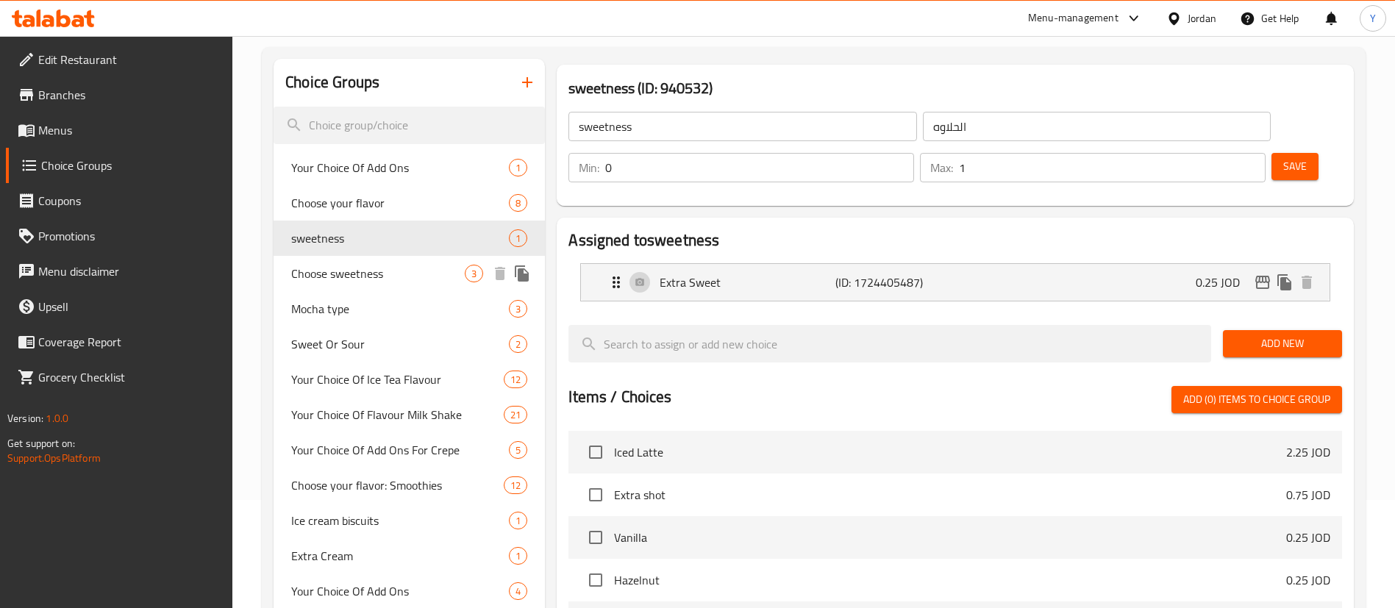
click at [387, 273] on span "Choose sweetness" at bounding box center [377, 274] width 173 height 18
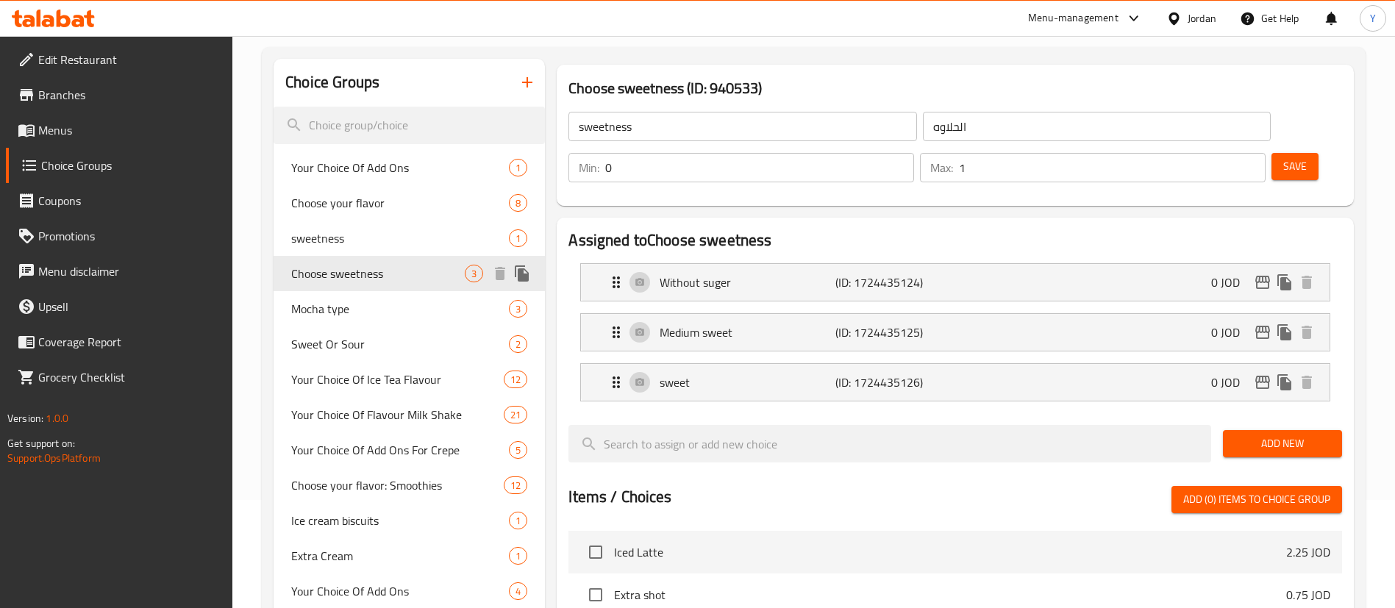
type input "Choose sweetness"
type input "اختر الحلاوة"
type input "1"
click at [425, 312] on span "Mocha type" at bounding box center [377, 309] width 173 height 18
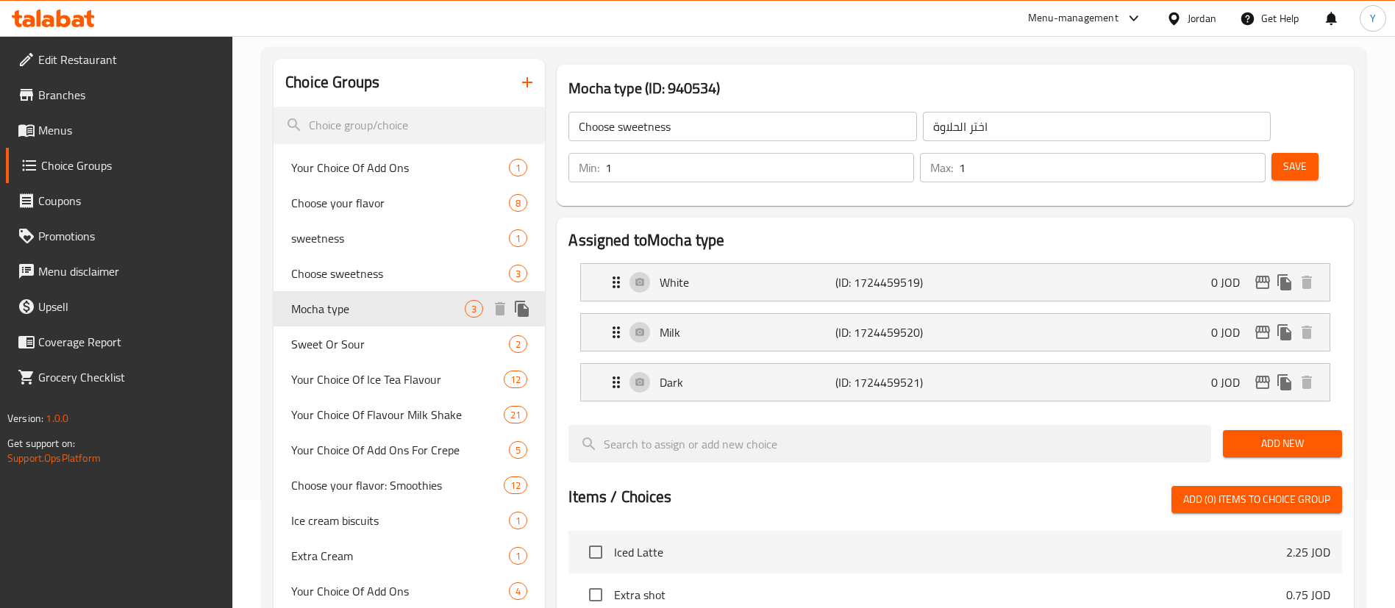
type input "Mocha type"
type input "نوع الموكا"
click at [405, 342] on span "Sweet Or Sour" at bounding box center [377, 344] width 173 height 18
type input "Sweet Or Sour"
type input "حلو أو حامض"
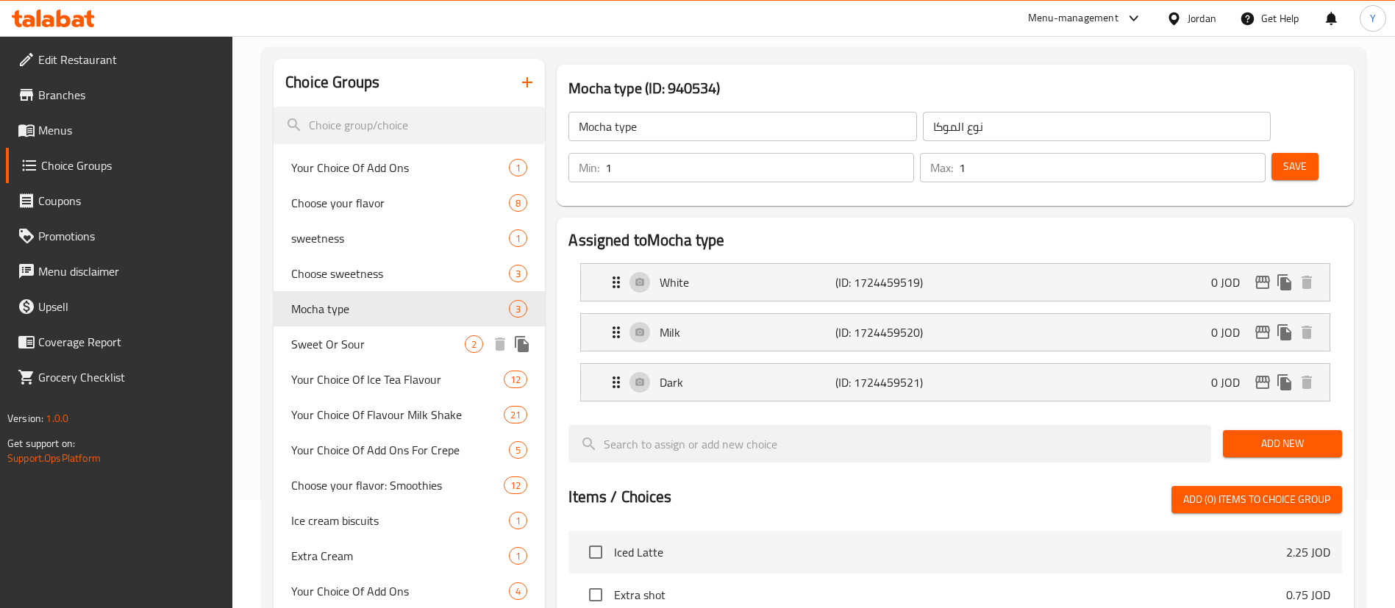
type input "2"
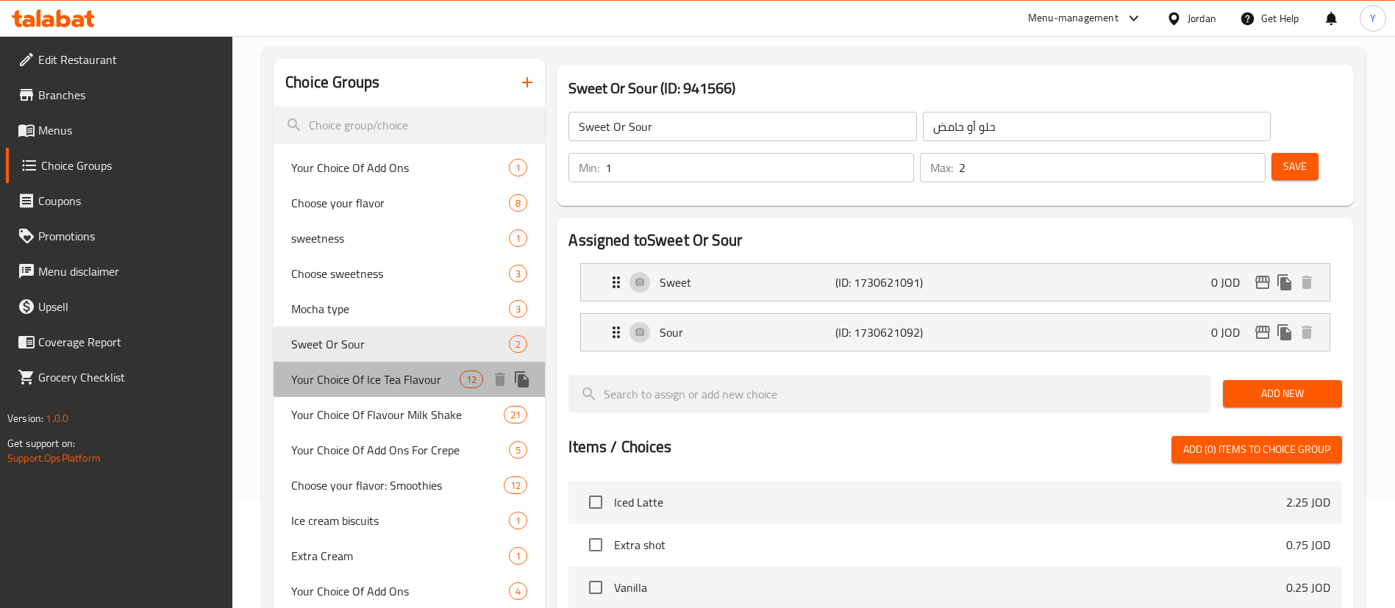
click at [390, 376] on span "Your Choice Of Ice Tea Flavour" at bounding box center [375, 380] width 168 height 18
type input "Your Choice Of Ice Tea Flavour"
type input "اختيارك من النكهة ايس تي"
type input "1"
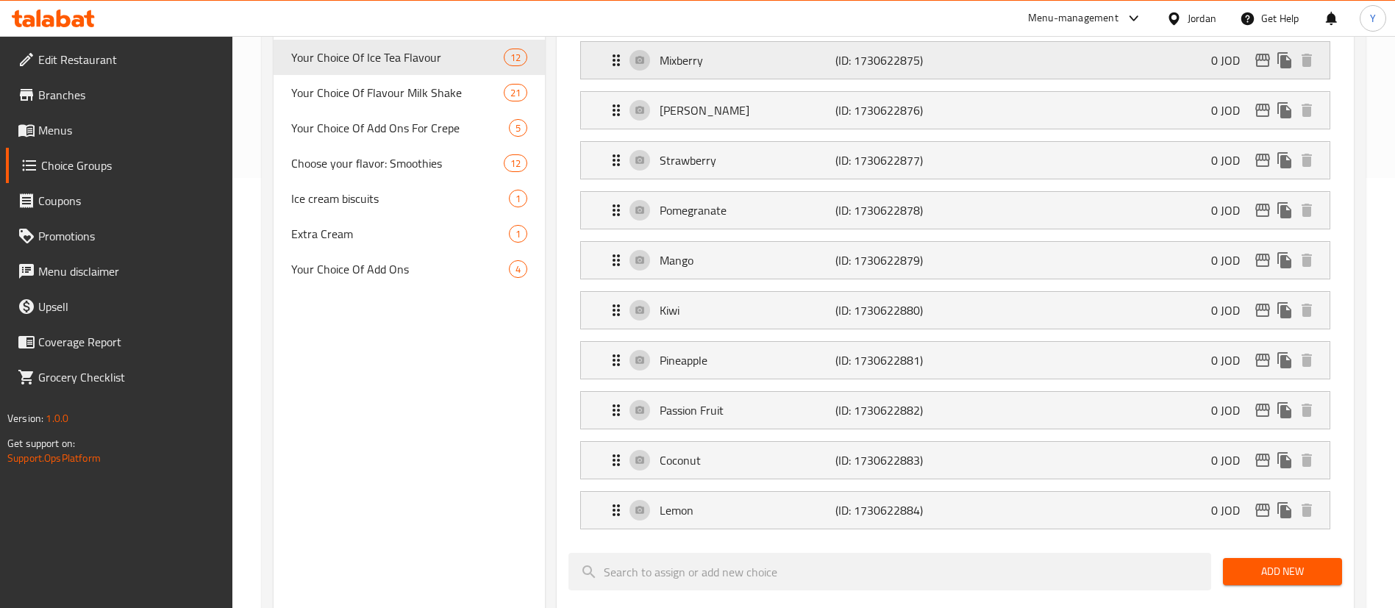
scroll to position [483, 0]
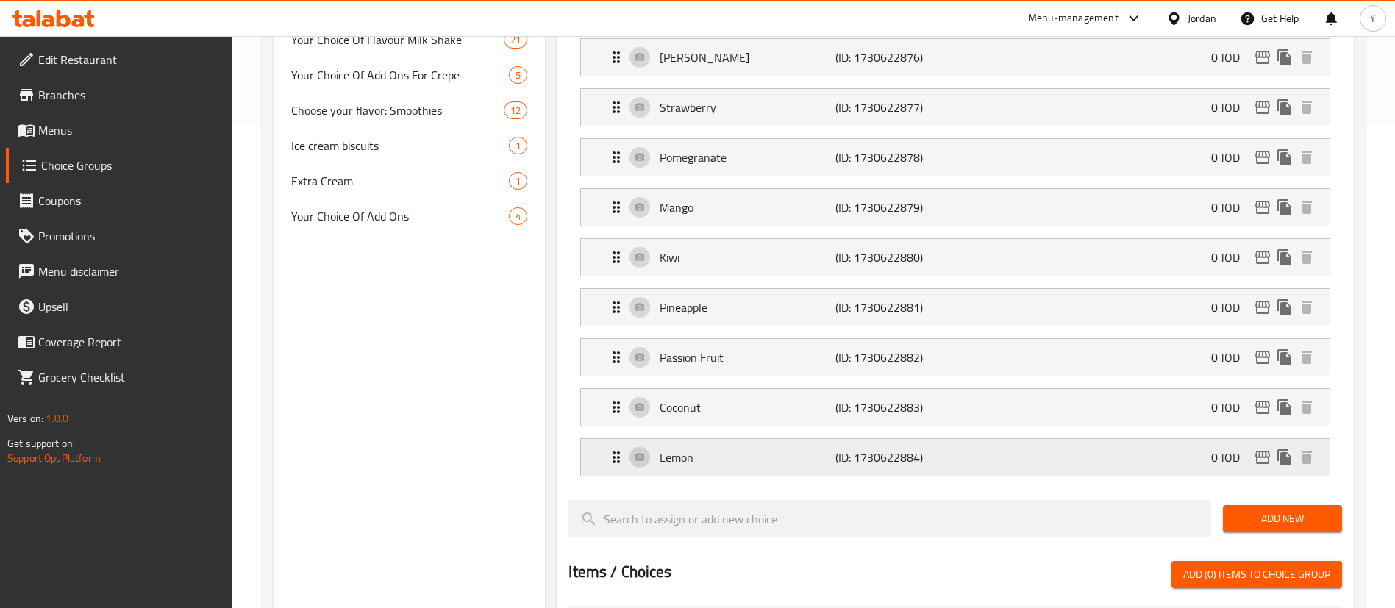
click at [1184, 439] on div "Lemon (ID: 1730622884) 0 JOD" at bounding box center [959, 457] width 704 height 37
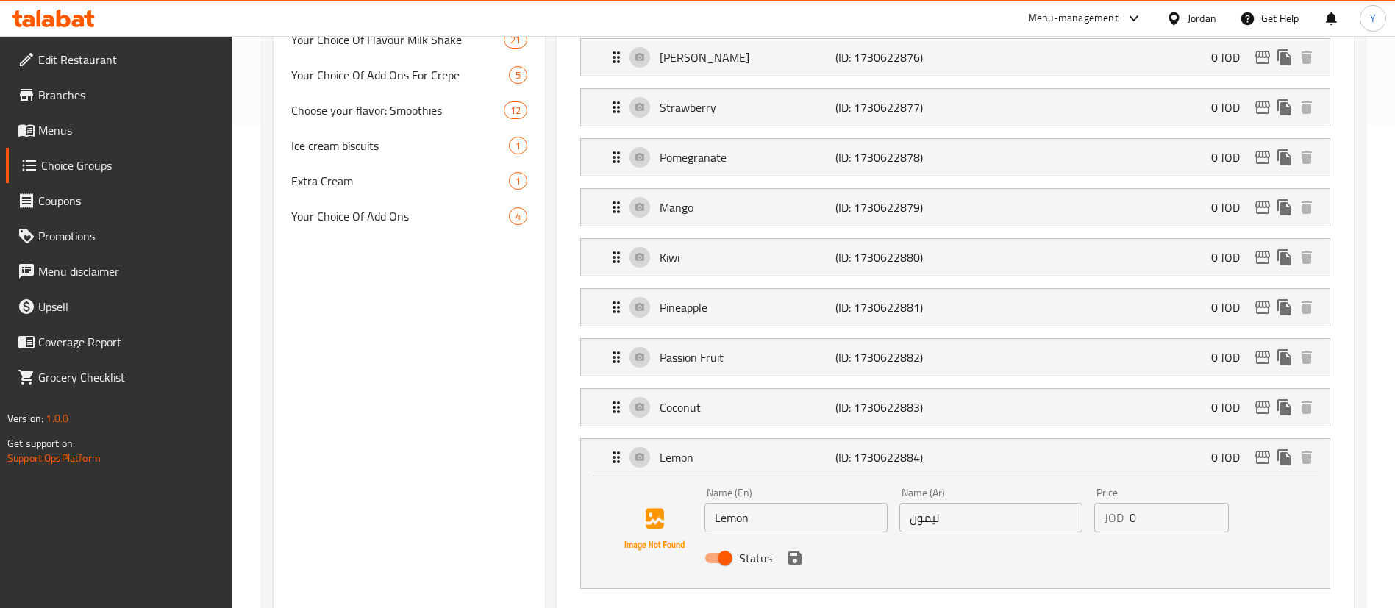
click at [734, 538] on div "Status" at bounding box center [990, 558] width 584 height 40
click at [718, 544] on input "Status" at bounding box center [725, 558] width 84 height 28
checkbox input "false"
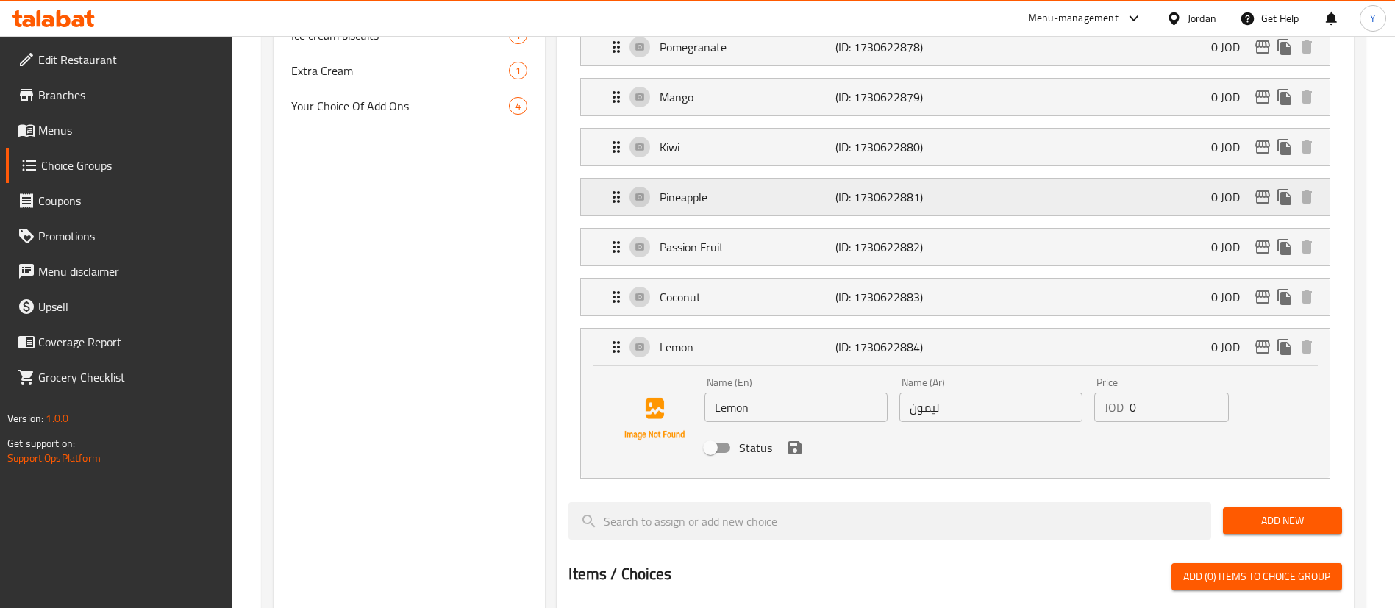
scroll to position [596, 0]
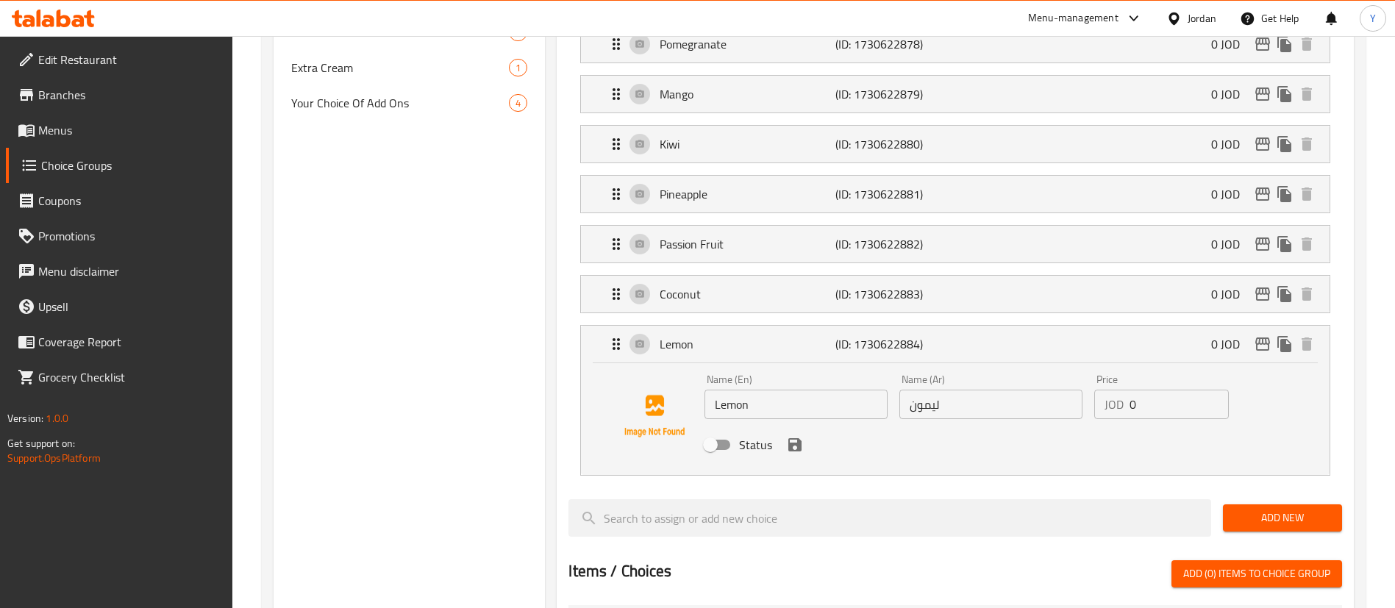
click at [799, 438] on icon "save" at bounding box center [794, 444] width 13 height 13
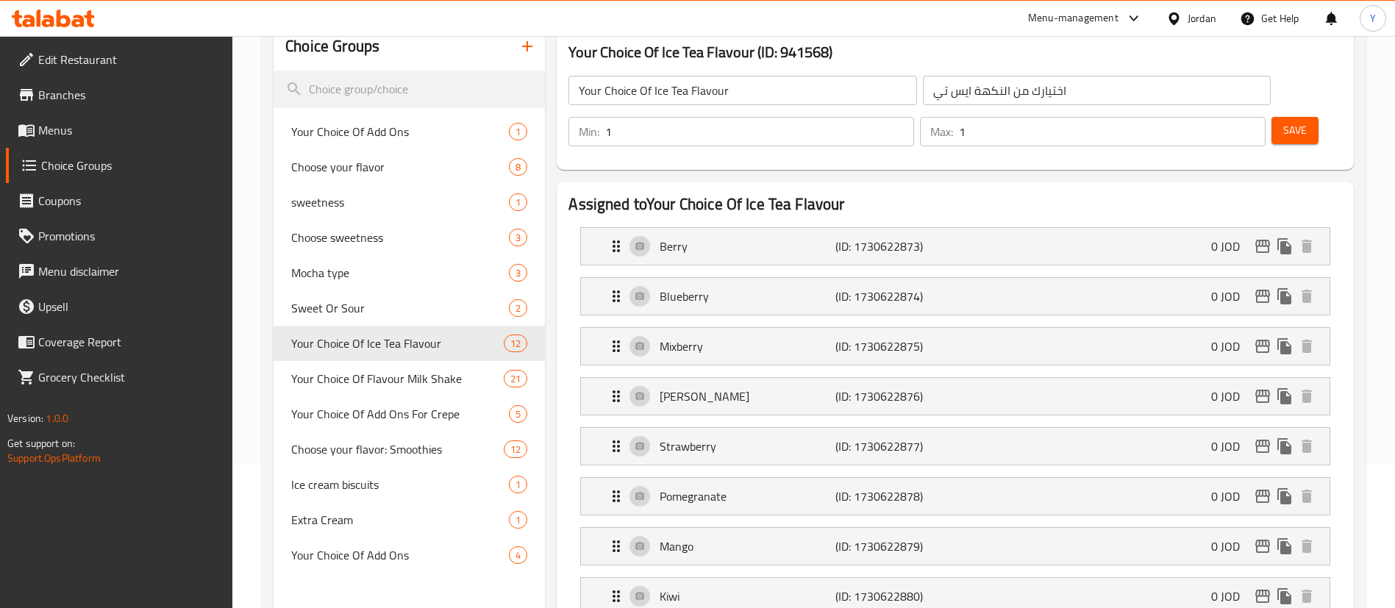
scroll to position [142, 0]
click at [1283, 124] on span "Save" at bounding box center [1295, 133] width 24 height 18
click at [1271, 119] on button "Save" at bounding box center [1294, 132] width 47 height 27
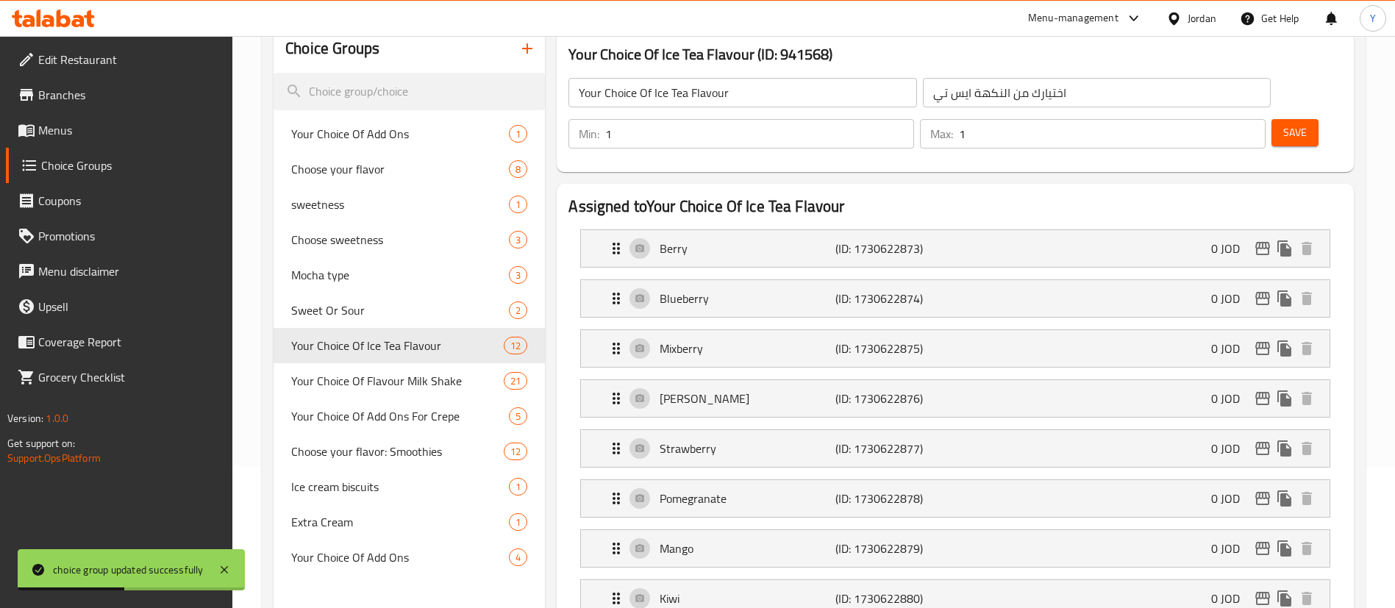
click at [62, 113] on link "Menus" at bounding box center [119, 129] width 227 height 35
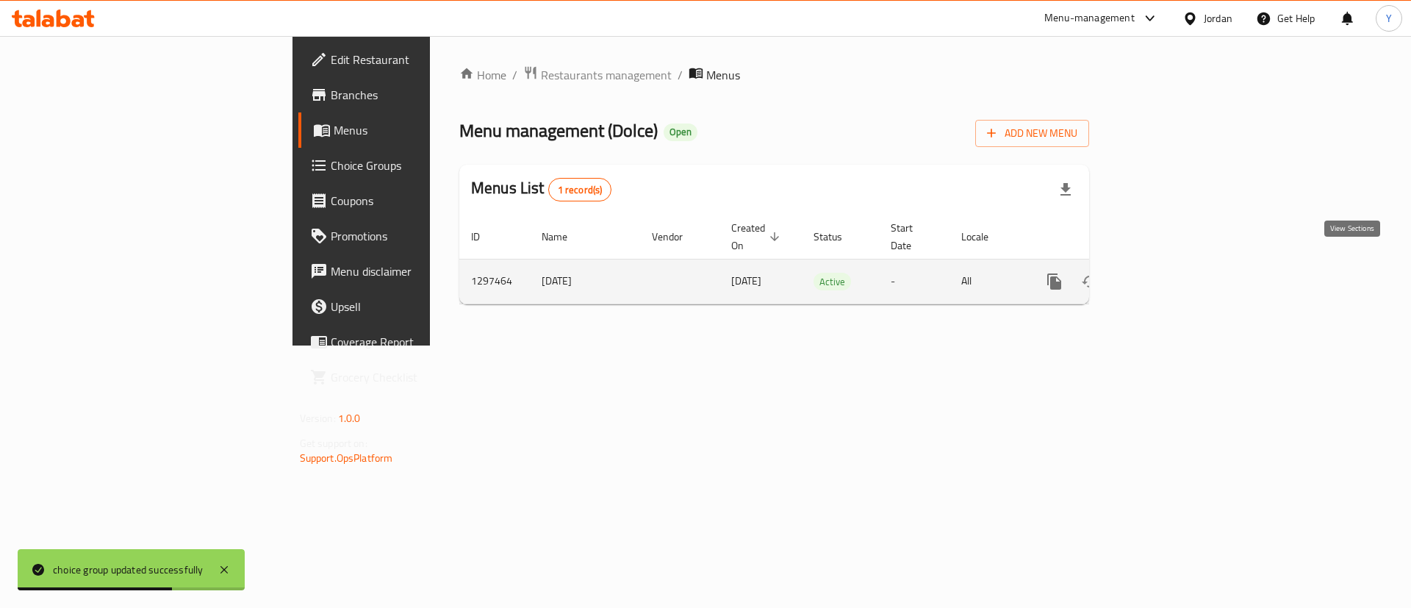
click at [1170, 273] on icon "enhanced table" at bounding box center [1161, 282] width 18 height 18
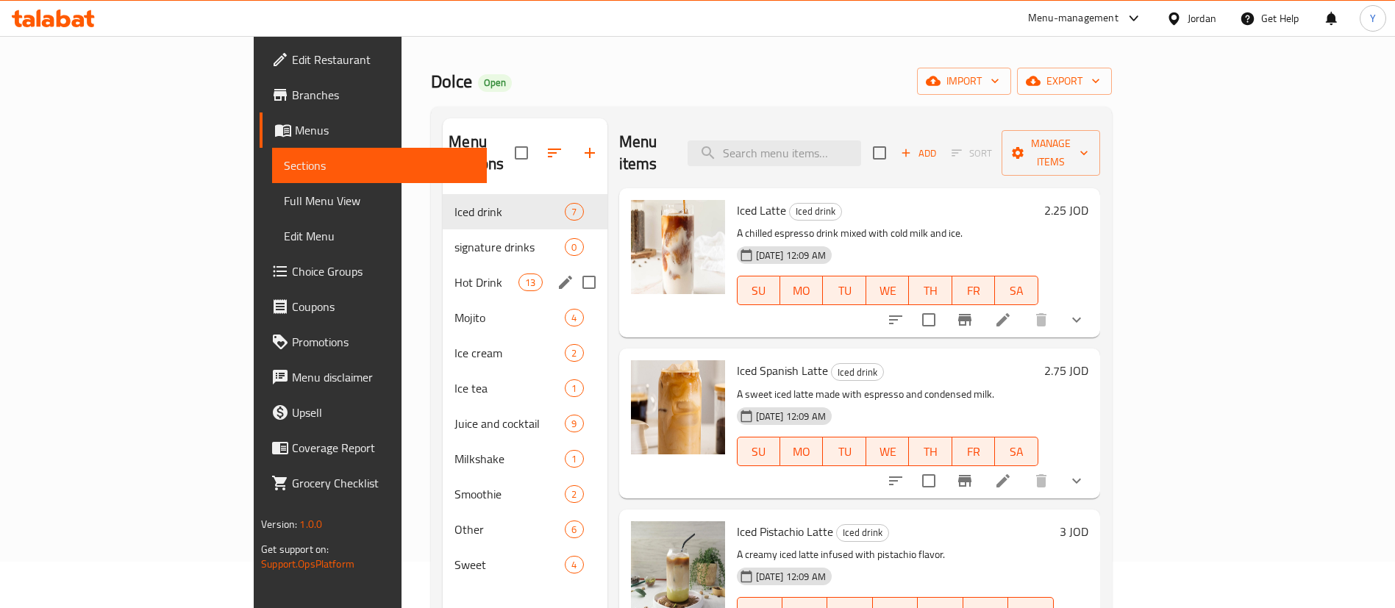
scroll to position [46, 0]
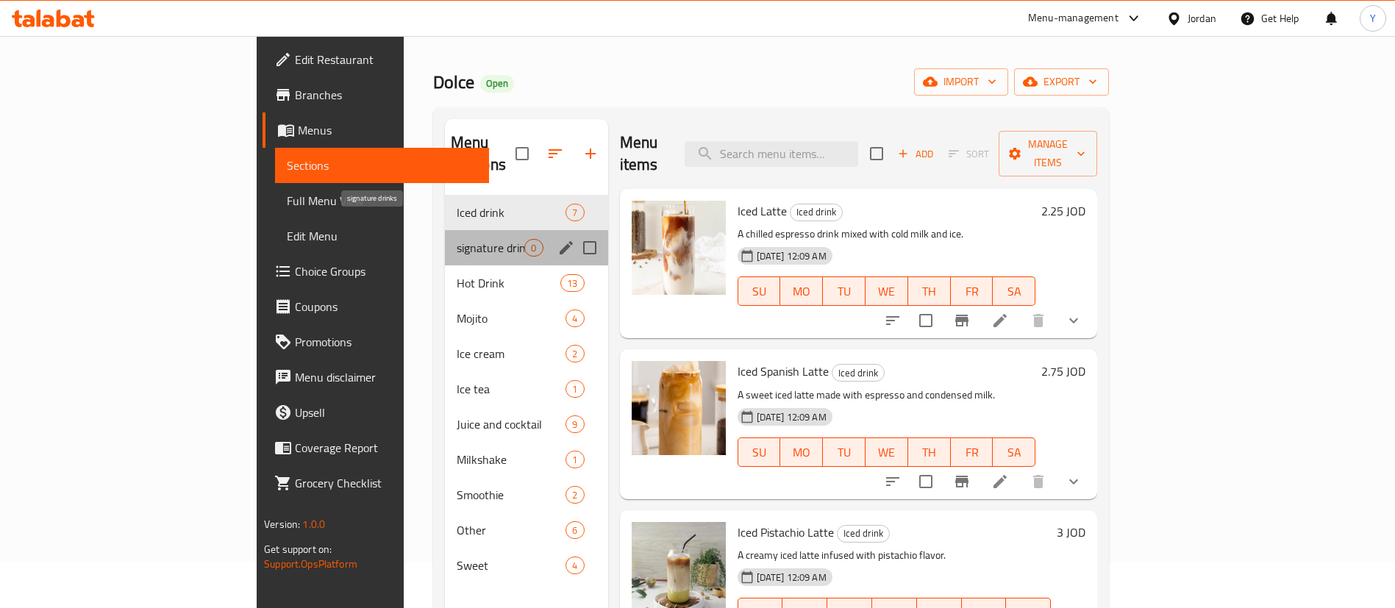
click at [457, 239] on span "signature drinks" at bounding box center [491, 248] width 68 height 18
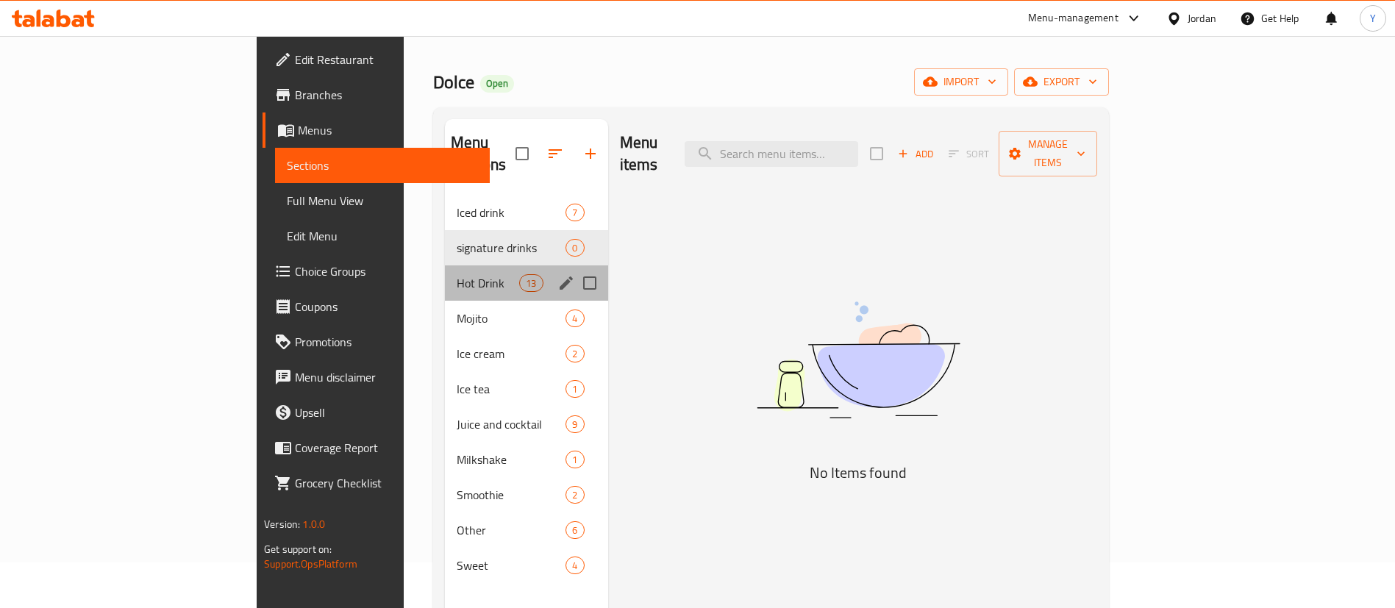
click at [445, 273] on div "Hot Drink 13" at bounding box center [526, 282] width 163 height 35
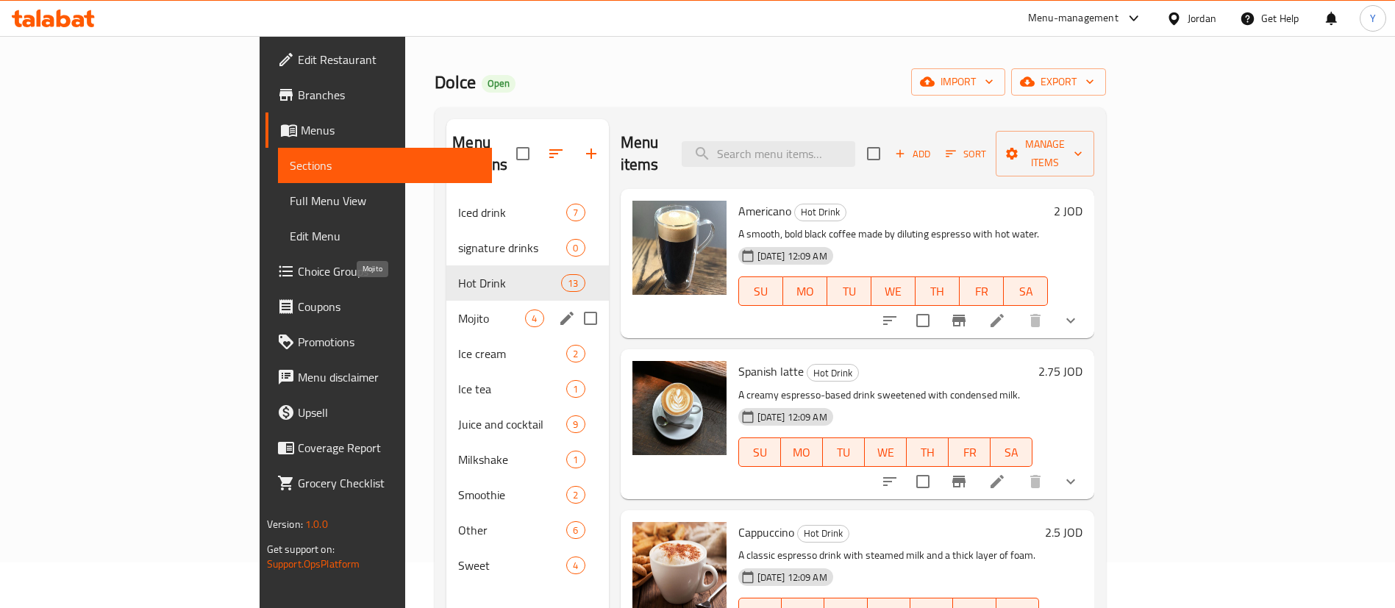
click at [458, 309] on span "Mojito" at bounding box center [491, 318] width 67 height 18
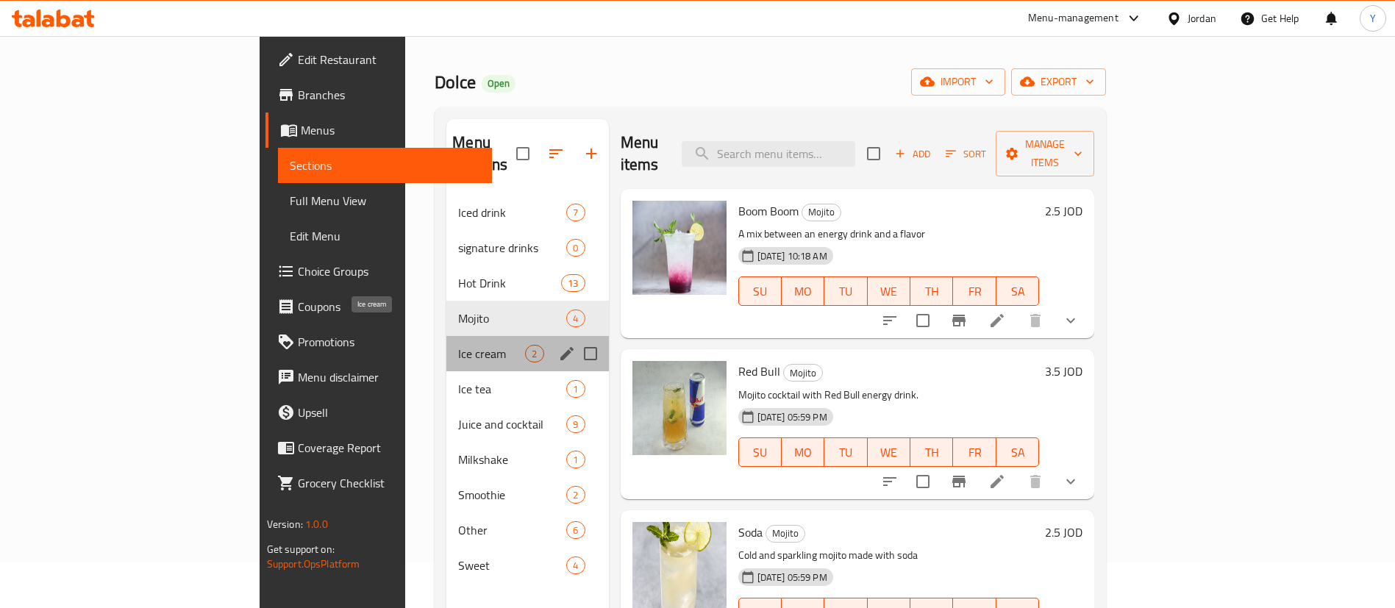
click at [458, 345] on span "Ice cream" at bounding box center [491, 354] width 67 height 18
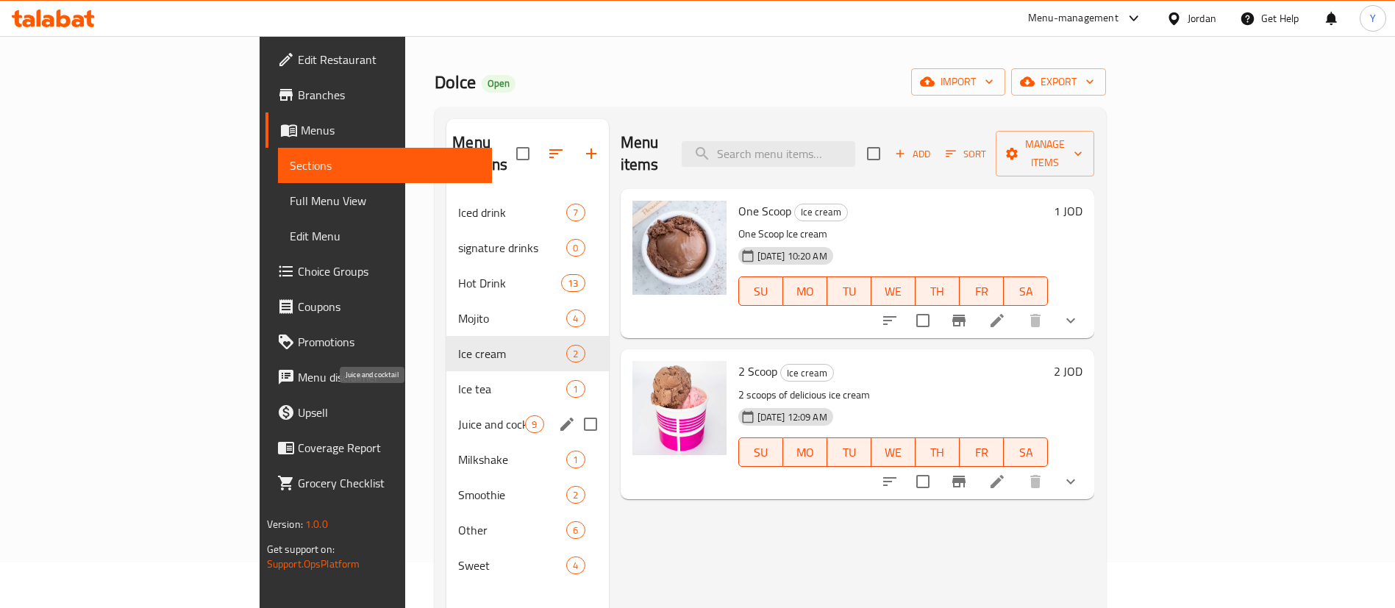
click at [458, 415] on span "Juice and cocktail" at bounding box center [491, 424] width 67 height 18
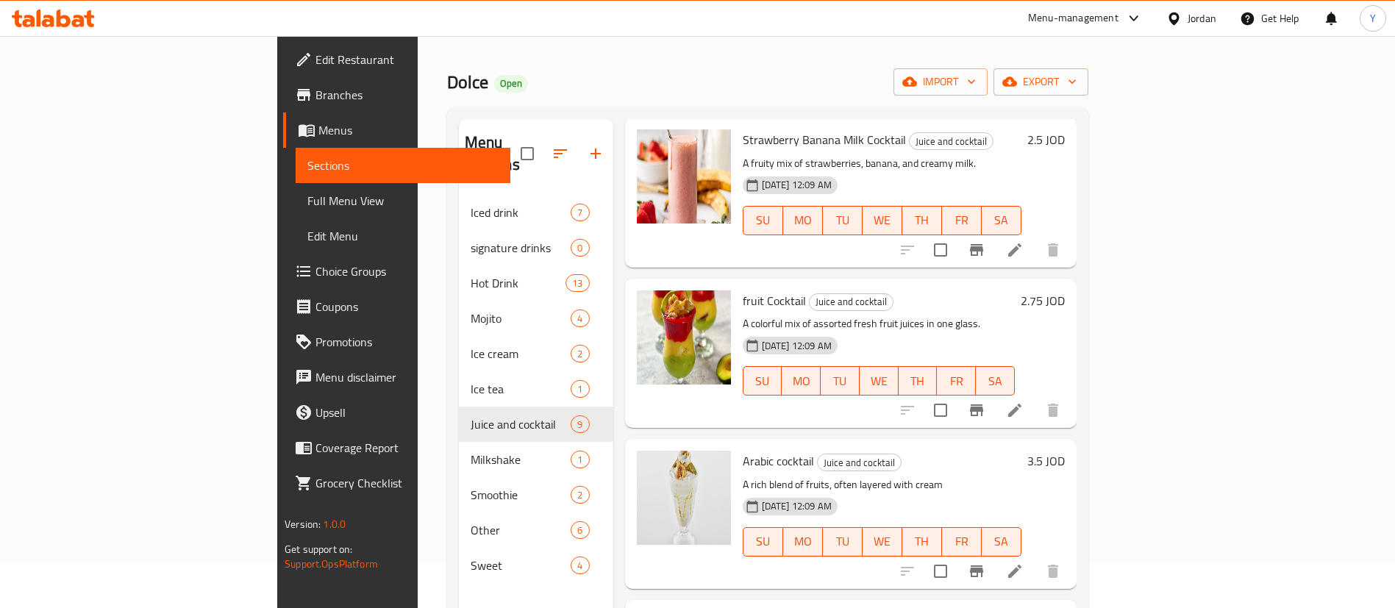
scroll to position [206, 0]
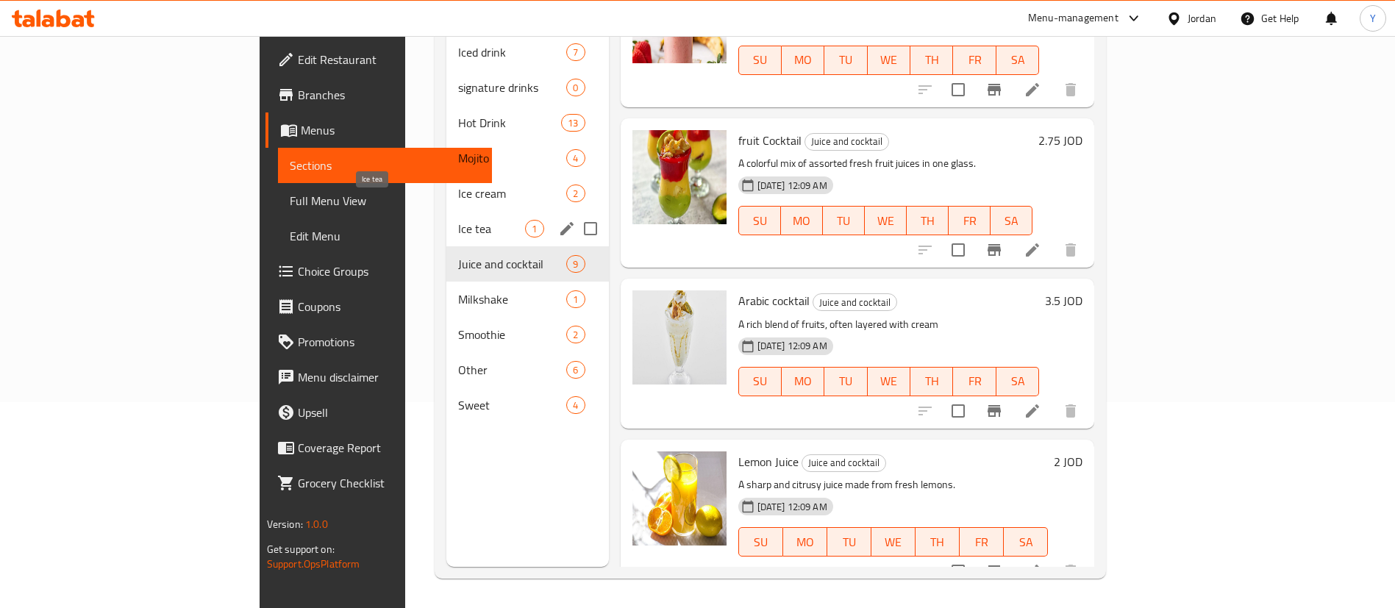
click at [458, 220] on span "Ice tea" at bounding box center [491, 229] width 67 height 18
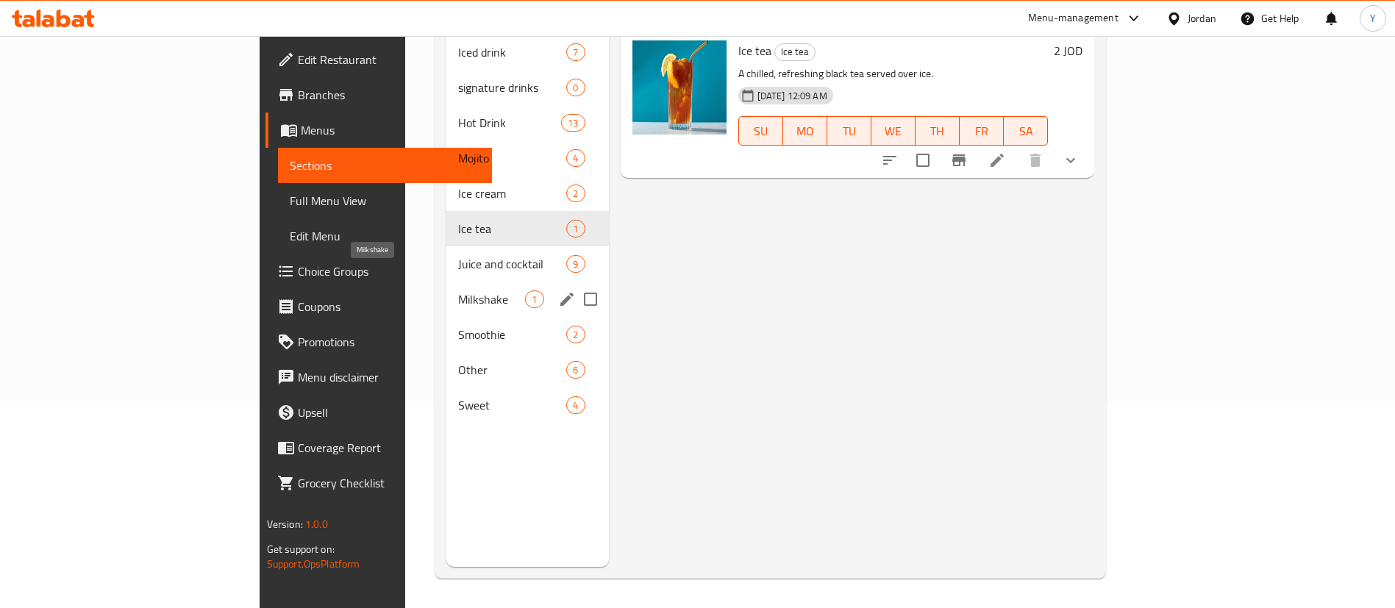
click at [458, 290] on span "Milkshake" at bounding box center [491, 299] width 67 height 18
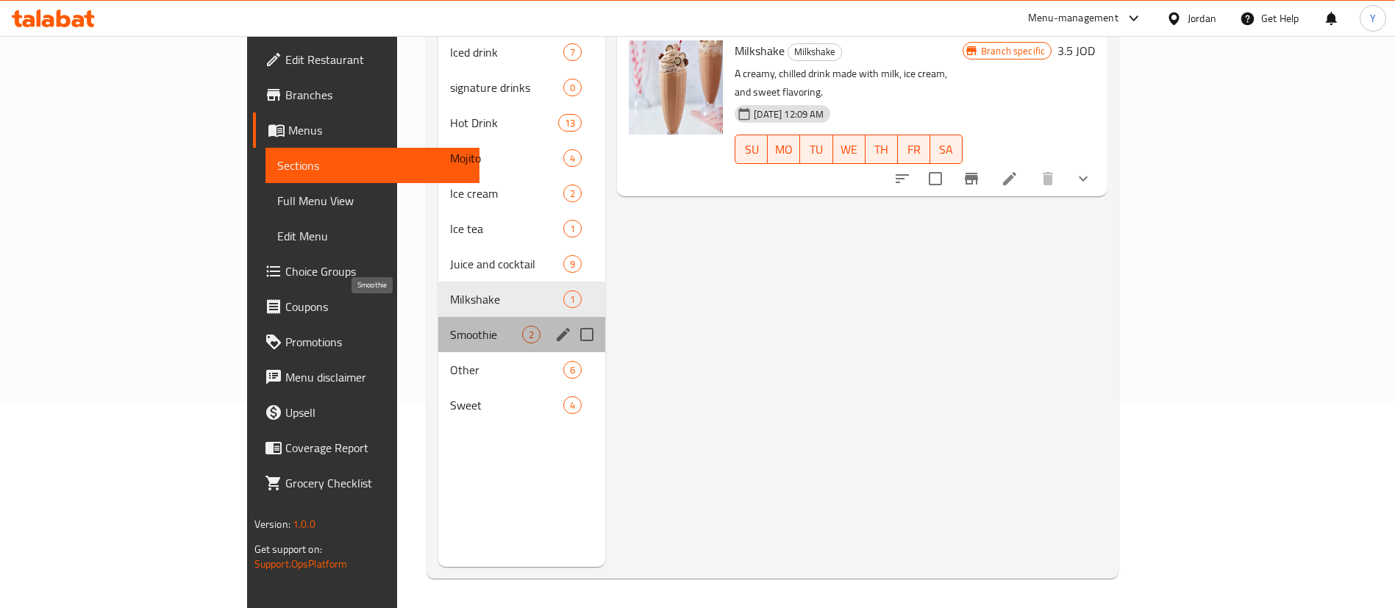
click at [450, 326] on span "Smoothie" at bounding box center [486, 335] width 72 height 18
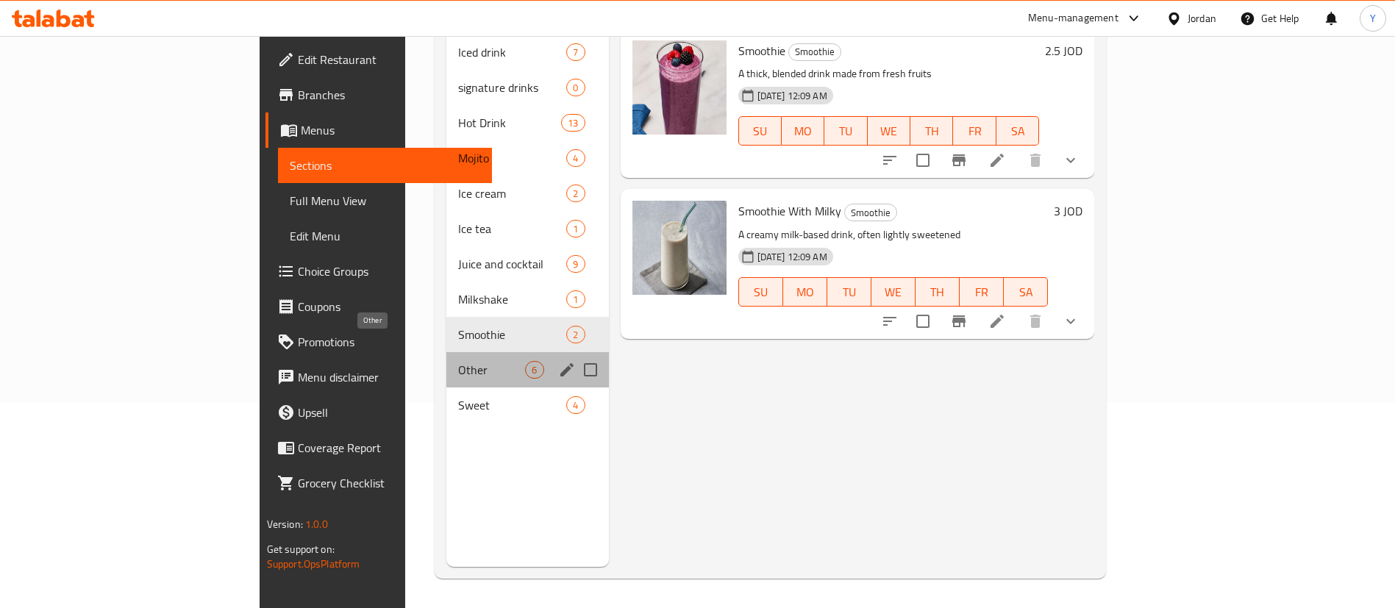
click at [458, 361] on span "Other" at bounding box center [491, 370] width 67 height 18
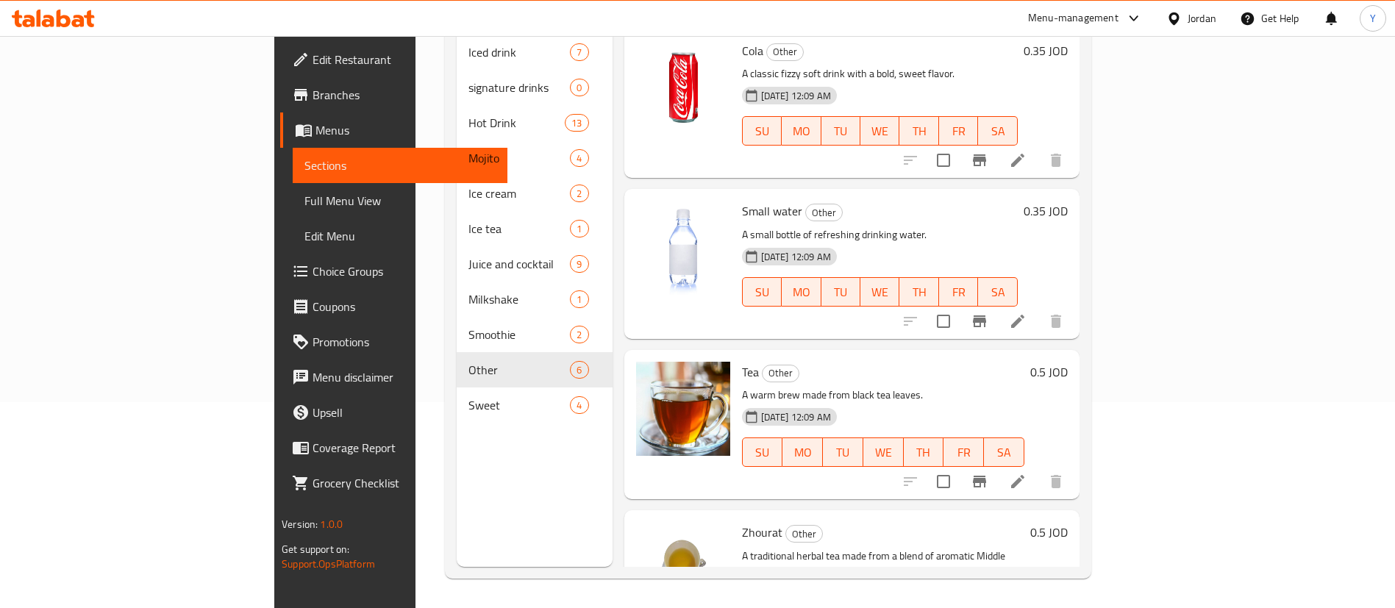
scroll to position [393, 0]
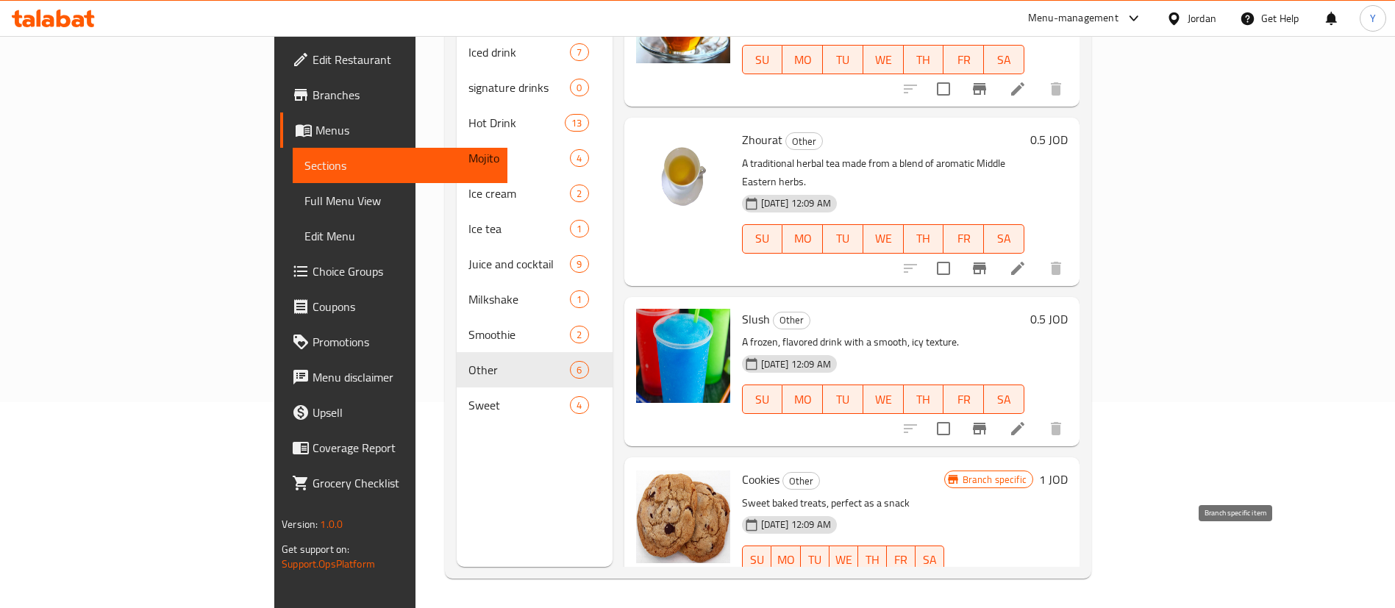
click at [986, 584] on icon "Branch-specific-item" at bounding box center [979, 590] width 13 height 12
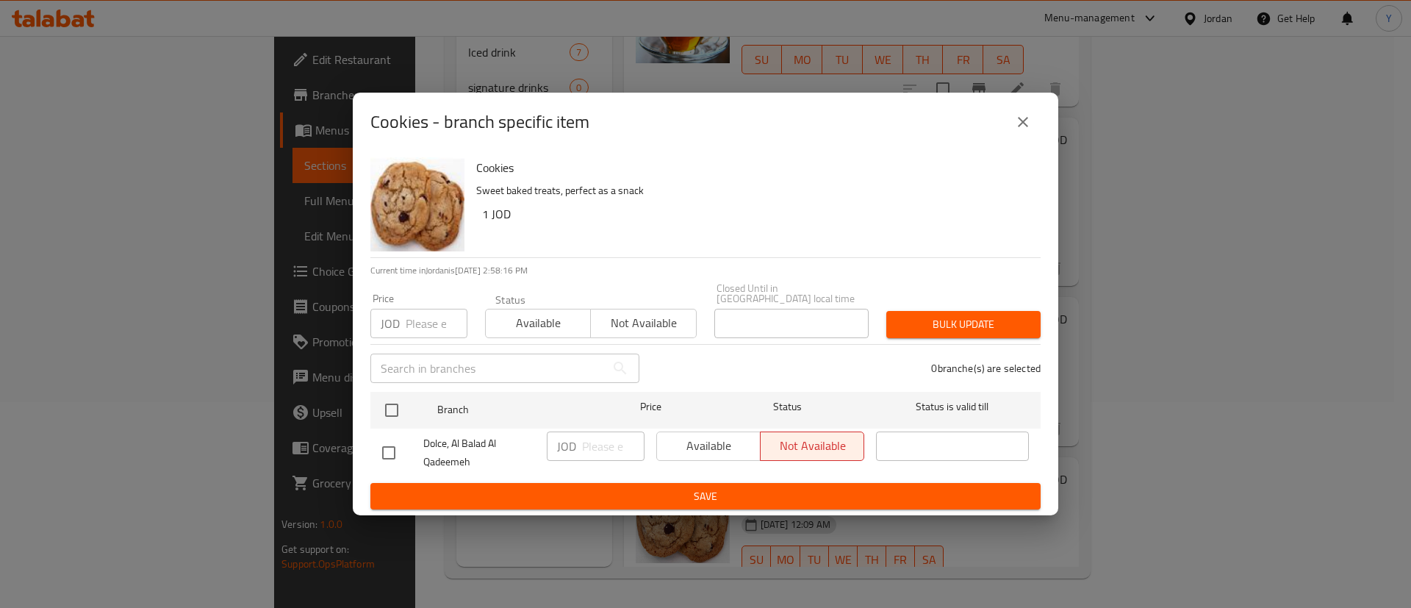
click at [1032, 134] on button "close" at bounding box center [1023, 121] width 35 height 35
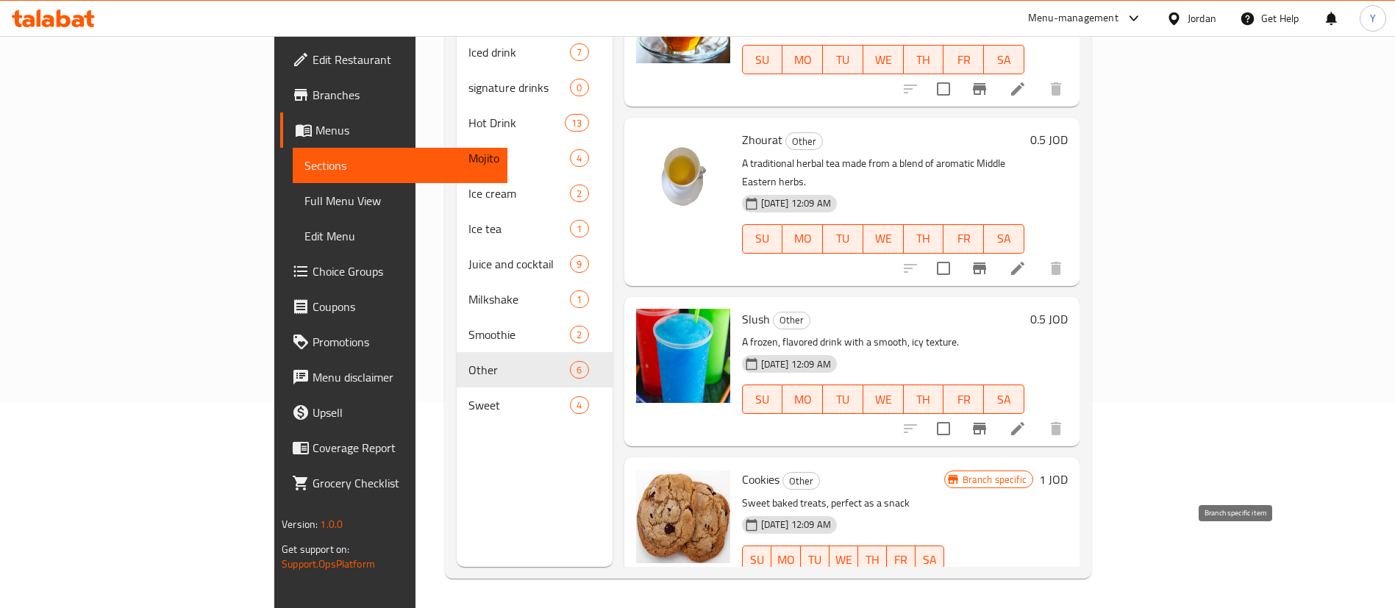
click at [988, 581] on icon "Branch-specific-item" at bounding box center [979, 590] width 18 height 18
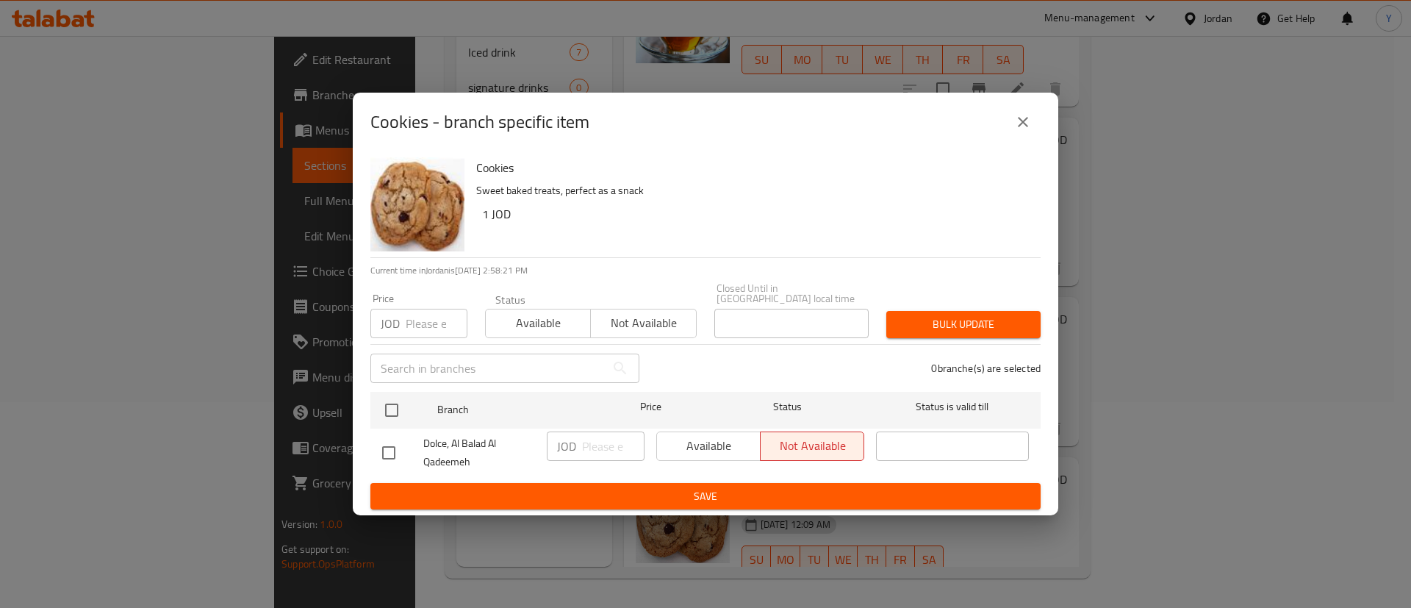
click at [1020, 127] on icon "close" at bounding box center [1023, 122] width 10 height 10
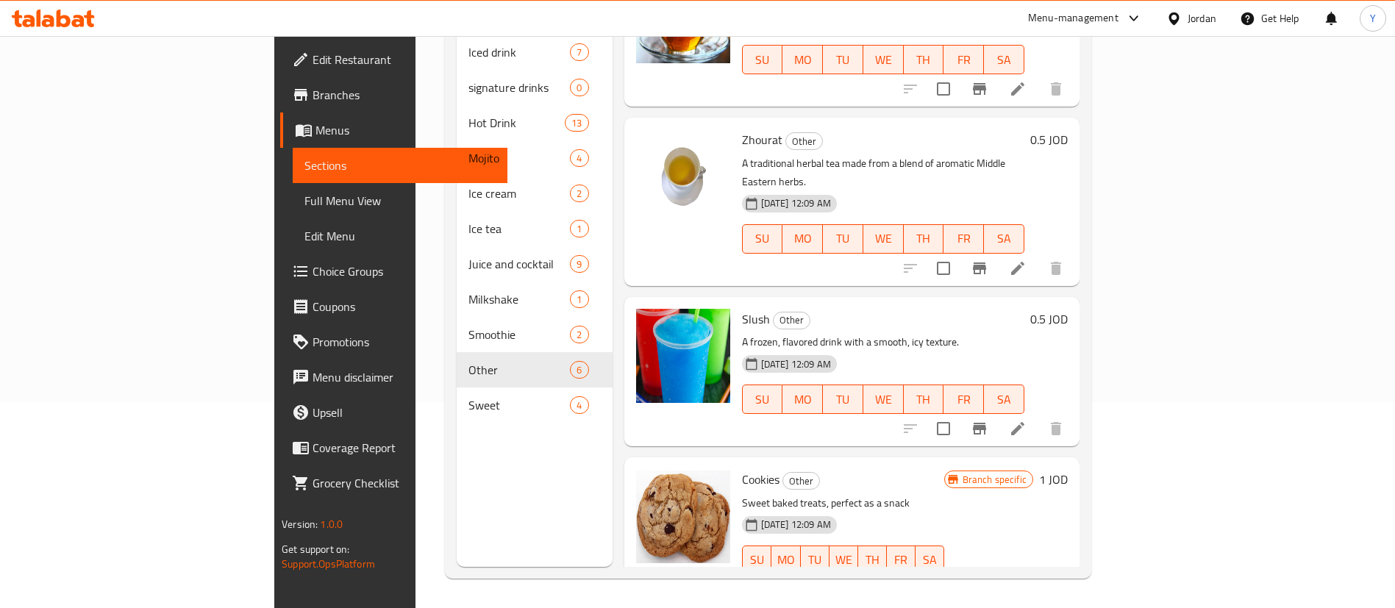
click at [1038, 576] on li at bounding box center [1017, 589] width 41 height 26
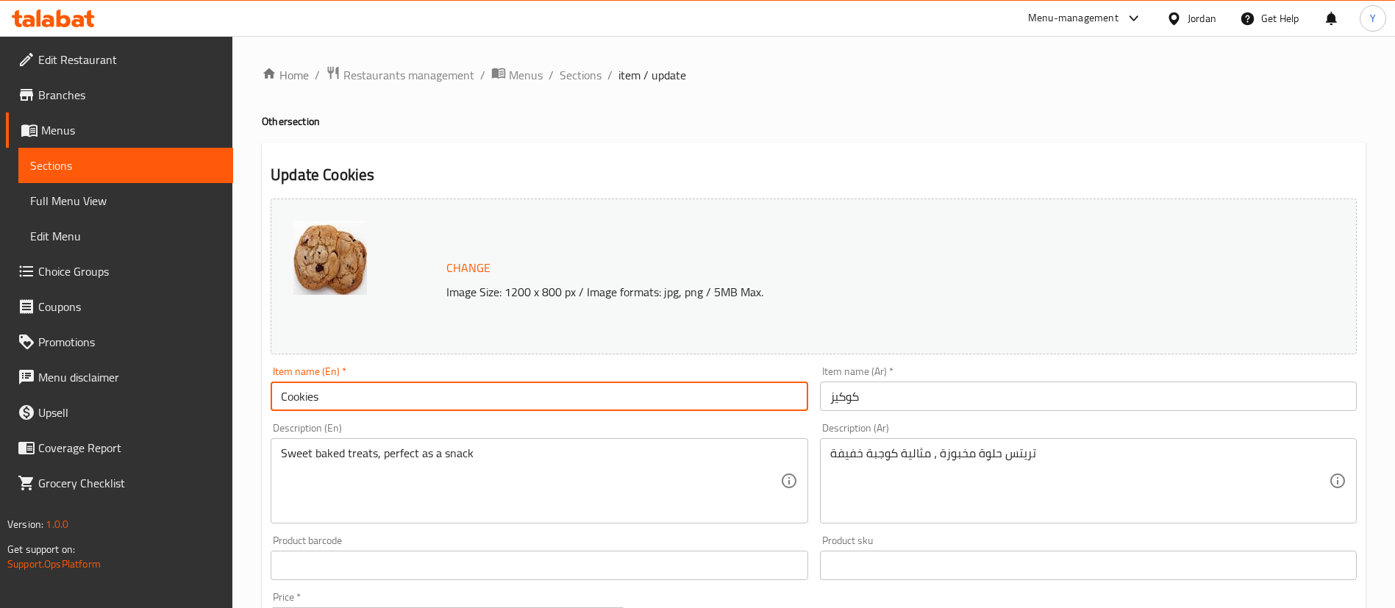
drag, startPoint x: 366, startPoint y: 402, endPoint x: 129, endPoint y: 396, distance: 236.8
click at [129, 396] on div "Edit Restaurant Branches Menus Sections Full Menu View Edit Menu Choice Groups …" at bounding box center [697, 548] width 1395 height 1024
type input "Brownes"
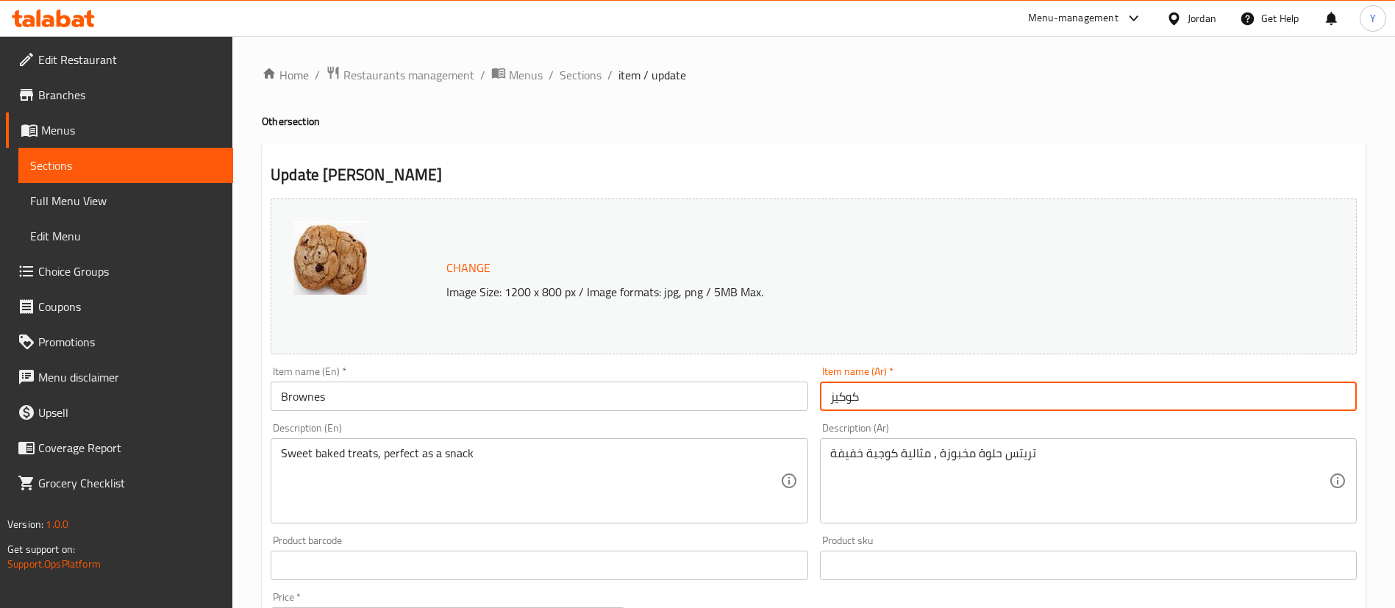
drag, startPoint x: 903, startPoint y: 398, endPoint x: 635, endPoint y: 420, distance: 268.5
click at [635, 420] on div "Change Image Size: 1200 x 800 px / Image formats: jpg, png / 5MB Max. Item name…" at bounding box center [814, 520] width 1098 height 655
type input "براونيز"
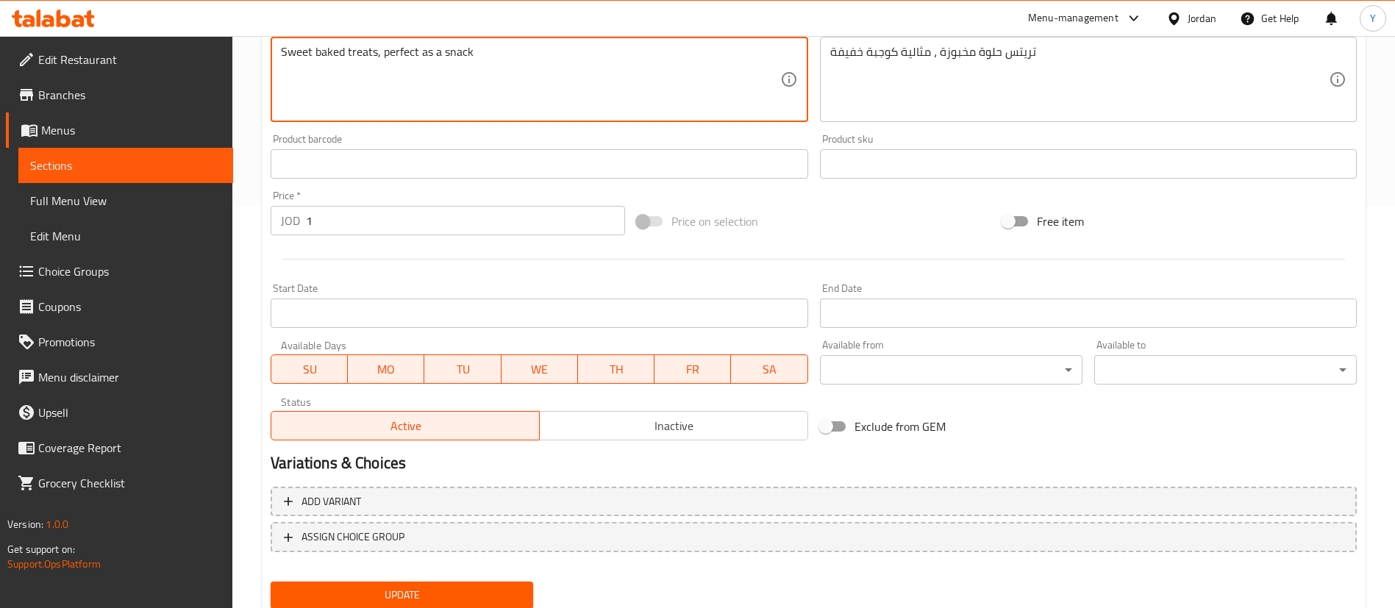
scroll to position [403, 0]
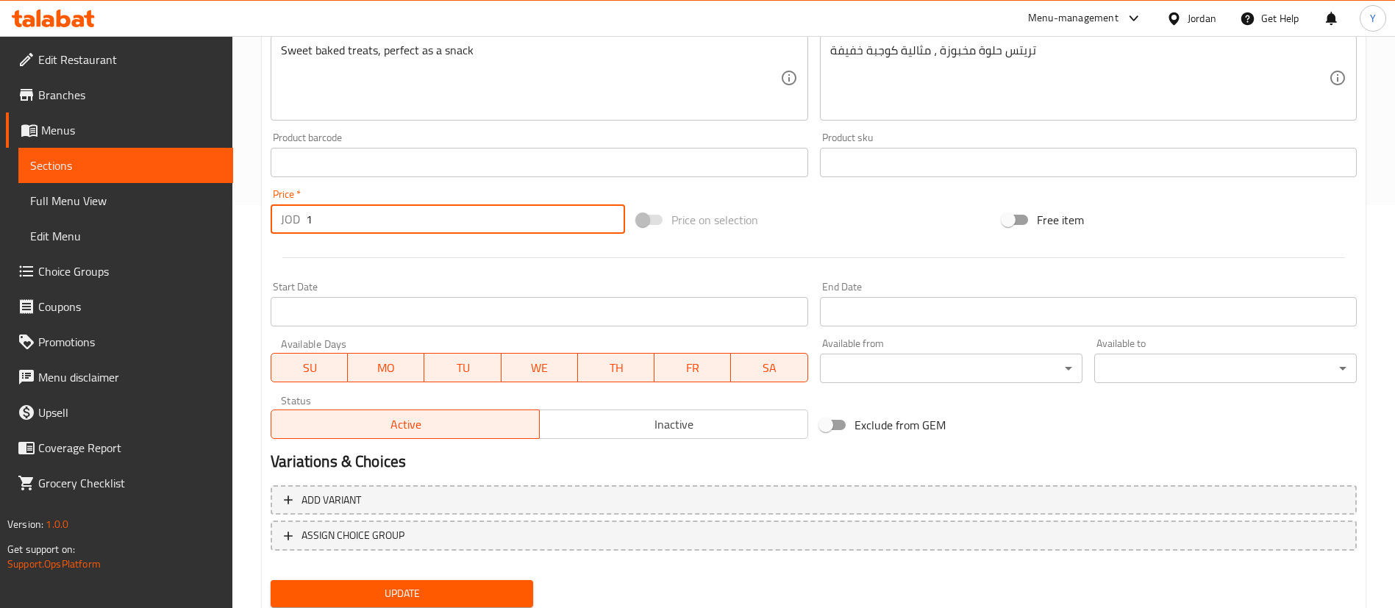
drag, startPoint x: 314, startPoint y: 221, endPoint x: 235, endPoint y: 210, distance: 79.5
click at [235, 210] on div "Home / Restaurants management / Menus / Sections / item / update Other section …" at bounding box center [813, 145] width 1162 height 1024
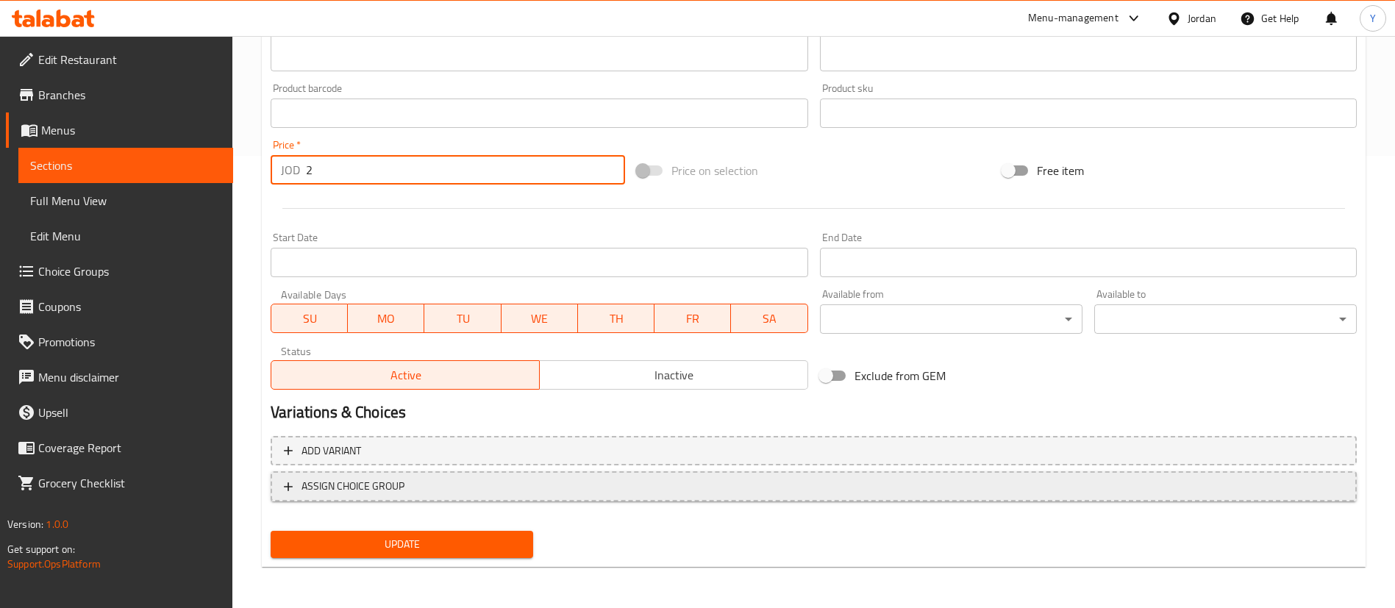
type input "2"
click at [499, 484] on span "ASSIGN CHOICE GROUP" at bounding box center [813, 486] width 1059 height 18
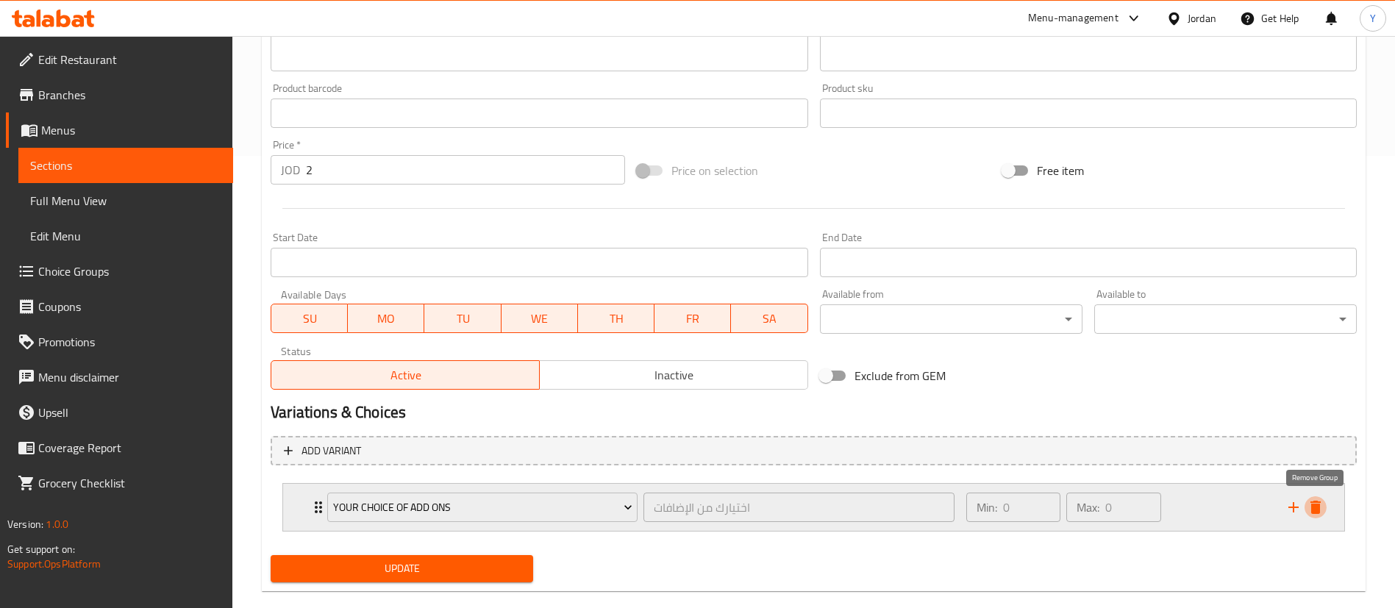
click at [1320, 512] on icon "delete" at bounding box center [1315, 507] width 18 height 18
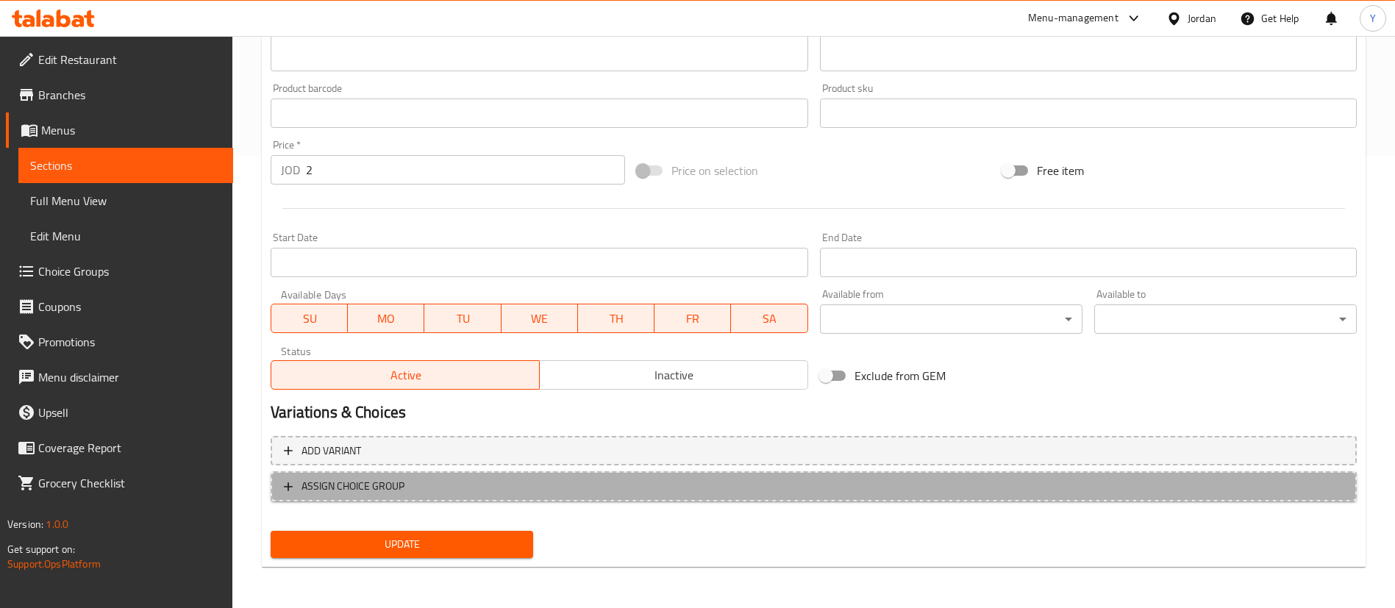
click at [740, 492] on span "ASSIGN CHOICE GROUP" at bounding box center [813, 486] width 1059 height 18
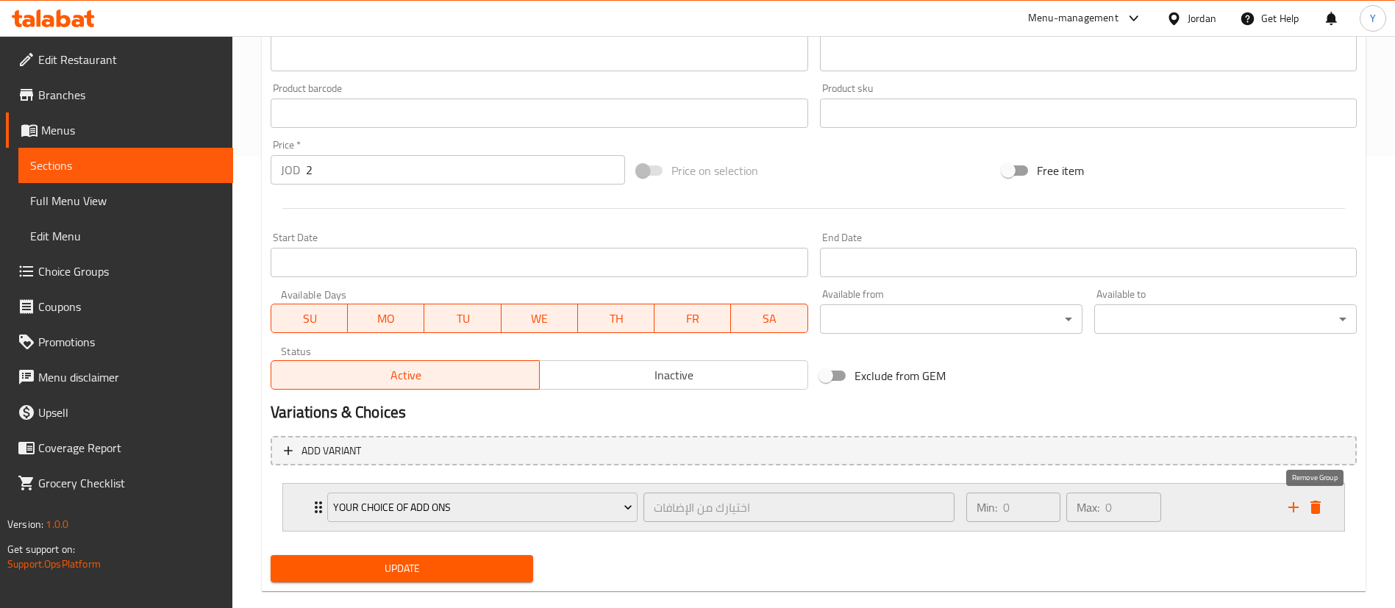
click at [1317, 506] on icon "delete" at bounding box center [1315, 507] width 10 height 13
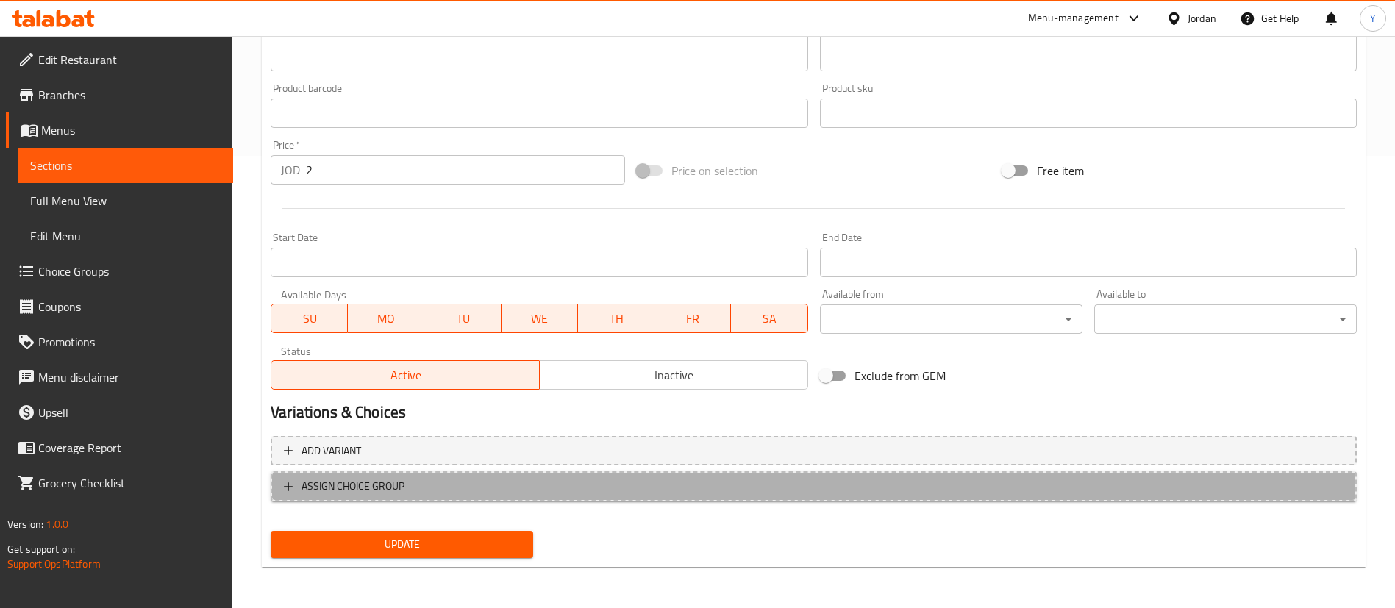
click at [346, 478] on span "ASSIGN CHOICE GROUP" at bounding box center [352, 486] width 103 height 18
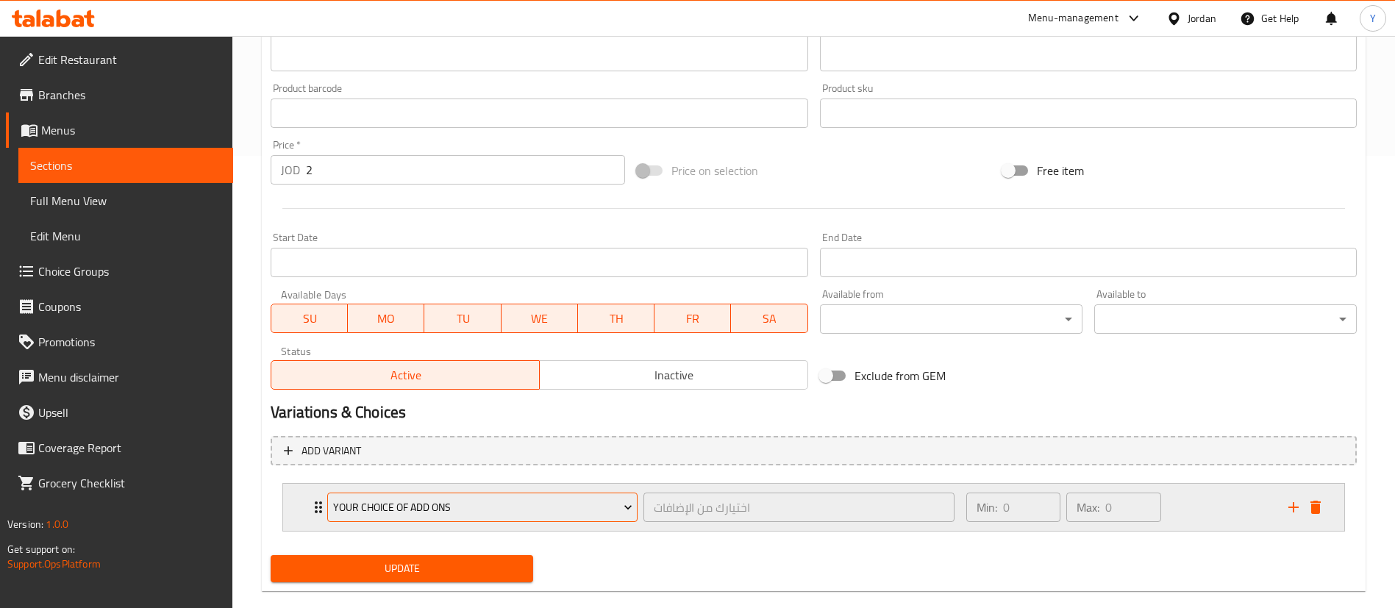
click at [523, 509] on span "Your Choice Of Add Ons" at bounding box center [482, 507] width 299 height 18
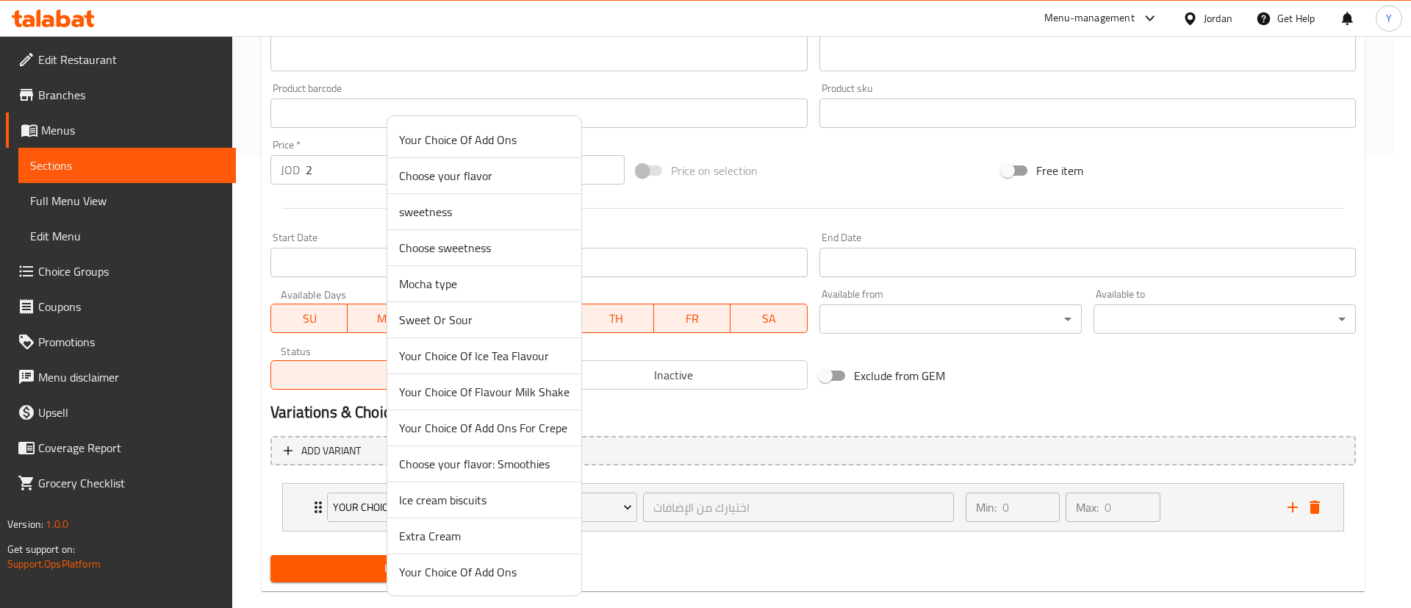
click at [515, 429] on span "Your Choice Of Add Ons For Crepe" at bounding box center [484, 428] width 171 height 18
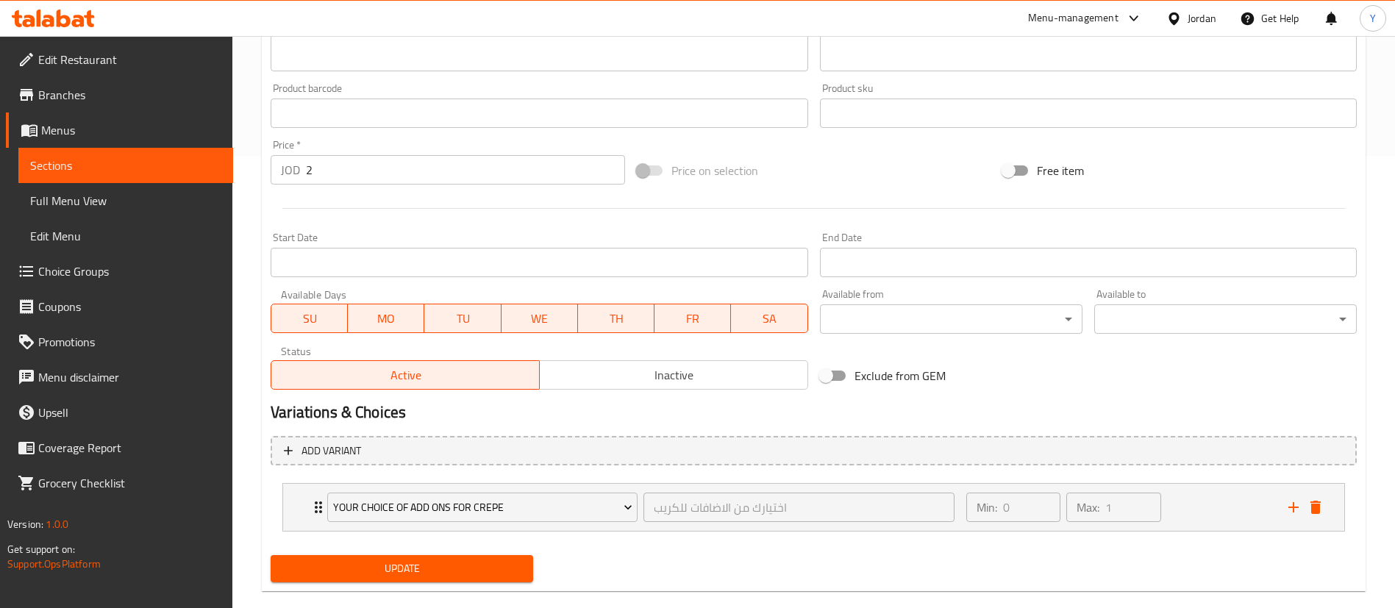
click at [410, 559] on span "Update" at bounding box center [401, 568] width 239 height 18
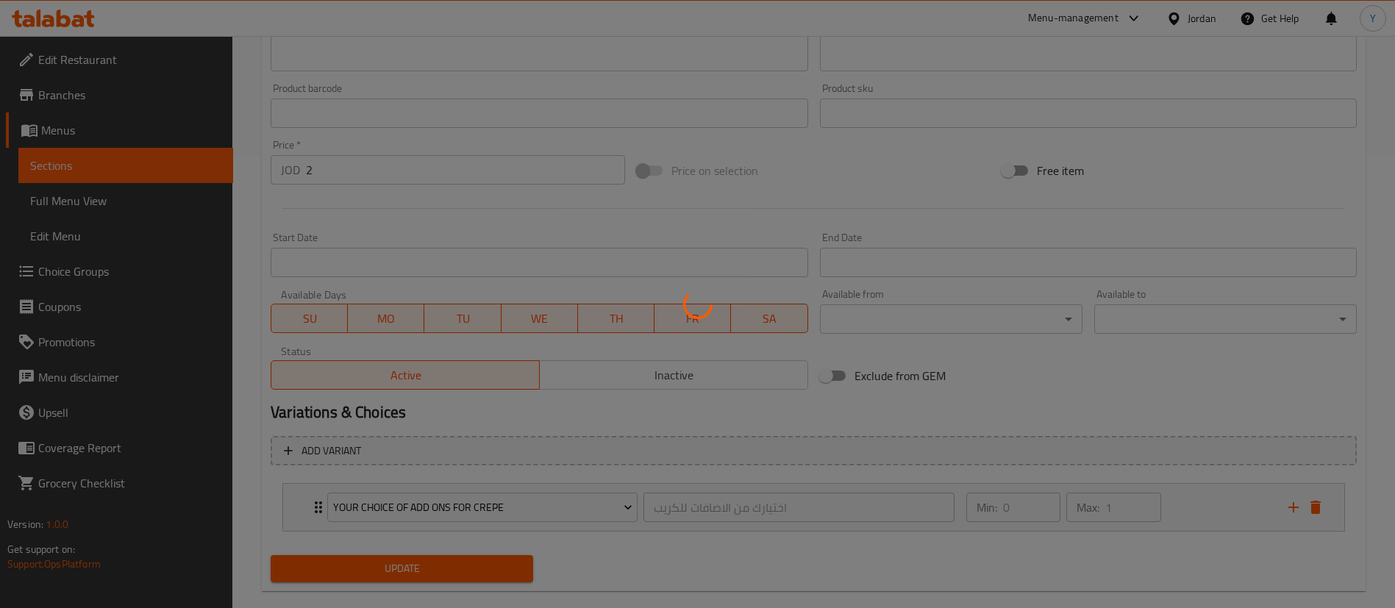
click at [410, 558] on div at bounding box center [697, 304] width 1395 height 608
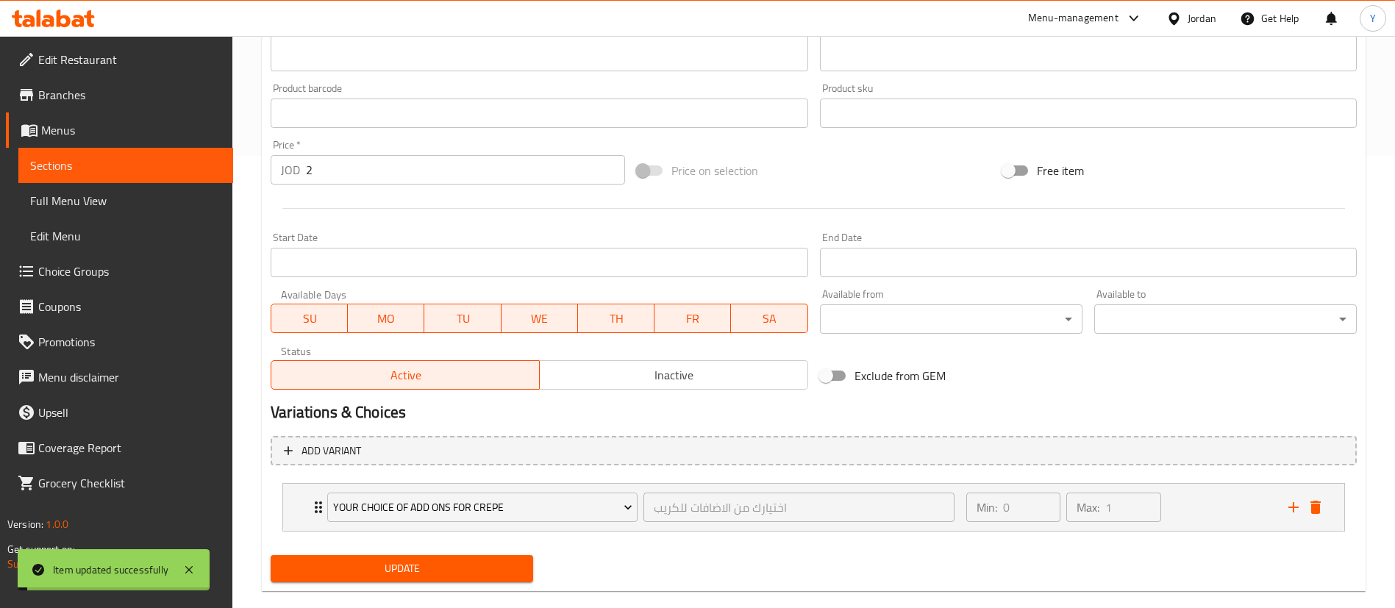
click at [410, 559] on span "Update" at bounding box center [401, 568] width 239 height 18
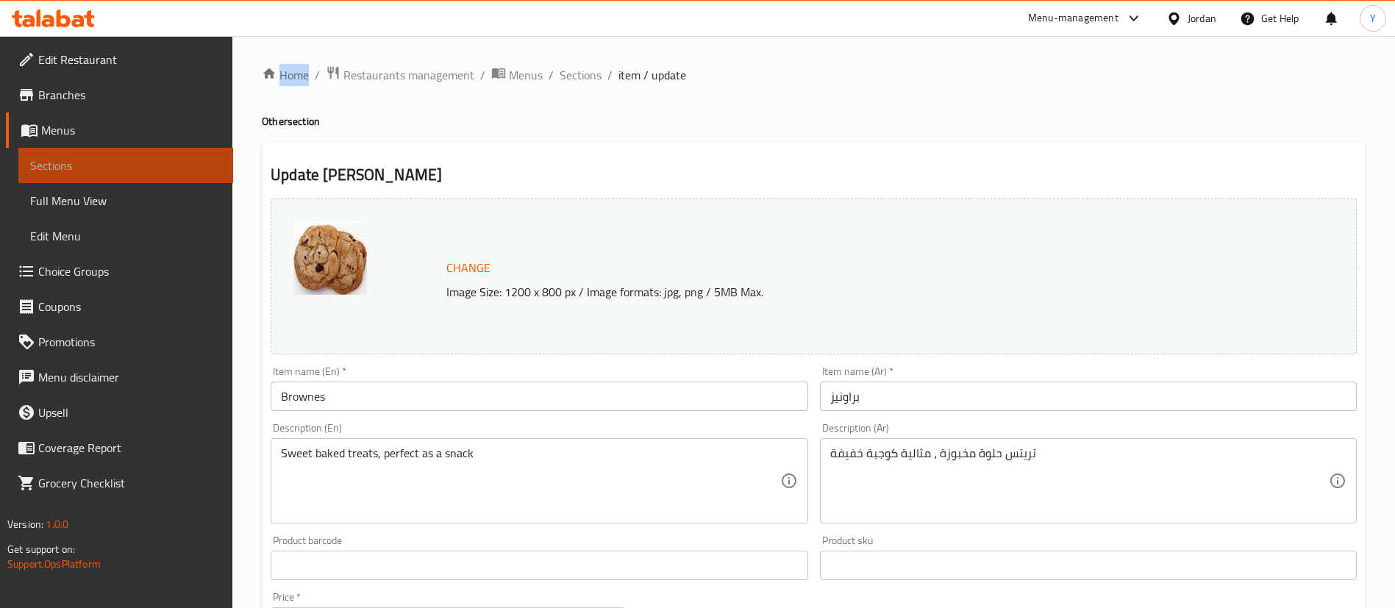
click at [99, 162] on span "Sections" at bounding box center [125, 166] width 191 height 18
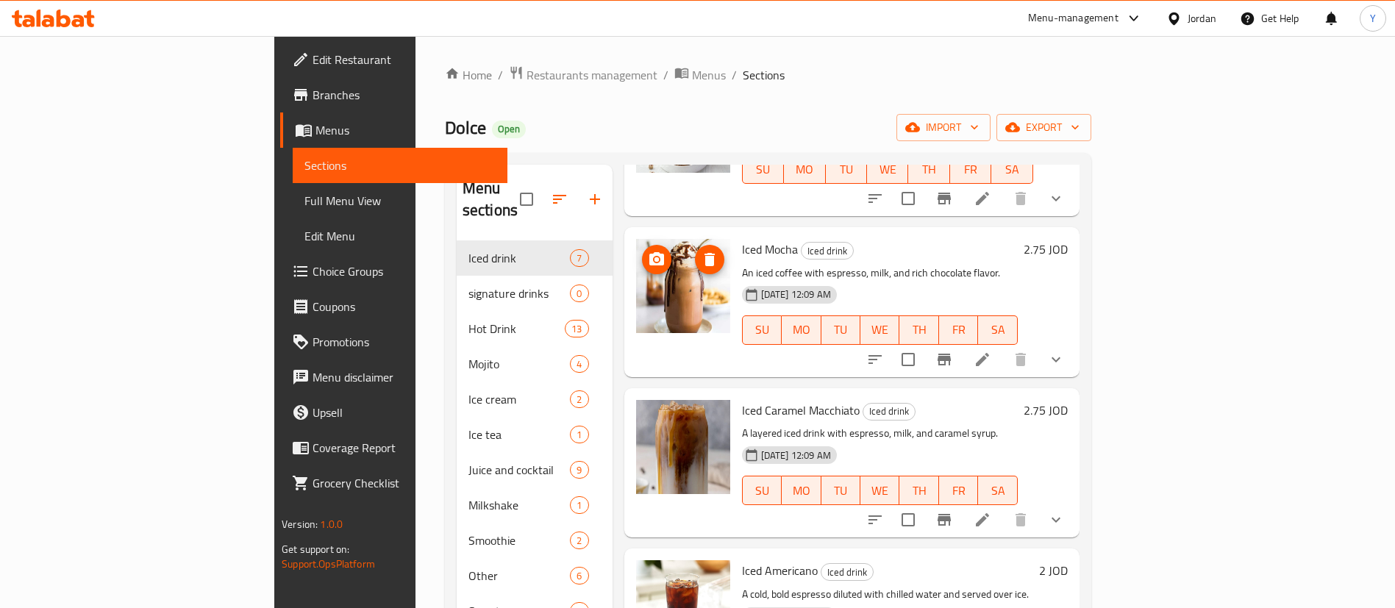
scroll to position [553, 0]
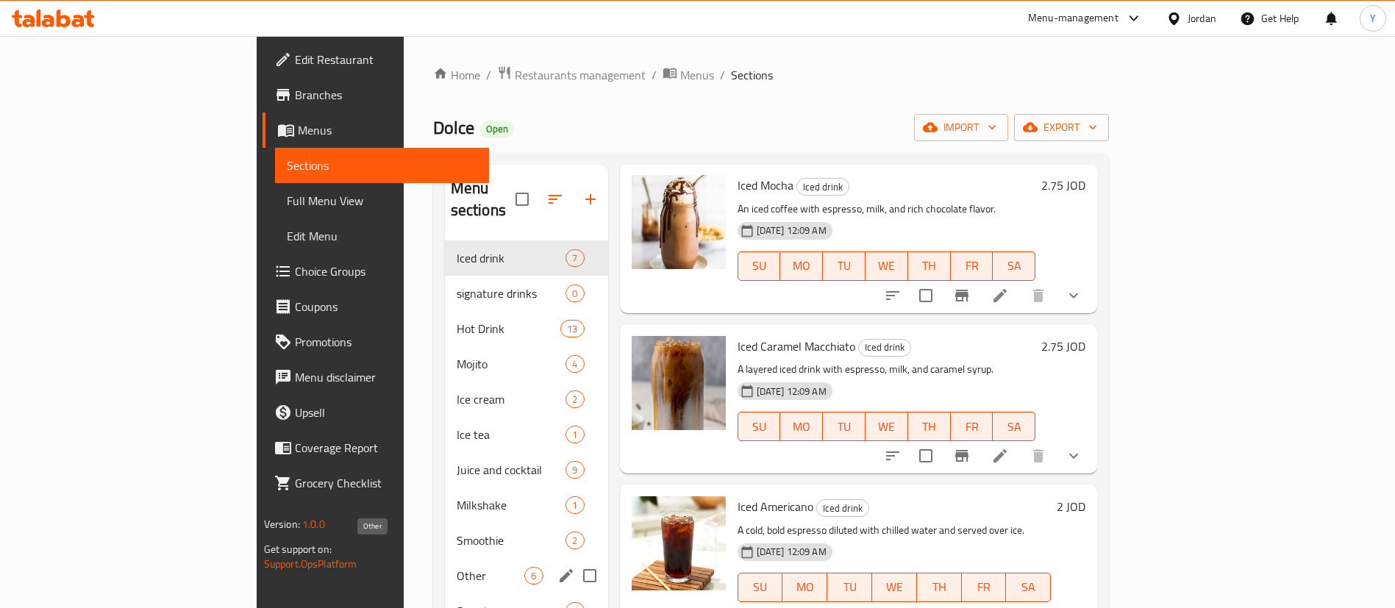
click at [457, 567] on span "Other" at bounding box center [491, 576] width 68 height 18
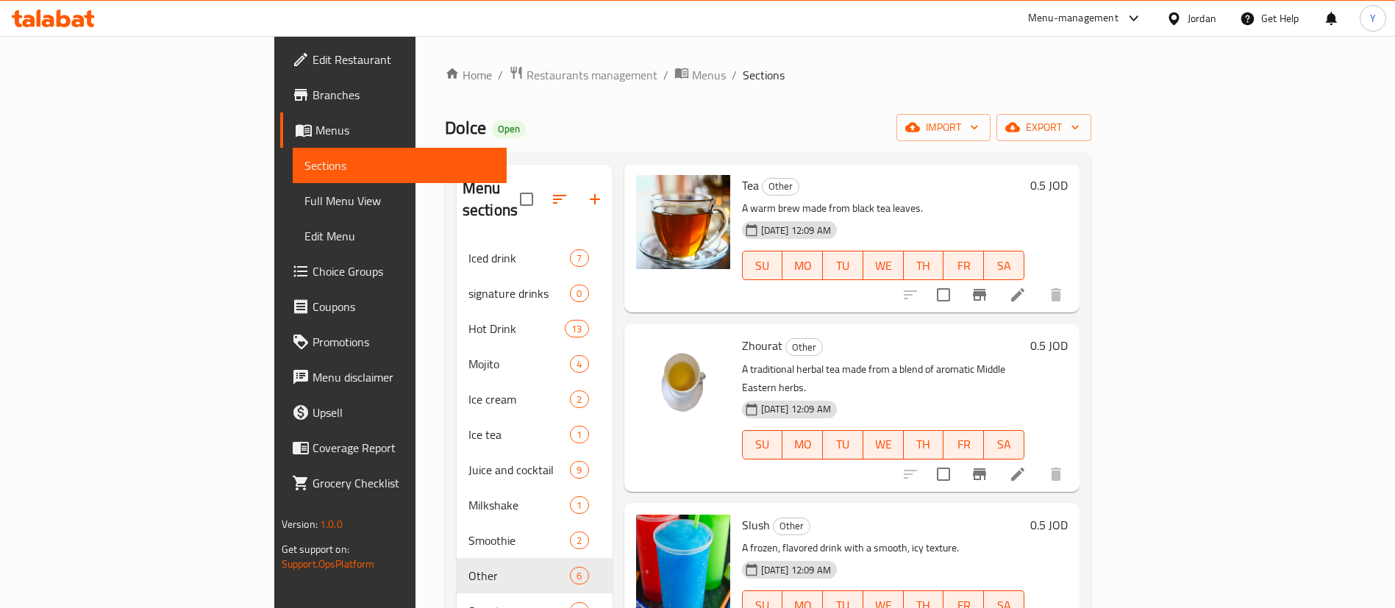
scroll to position [206, 0]
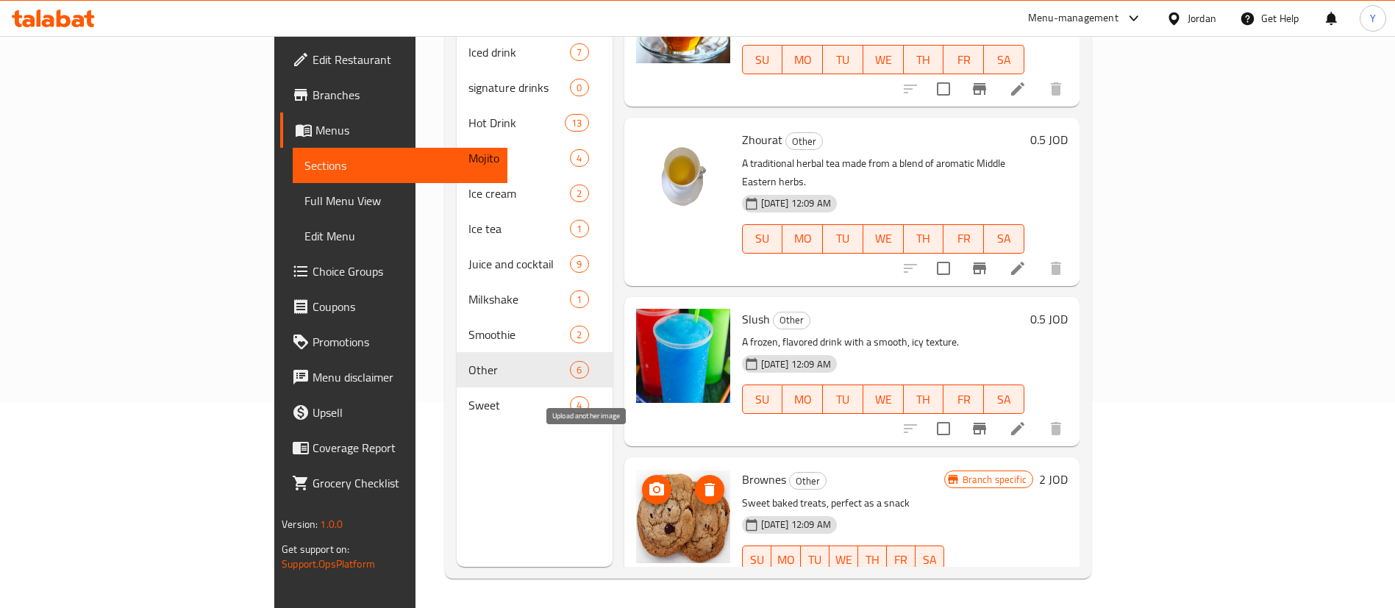
click at [649, 482] on icon "upload picture" at bounding box center [656, 488] width 15 height 13
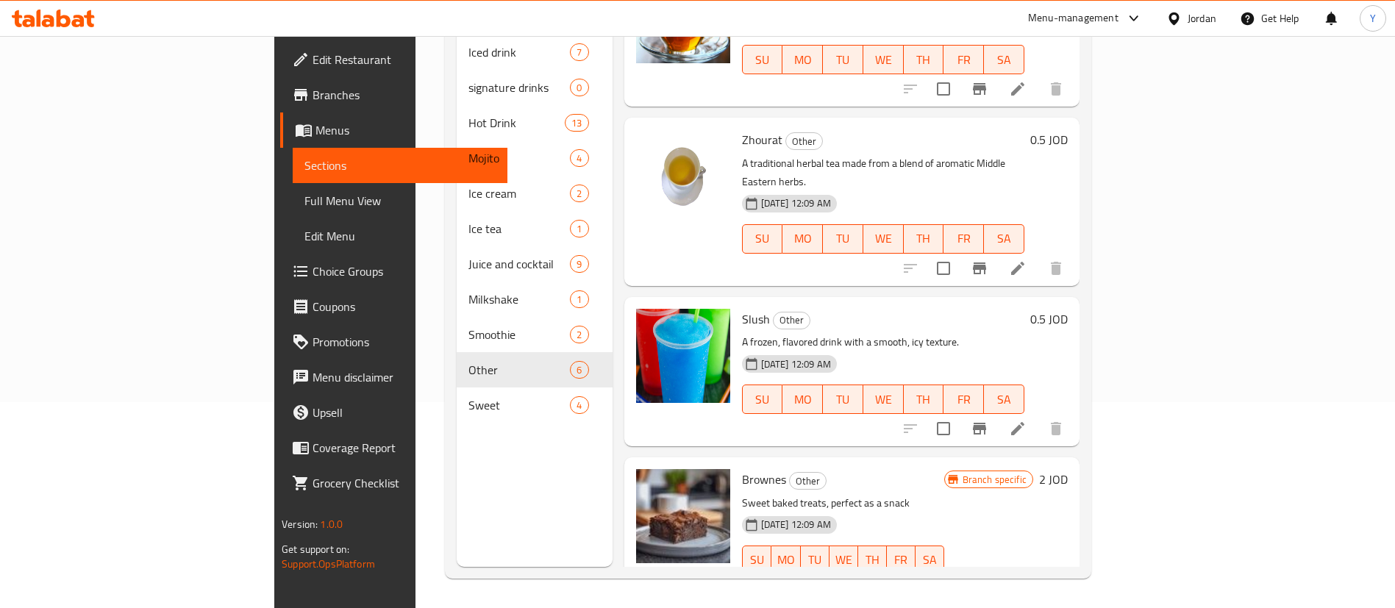
click at [63, 11] on icon at bounding box center [53, 19] width 83 height 18
